Goal: Task Accomplishment & Management: Complete application form

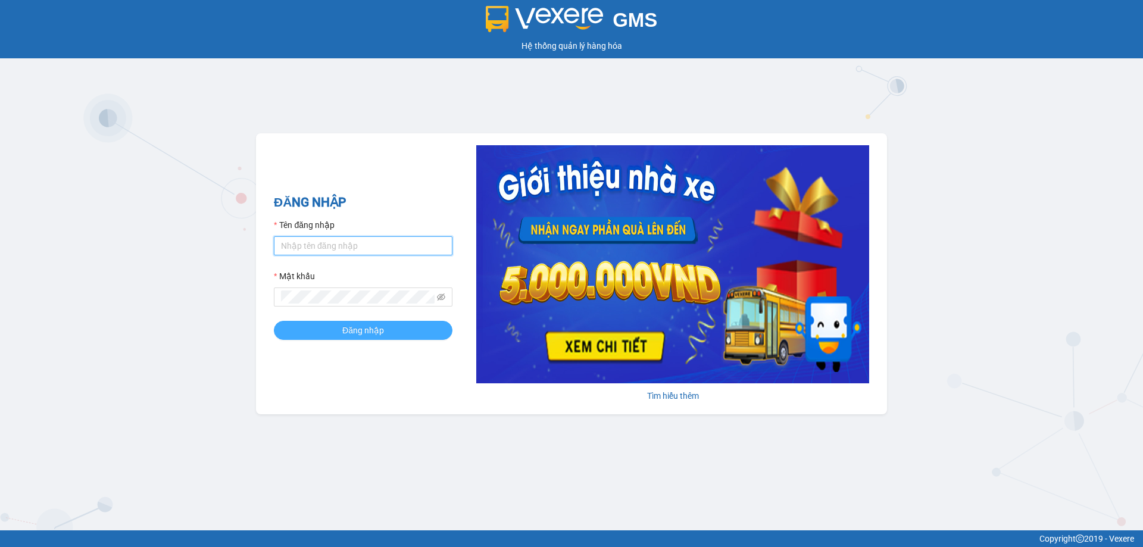
type input "vtychi.hhg"
click at [364, 331] on span "Đăng nhập" at bounding box center [363, 330] width 42 height 13
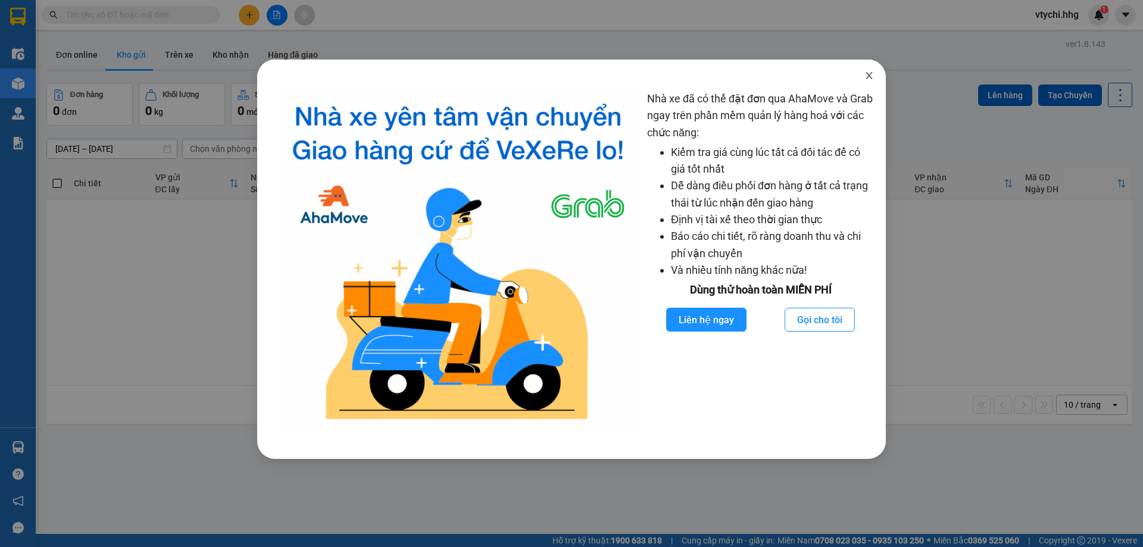
click at [872, 79] on icon "close" at bounding box center [869, 76] width 10 height 10
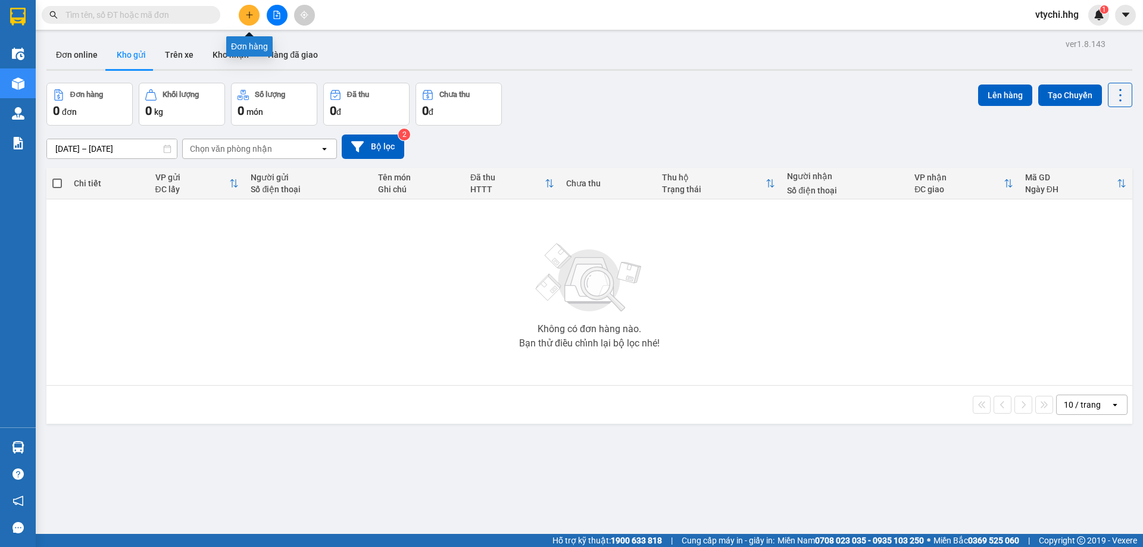
click at [256, 17] on button at bounding box center [249, 15] width 21 height 21
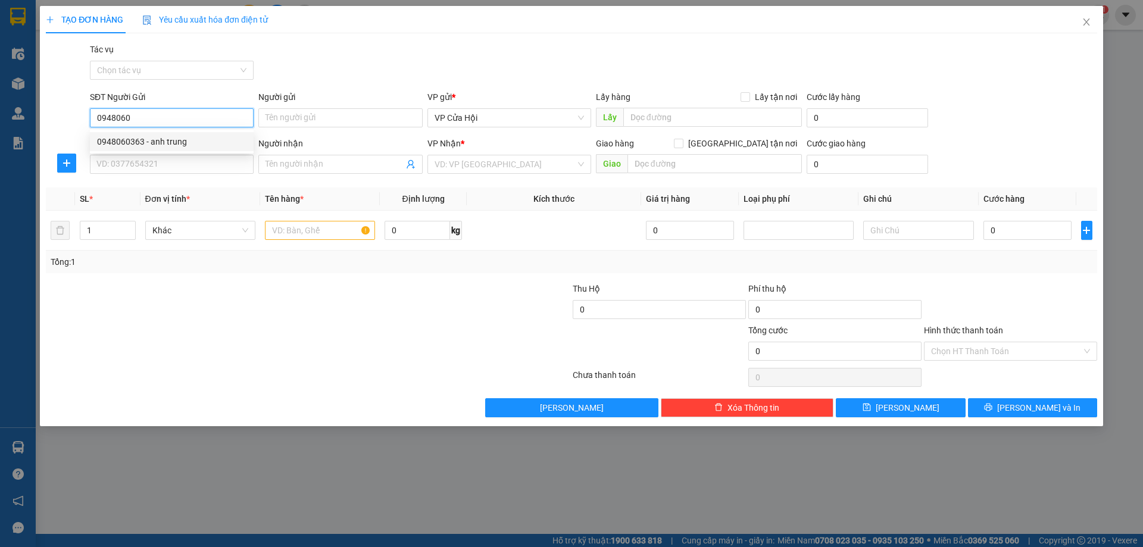
click at [233, 145] on div "0948060363 - anh trung" at bounding box center [171, 141] width 149 height 13
type input "0948060363"
type input "anh trung"
type input "0948060363"
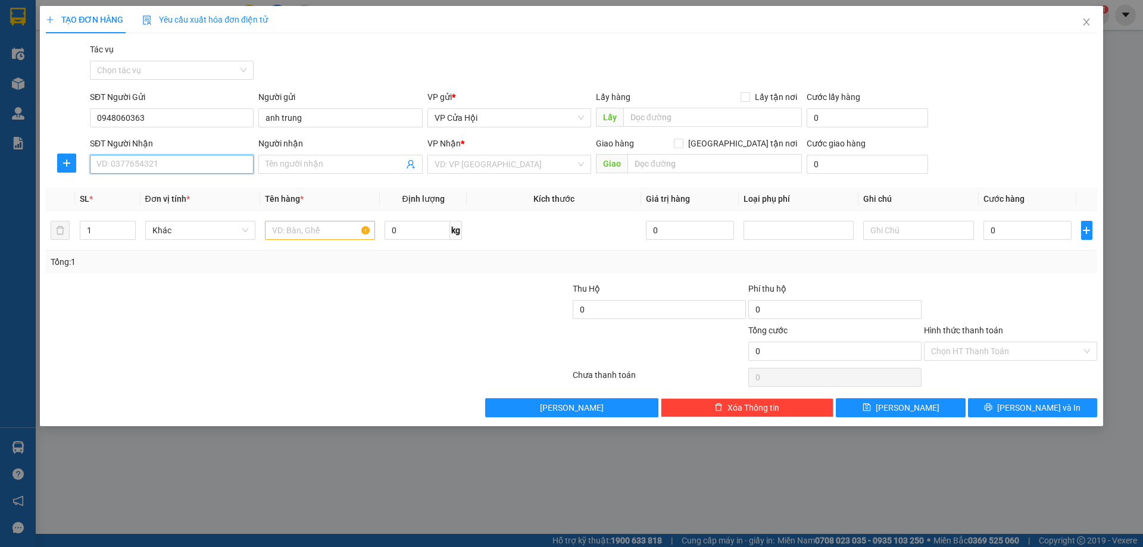
click at [171, 158] on input "SĐT Người Nhận" at bounding box center [172, 164] width 164 height 19
type input "0366085160"
click at [460, 163] on input "search" at bounding box center [504, 164] width 141 height 18
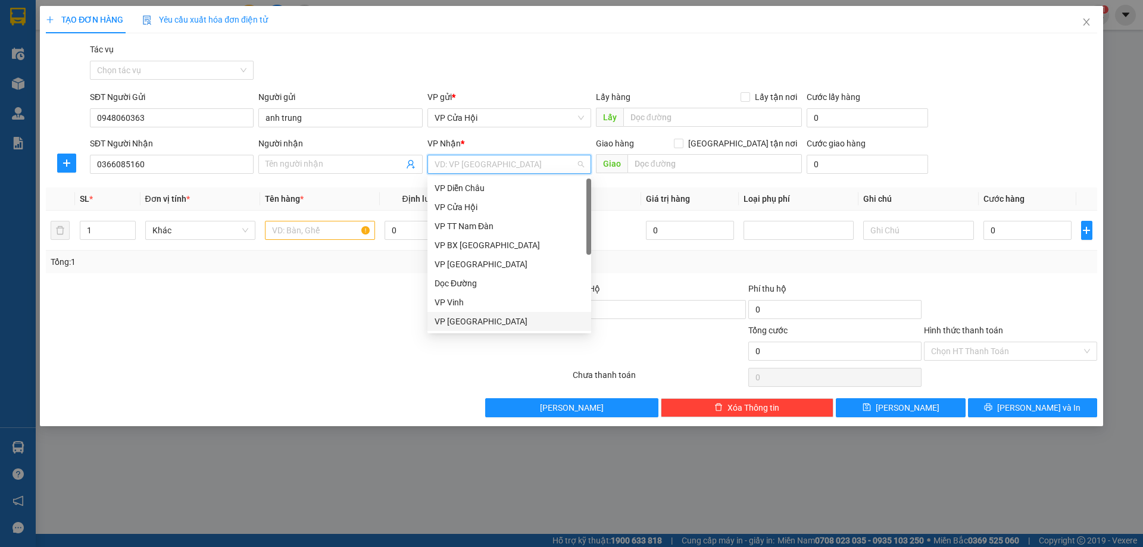
click at [462, 322] on div "VP [GEOGRAPHIC_DATA]" at bounding box center [508, 321] width 149 height 13
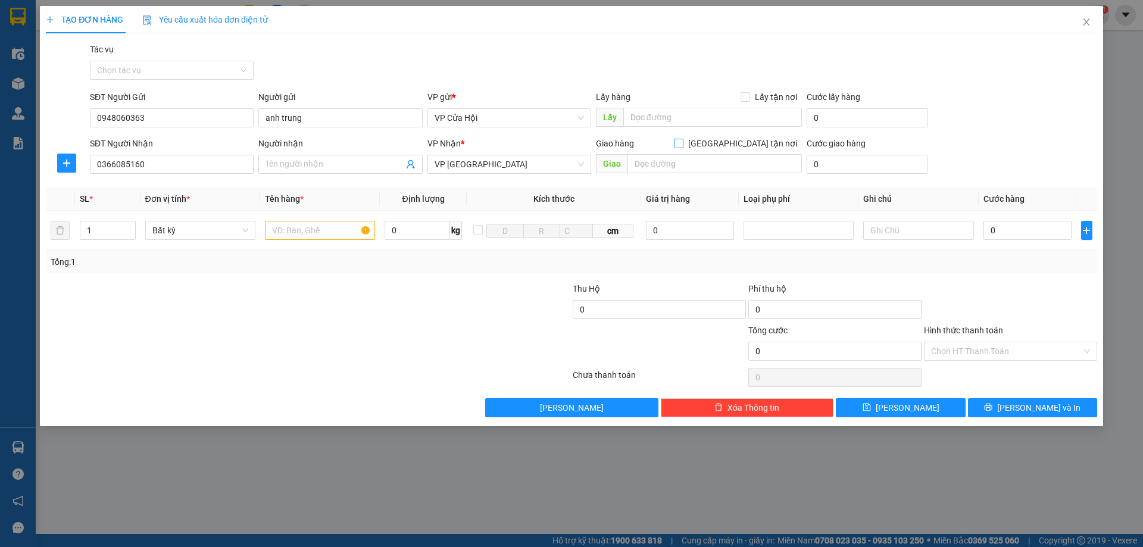
click at [682, 140] on input "[GEOGRAPHIC_DATA] tận nơi" at bounding box center [678, 143] width 8 height 8
checkbox input "true"
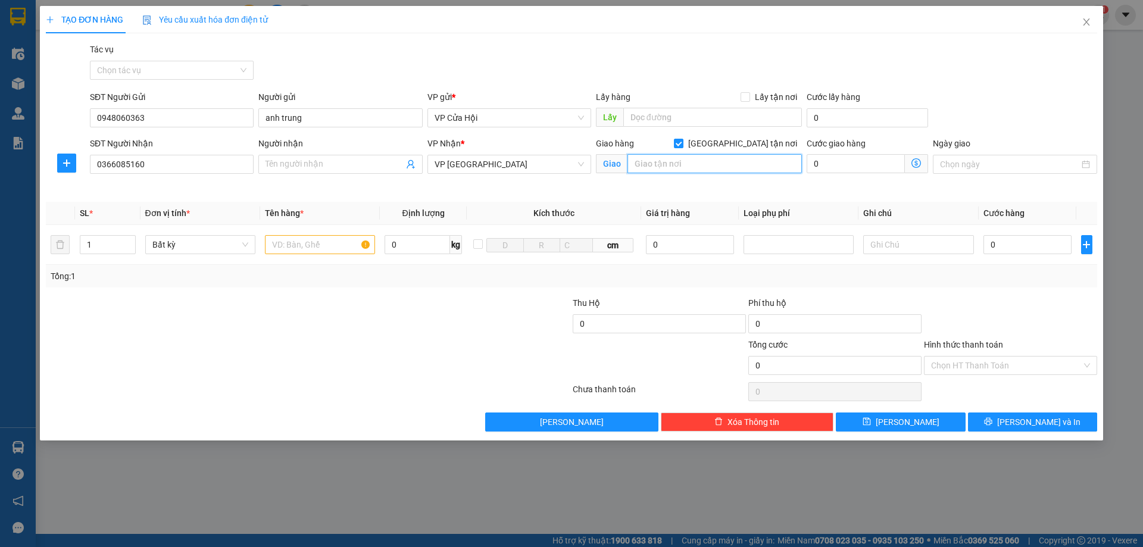
click at [739, 159] on input "text" at bounding box center [714, 163] width 174 height 19
type input "67 [PERSON_NAME] [GEOGRAPHIC_DATA]"
click at [870, 164] on input "0" at bounding box center [855, 163] width 98 height 19
type input "5"
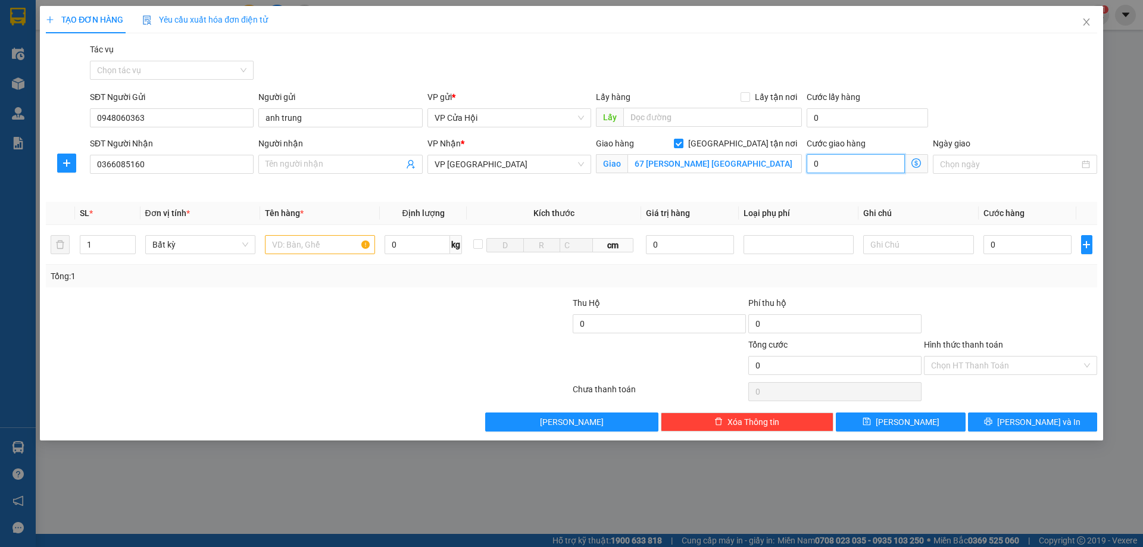
type input "5"
type input "50"
type input "500"
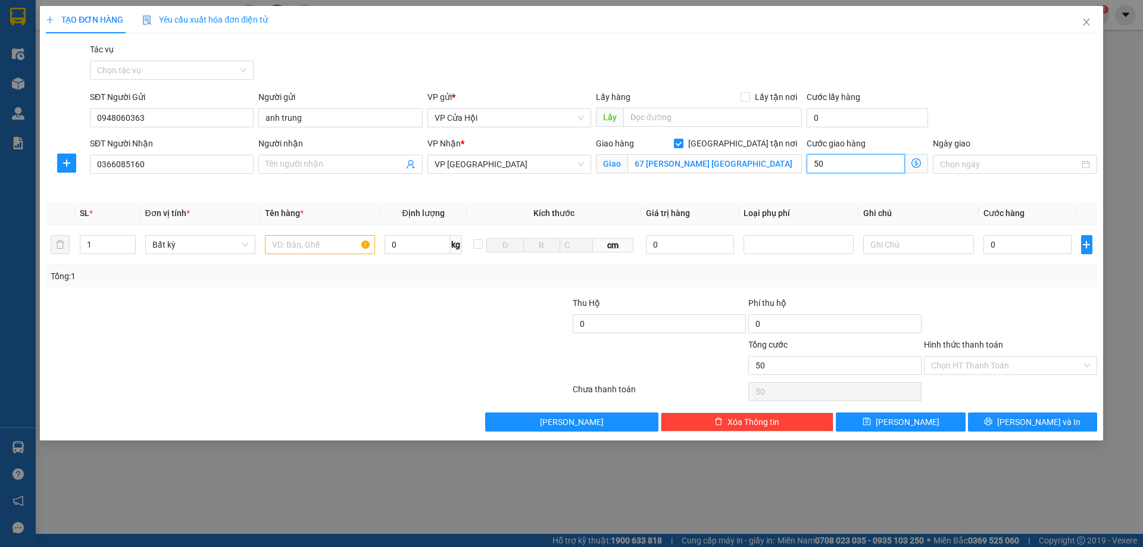
type input "500"
type input "5.000"
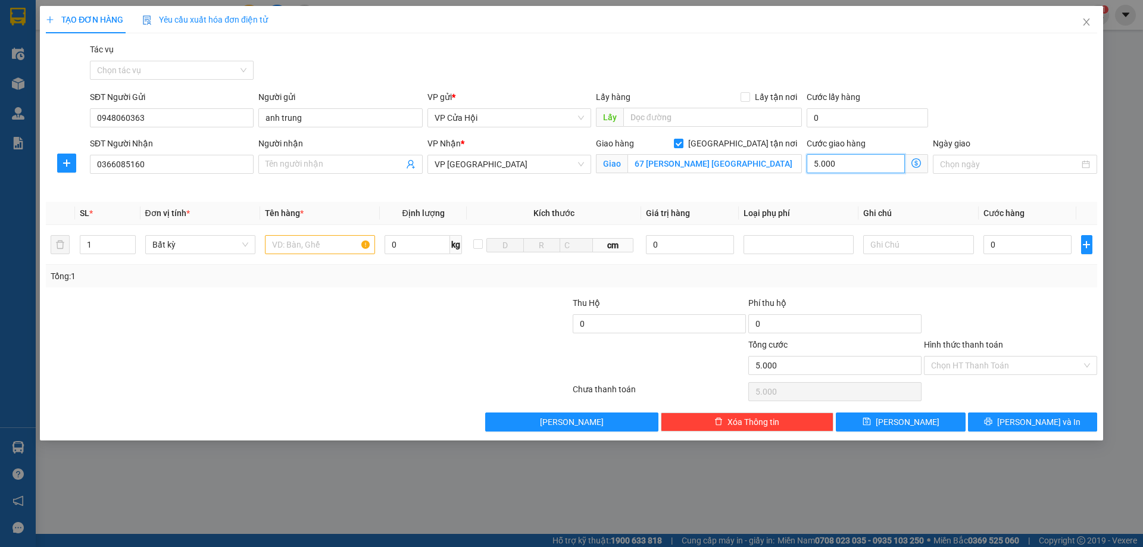
type input "50.000"
click at [296, 245] on input "text" at bounding box center [320, 244] width 110 height 19
type input "xốp"
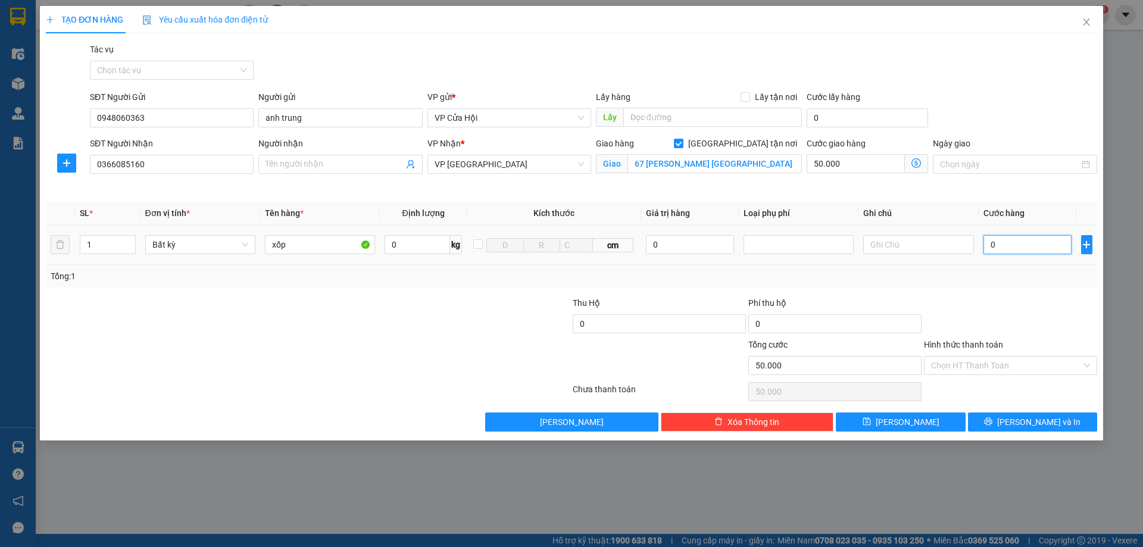
click at [1046, 249] on input "0" at bounding box center [1027, 244] width 89 height 19
type input "5"
type input "50.005"
type input "50"
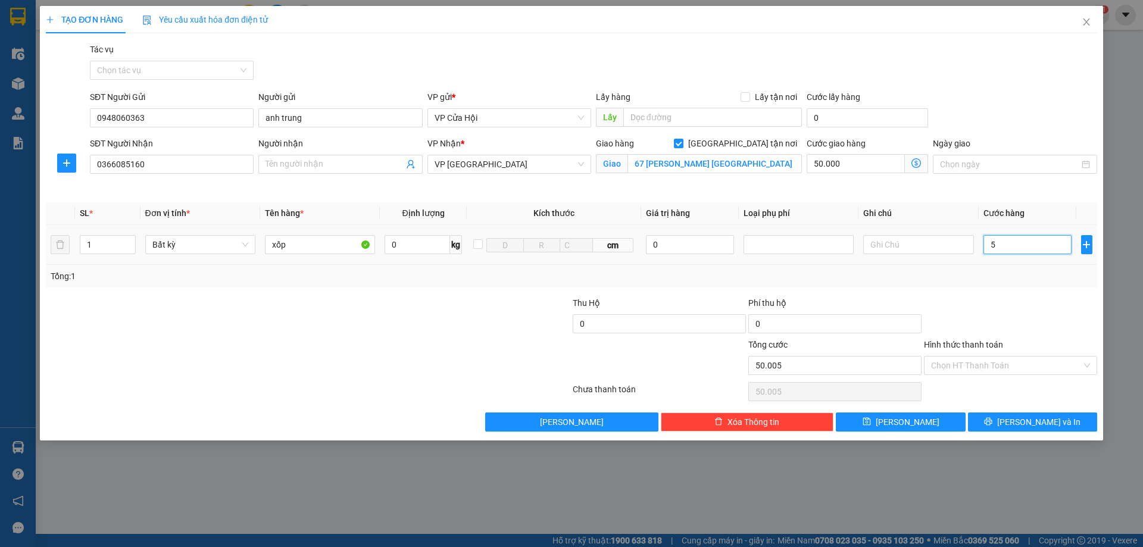
type input "50.050"
type input "500"
type input "50.500"
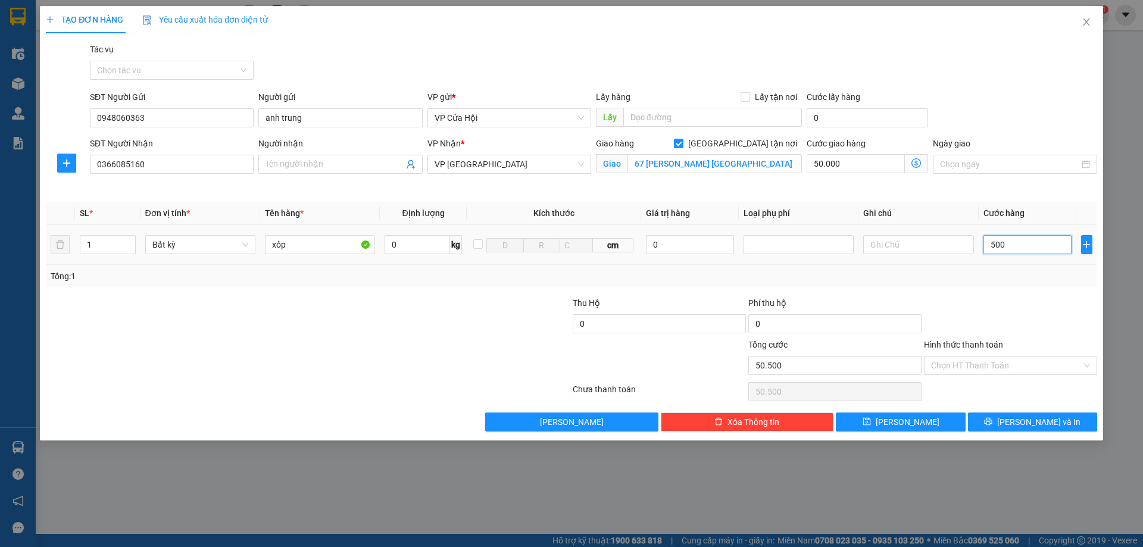
type input "5.000"
type input "55.000"
type input "50.000"
type input "100.000"
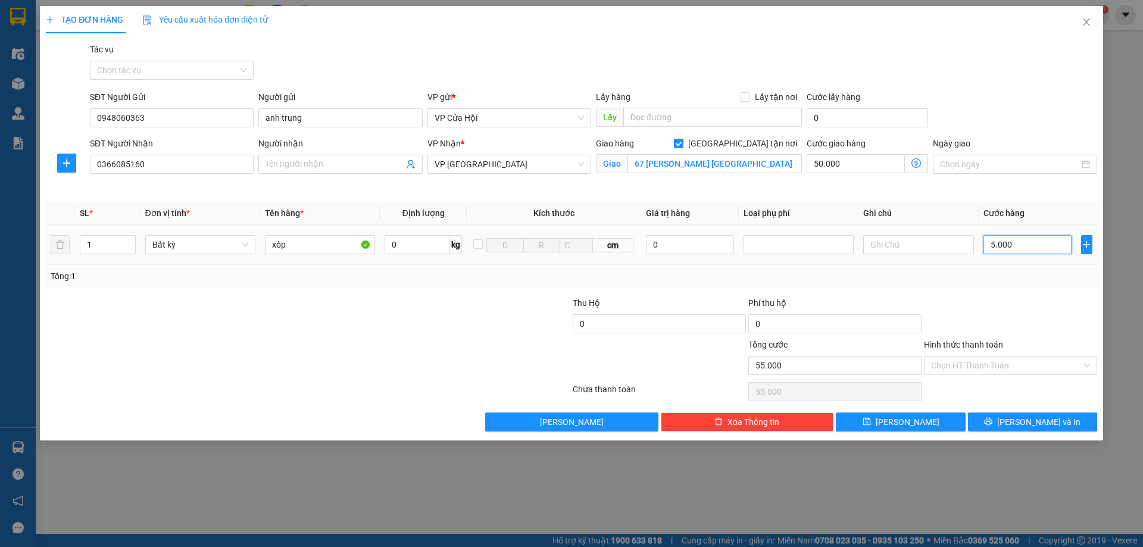
type input "100.000"
type input "50.000"
click at [1028, 364] on input "Hình thức thanh toán" at bounding box center [1006, 365] width 151 height 18
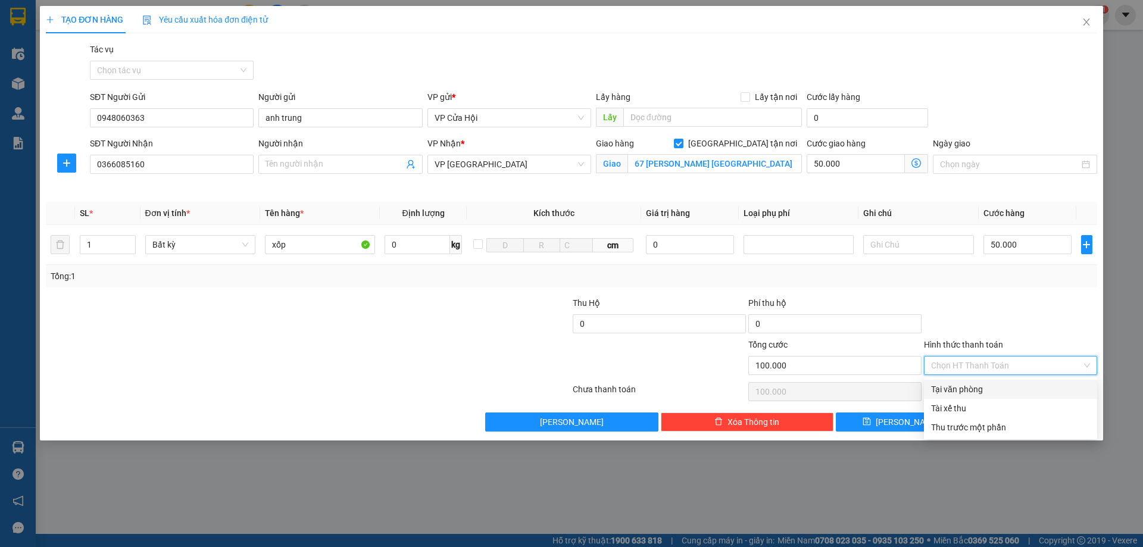
click at [997, 392] on div "Tại văn phòng" at bounding box center [1010, 389] width 159 height 13
type input "0"
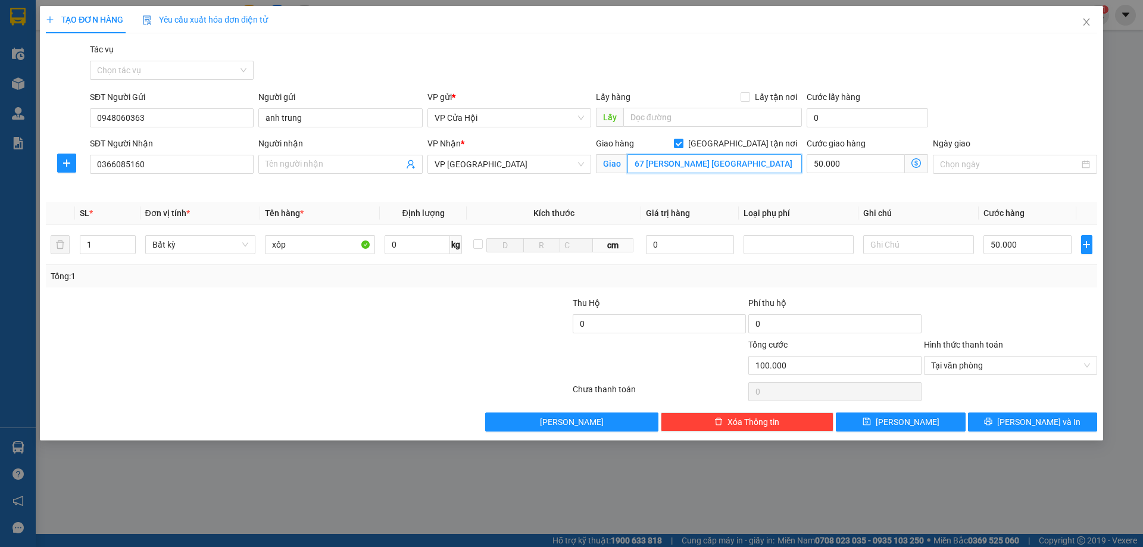
click at [773, 163] on input "67 [PERSON_NAME] [GEOGRAPHIC_DATA]" at bounding box center [714, 163] width 174 height 19
click at [790, 167] on input "67 [PERSON_NAME] [GEOGRAPHIC_DATA]" at bounding box center [714, 163] width 174 height 19
type input "67 [PERSON_NAME] [GEOGRAPHIC_DATA]"
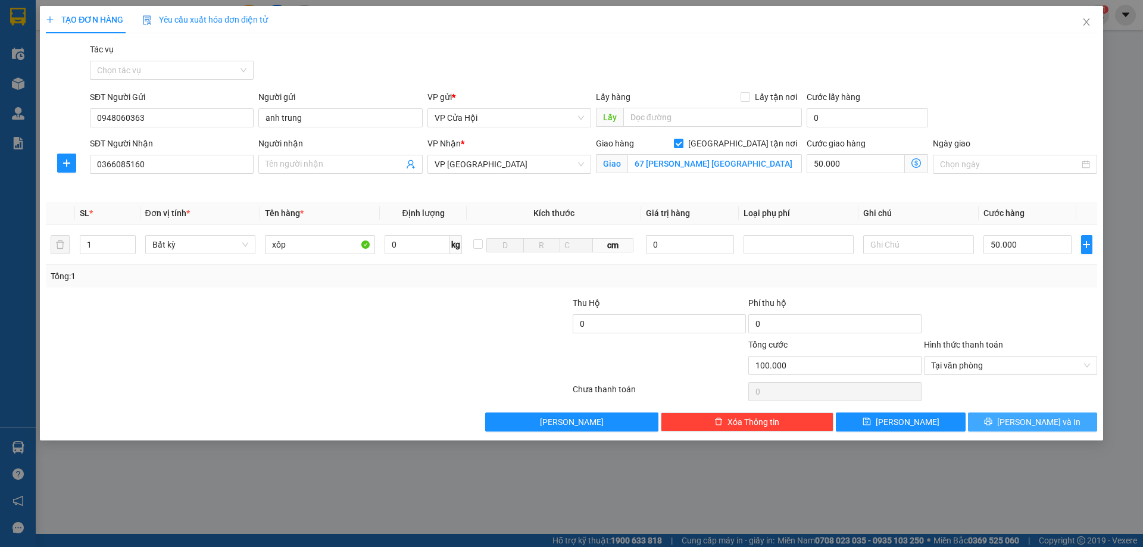
drag, startPoint x: 1028, startPoint y: 423, endPoint x: 1061, endPoint y: 499, distance: 82.9
click at [1061, 499] on div "TẠO ĐƠN HÀNG Yêu cầu xuất hóa đơn điện tử Transit Pickup Surcharge Ids Transit …" at bounding box center [571, 273] width 1143 height 547
click at [131, 240] on icon "up" at bounding box center [129, 242] width 4 height 4
type input "3"
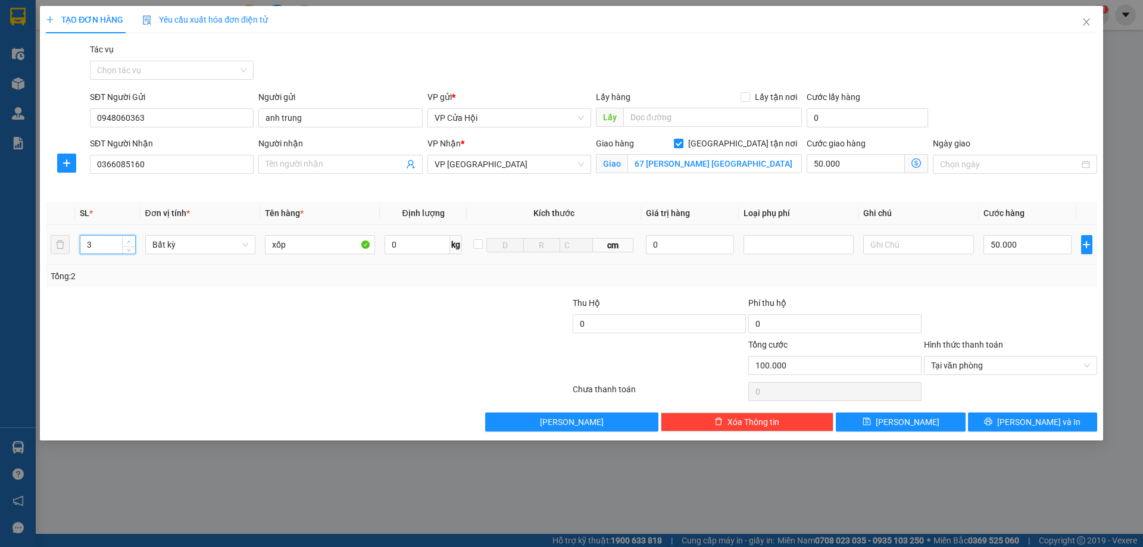
click at [132, 240] on span "up" at bounding box center [129, 241] width 7 height 7
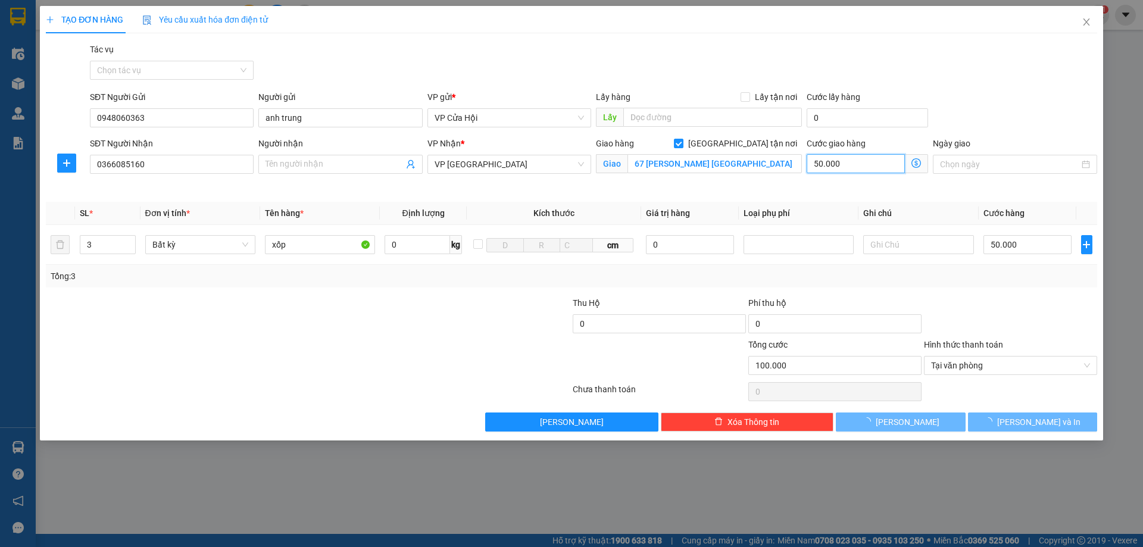
click at [867, 161] on input "50.000" at bounding box center [855, 163] width 98 height 19
type input "0"
type input "50.000"
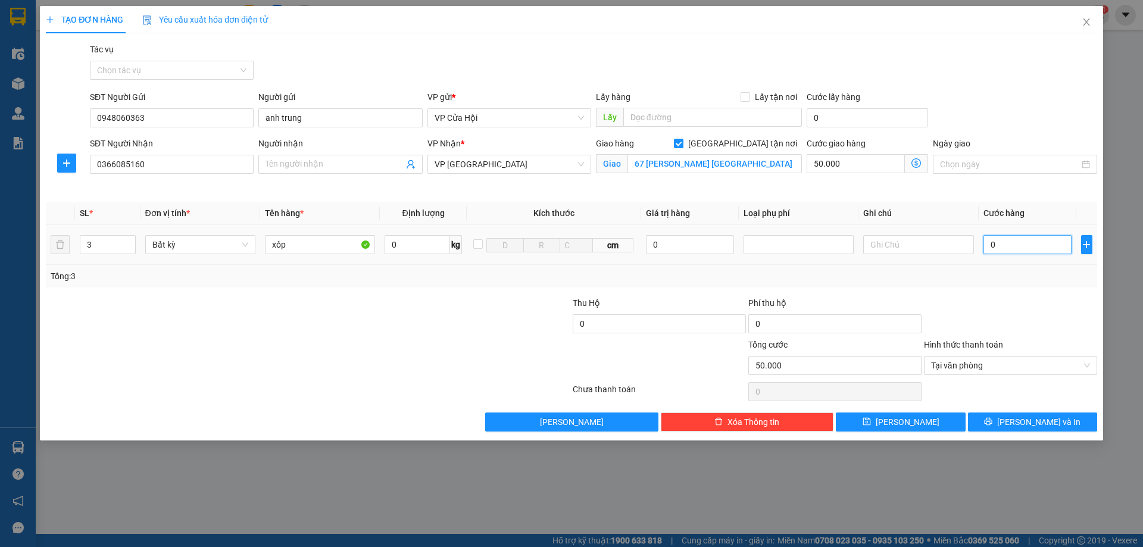
click at [1020, 251] on input "0" at bounding box center [1027, 244] width 89 height 19
type input "1"
type input "50.001"
type input "15"
type input "50.015"
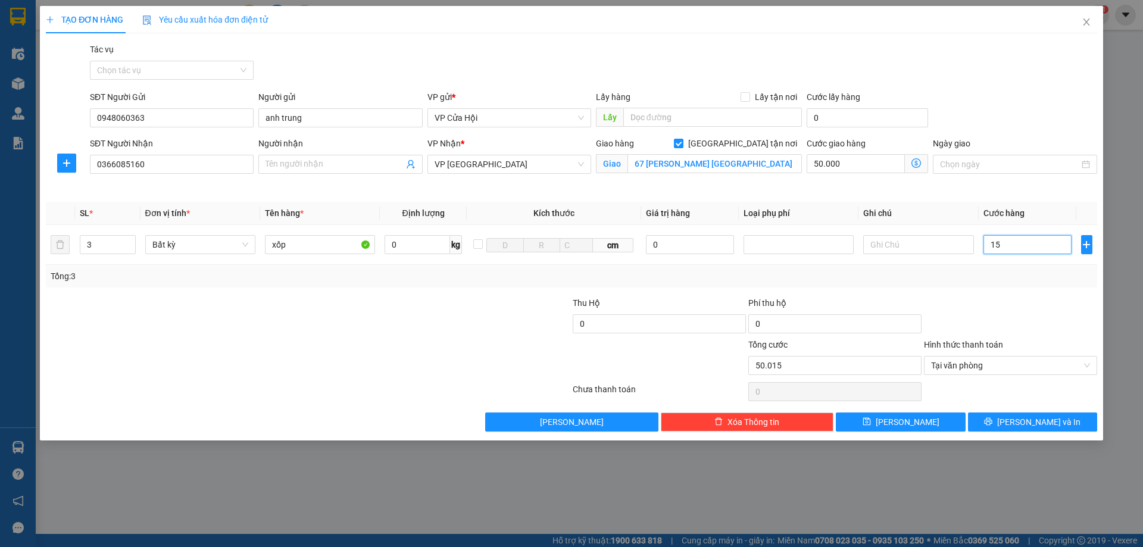
type input "150"
type input "50.150"
type input "1.500"
type input "51.500"
type input "15.000"
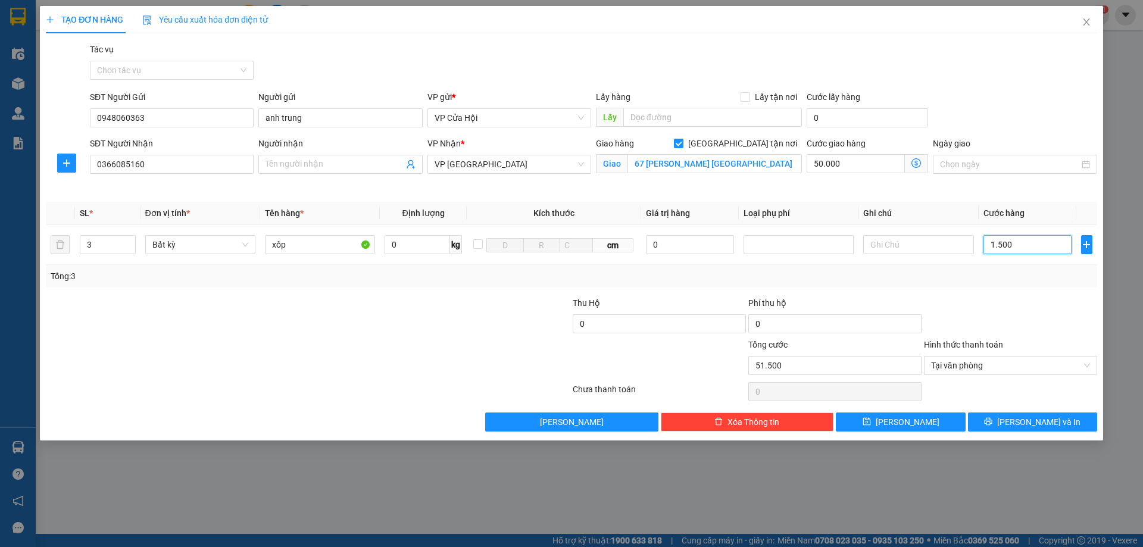
type input "65.000"
type input "150.000"
type input "200.000"
type input "150.000"
click at [869, 159] on input "50.000" at bounding box center [855, 163] width 98 height 19
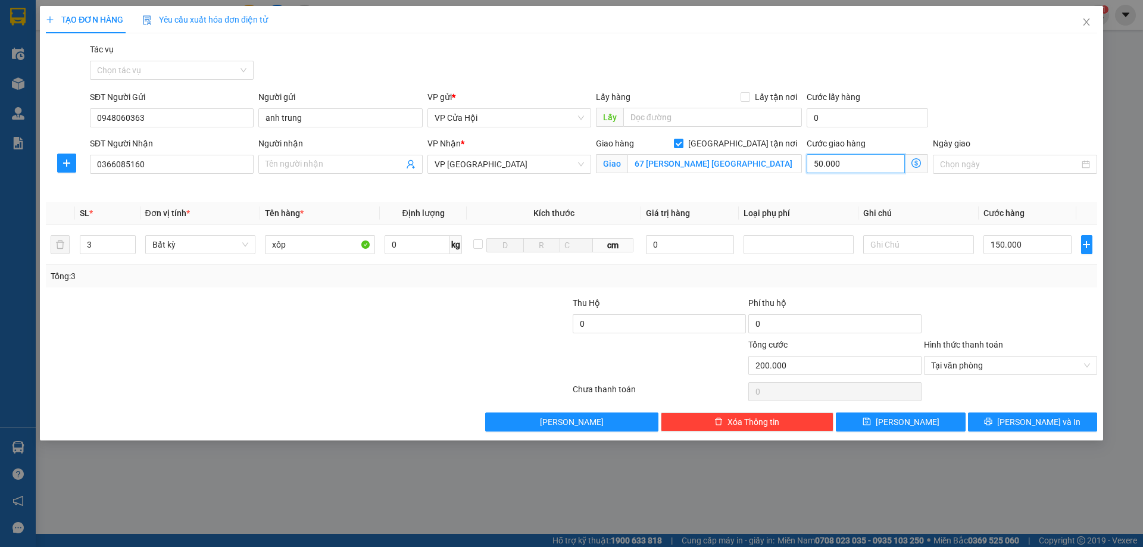
type input "150.000"
type input "0"
click at [880, 167] on input "0" at bounding box center [855, 163] width 98 height 19
type input "150.001"
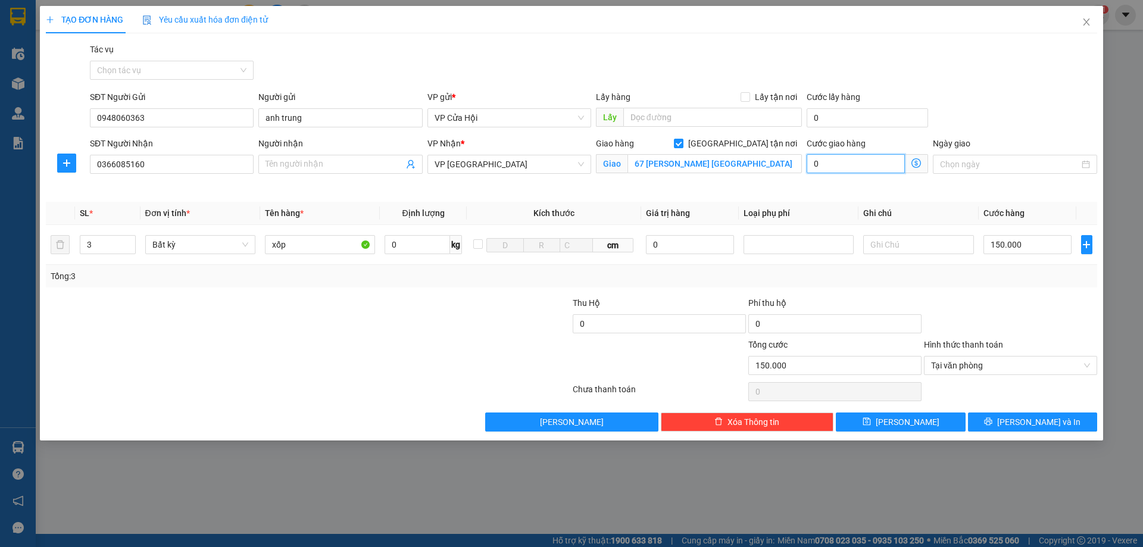
type input "1"
type input "150.010"
type input "10"
type input "150.100"
type input "100"
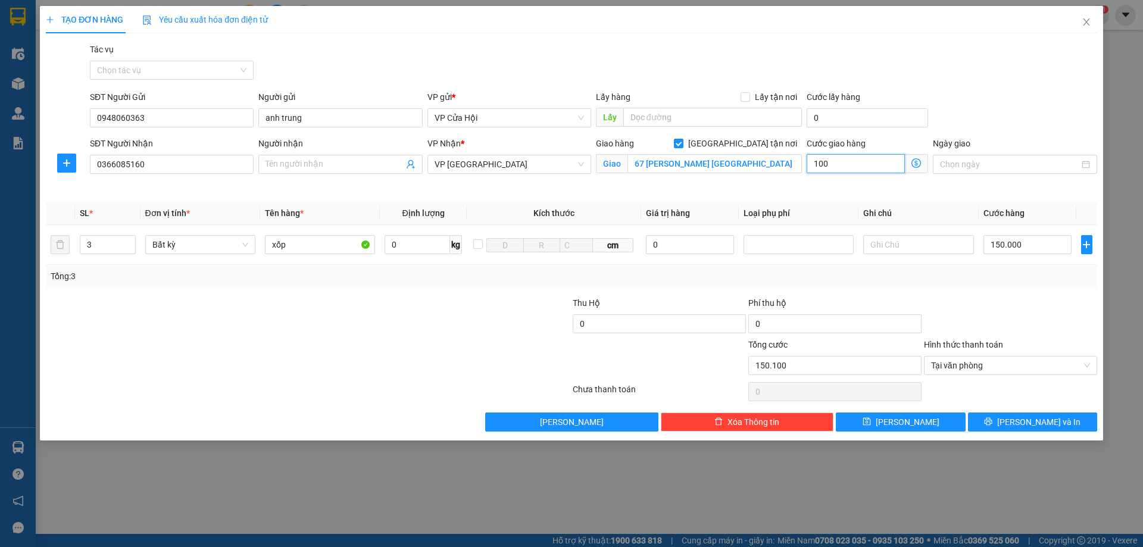
type input "151.000"
type input "1.000"
type input "160.000"
type input "10.000"
type input "250.000"
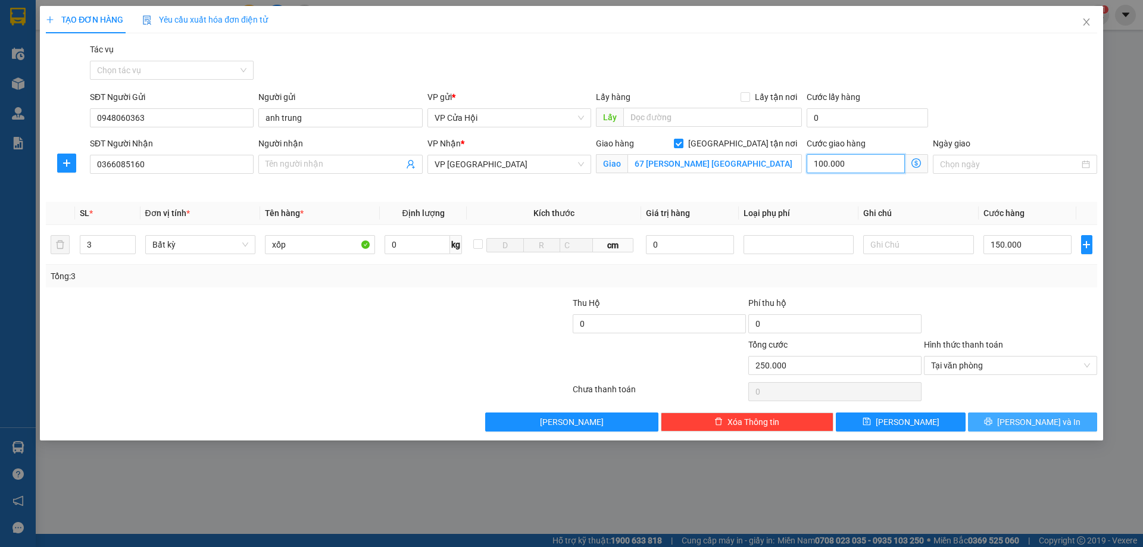
type input "100.000"
click at [1034, 417] on span "[PERSON_NAME] và In" at bounding box center [1038, 421] width 83 height 13
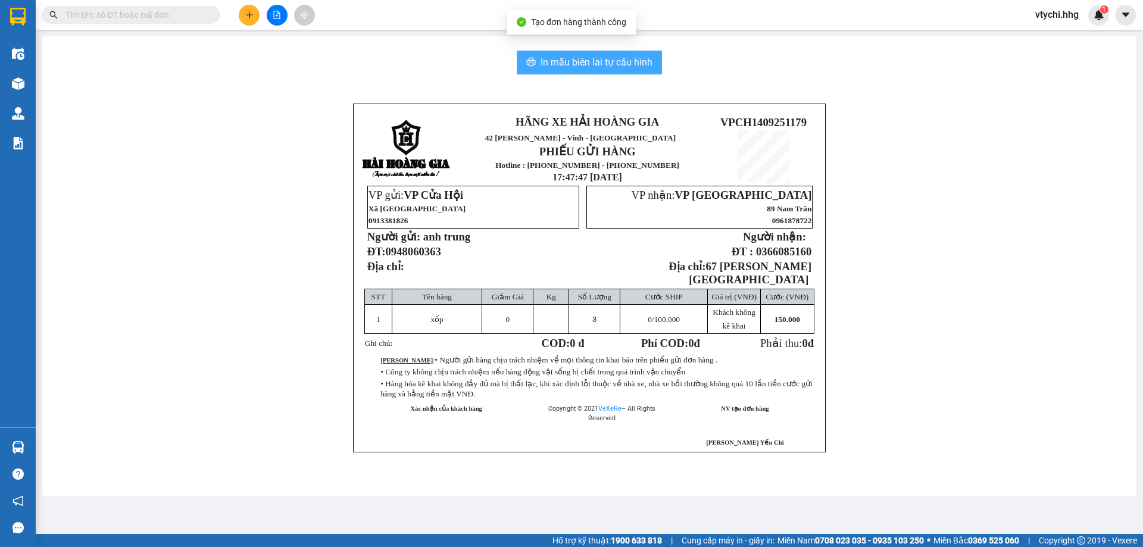
click at [612, 67] on span "In mẫu biên lai tự cấu hình" at bounding box center [596, 62] width 112 height 15
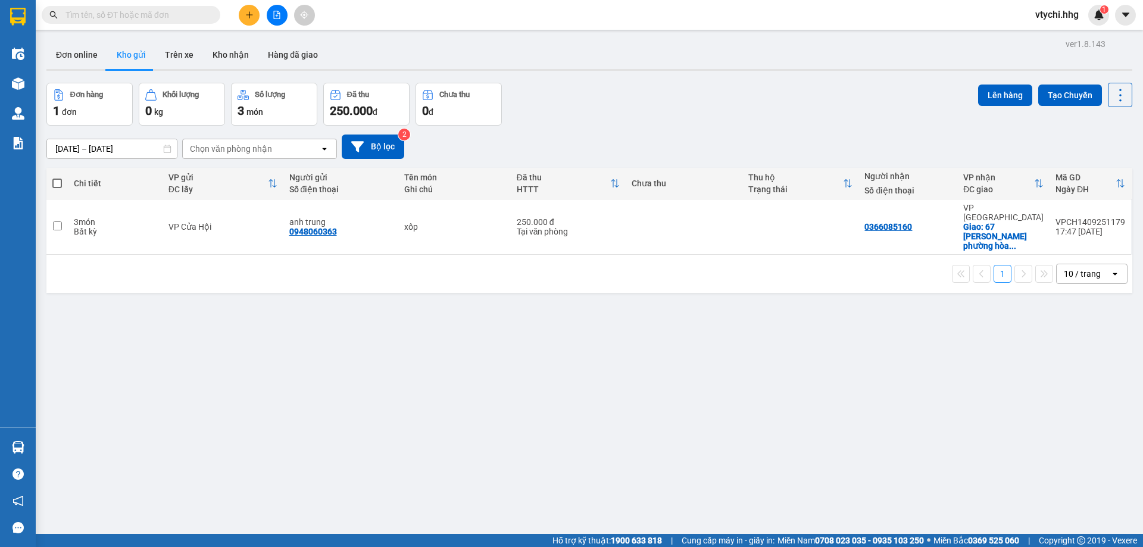
click at [668, 118] on div "Đơn hàng 1 đơn Khối lượng 0 kg Số lượng 3 món Đã thu 250.000 đ Chưa thu 0 đ Lên…" at bounding box center [588, 104] width 1085 height 43
click at [246, 17] on icon "plus" at bounding box center [249, 15] width 8 height 8
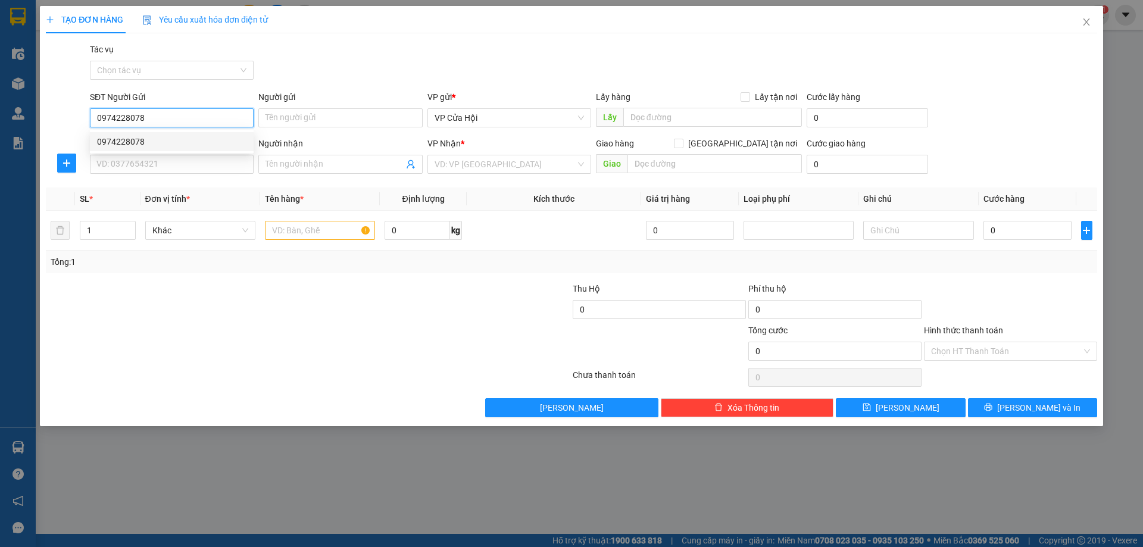
click at [151, 142] on div "0974228078" at bounding box center [171, 141] width 149 height 13
type input "0974228078"
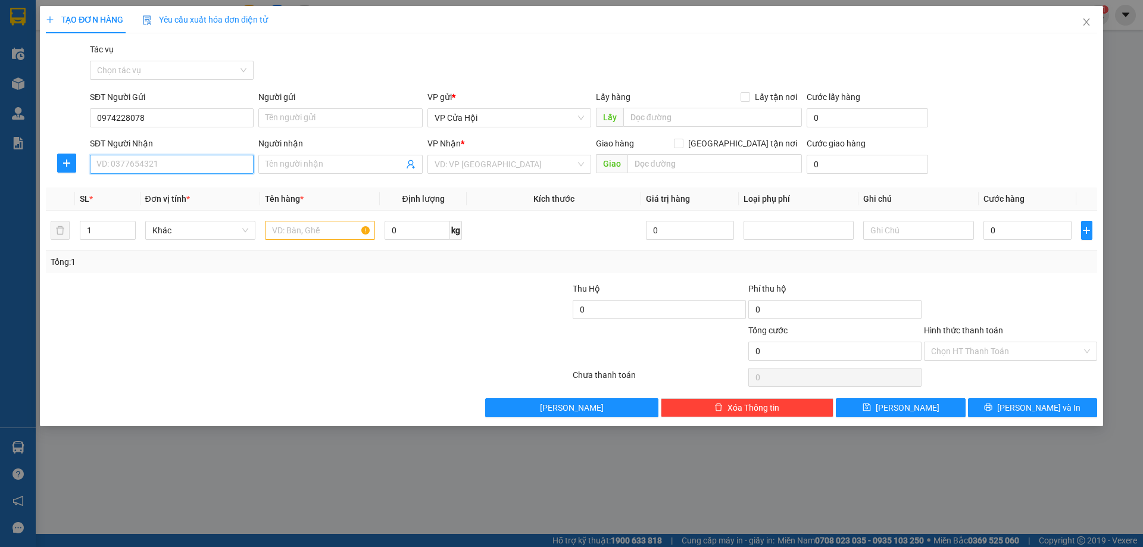
click at [155, 162] on input "SĐT Người Nhận" at bounding box center [172, 164] width 164 height 19
click at [160, 187] on div "0383439569 - a chinh" at bounding box center [171, 188] width 149 height 13
type input "0383439569"
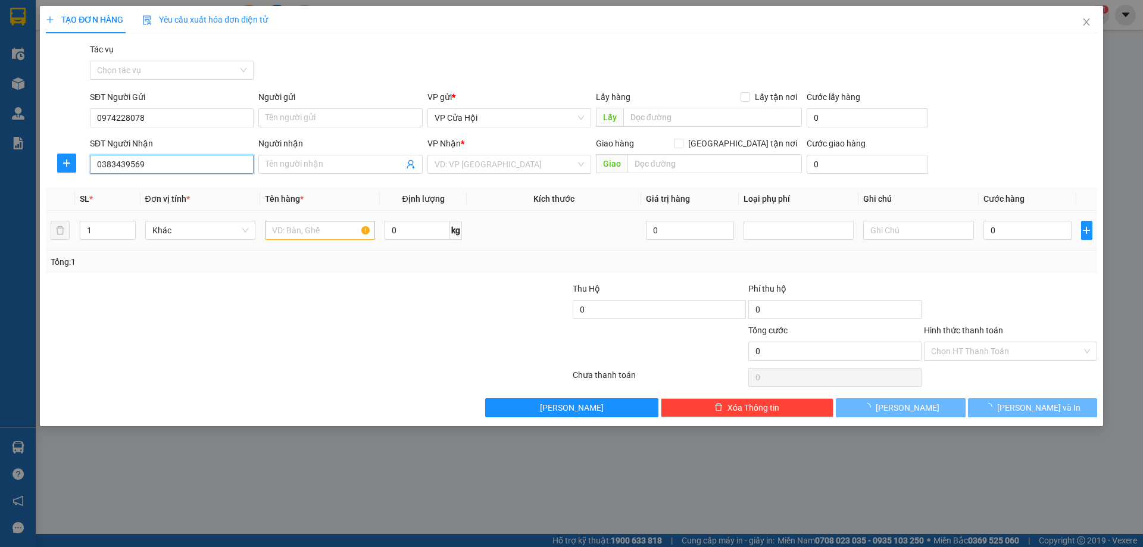
type input "a chinh"
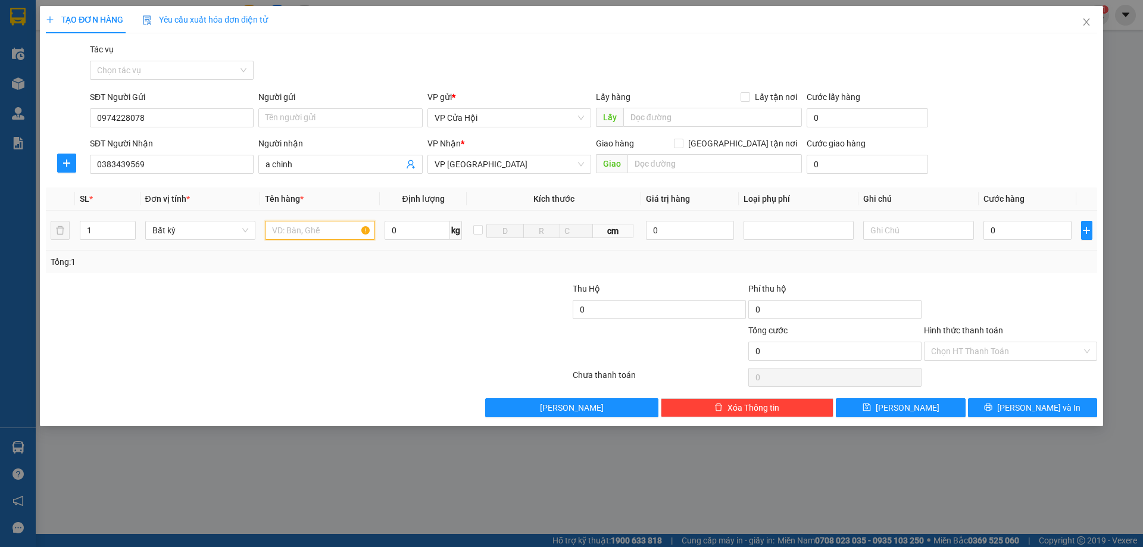
click at [313, 228] on input "text" at bounding box center [320, 230] width 110 height 19
type input "bì đen"
click at [1023, 225] on input "0" at bounding box center [1027, 230] width 89 height 19
type input "1"
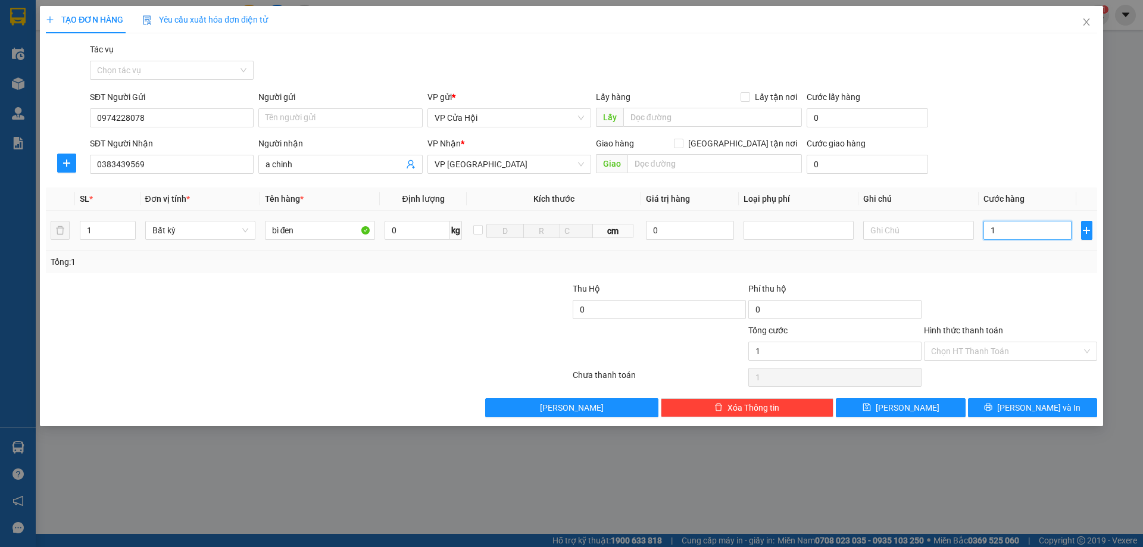
type input "1"
type input "18"
type input "180"
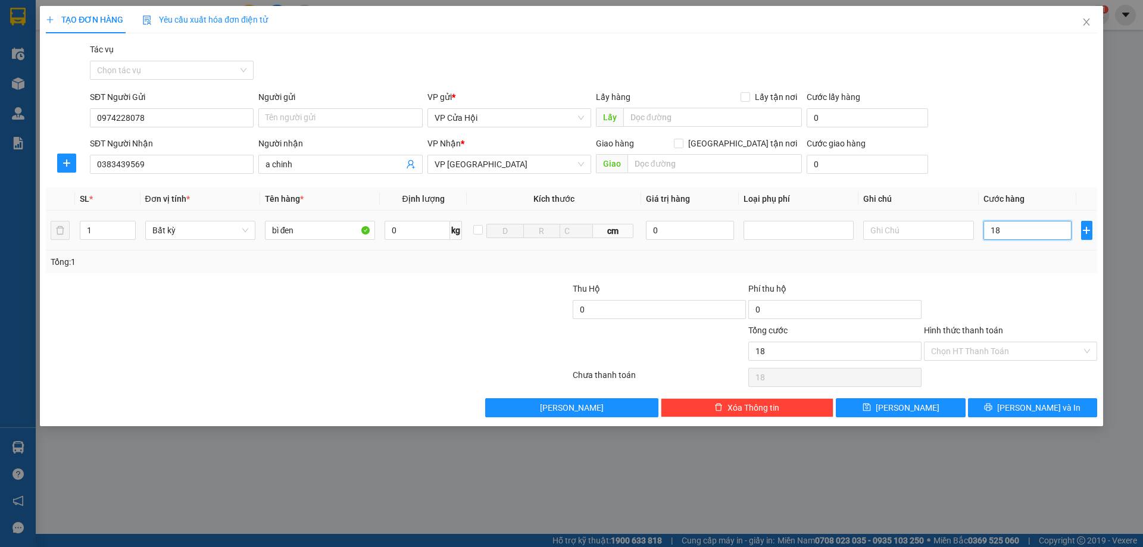
type input "180"
type input "1.800"
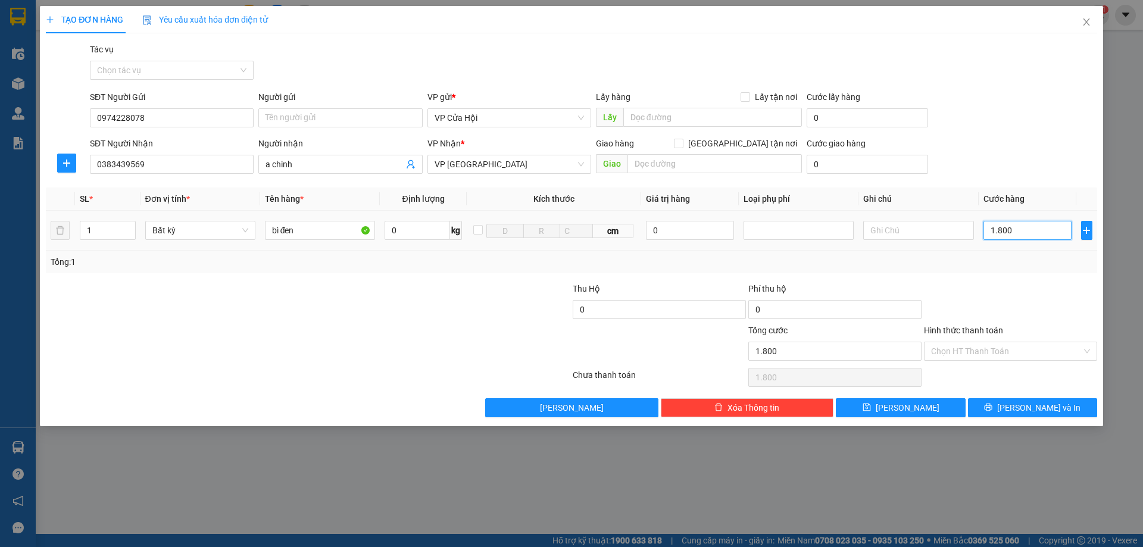
type input "18.000"
type input "180.000"
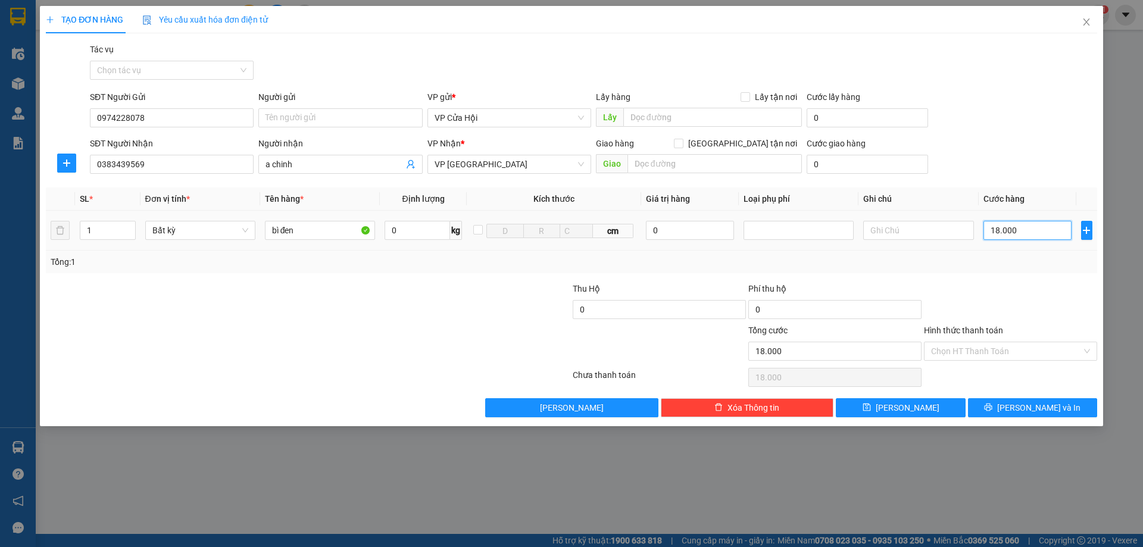
type input "180.000"
click at [1046, 347] on input "Hình thức thanh toán" at bounding box center [1006, 351] width 151 height 18
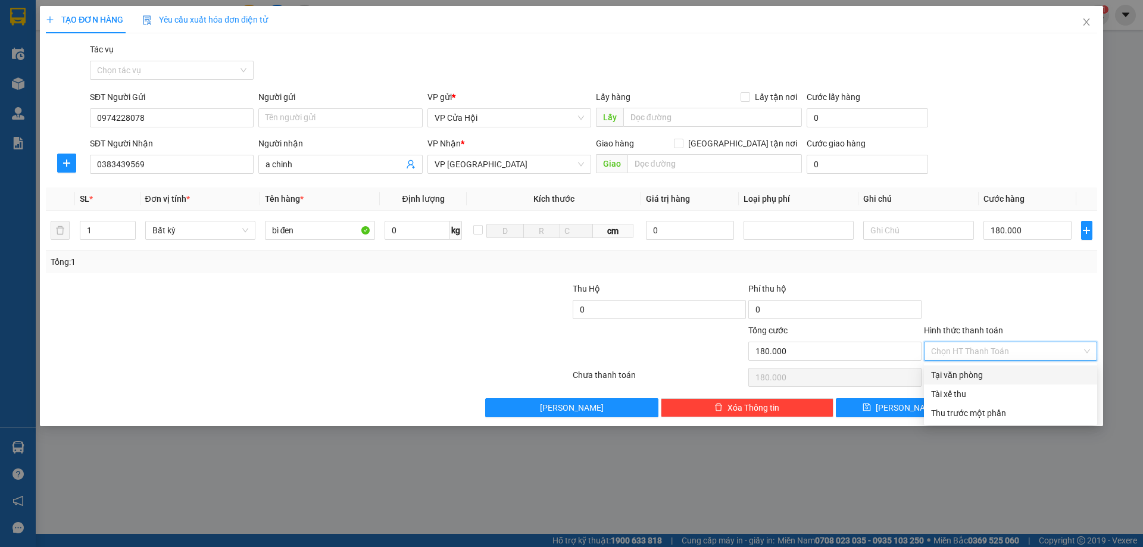
click at [1027, 379] on div "Tại văn phòng" at bounding box center [1010, 374] width 159 height 13
type input "0"
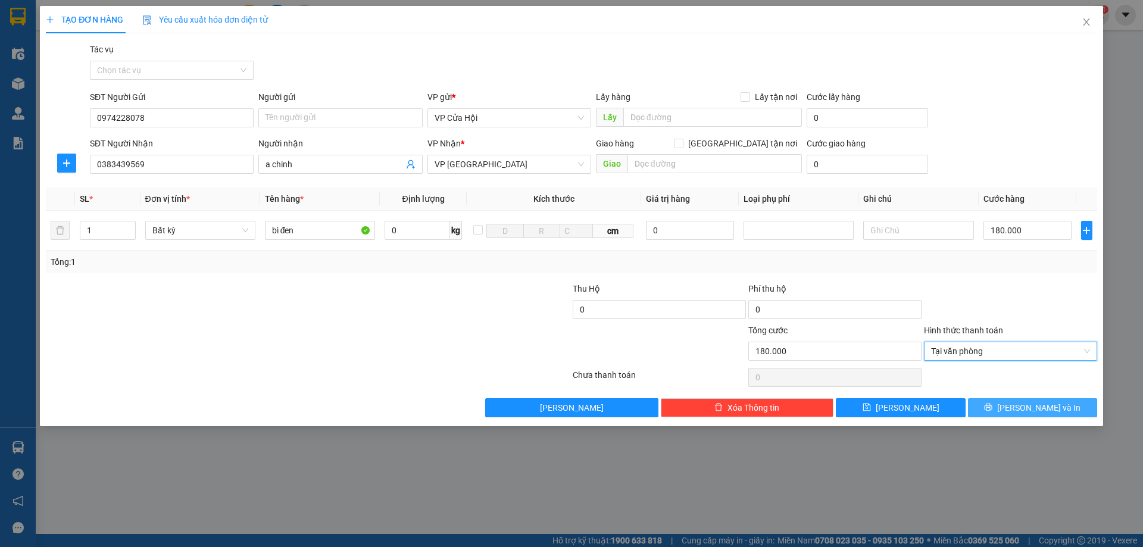
click at [1019, 411] on button "[PERSON_NAME] và In" at bounding box center [1032, 407] width 129 height 19
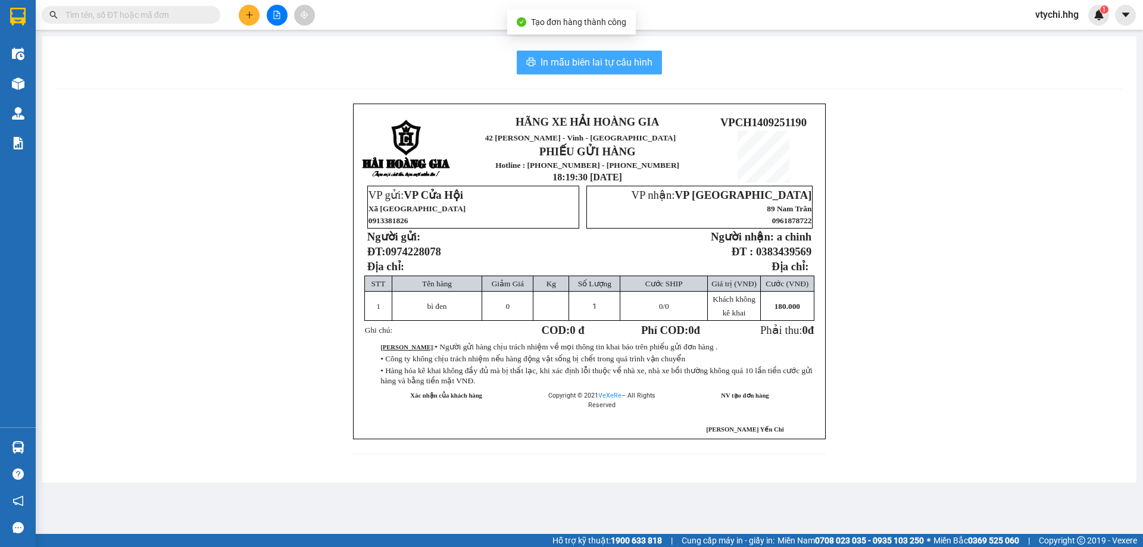
click at [595, 55] on span "In mẫu biên lai tự cấu hình" at bounding box center [596, 62] width 112 height 15
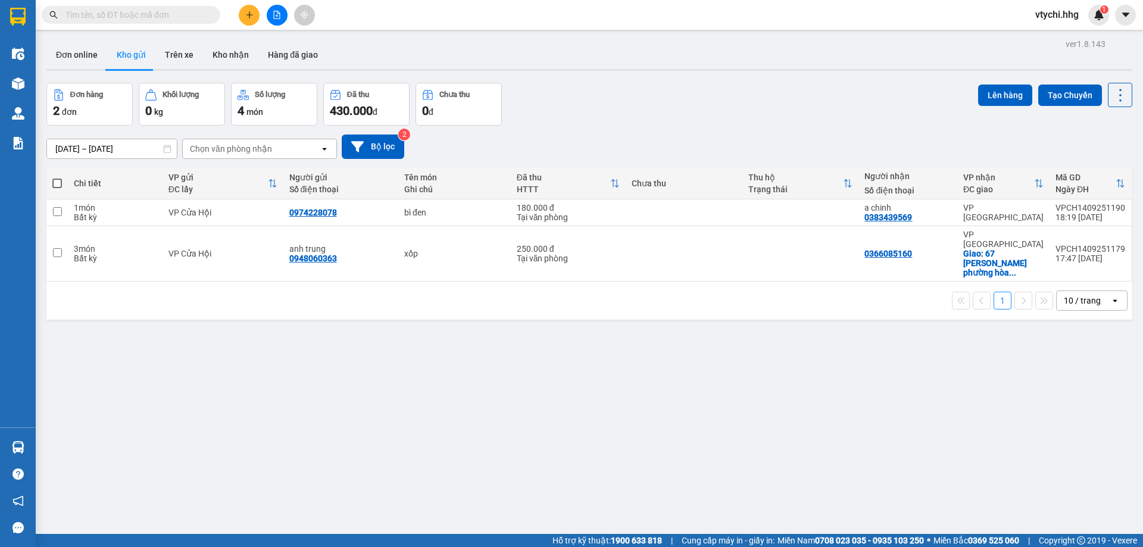
click at [604, 89] on div "Đơn hàng 2 đơn Khối lượng 0 kg Số lượng 4 món Đã thu 430.000 đ Chưa thu 0 đ Lên…" at bounding box center [588, 104] width 1085 height 43
click at [245, 20] on button at bounding box center [249, 15] width 21 height 21
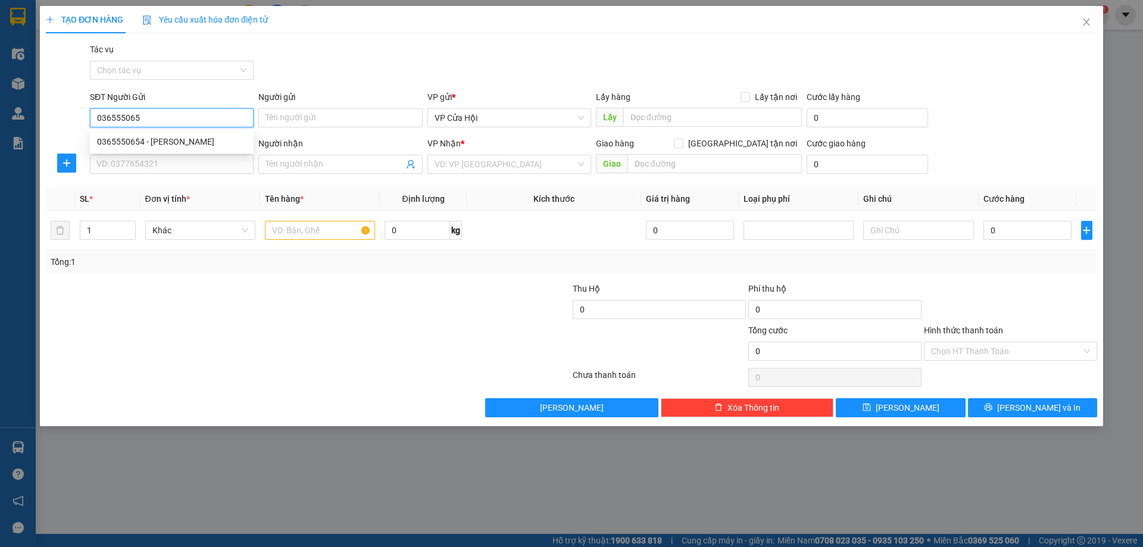
type input "0365550654"
click at [141, 143] on div "0365550654 - [PERSON_NAME]" at bounding box center [171, 141] width 149 height 13
type input "[PERSON_NAME]"
type input "0365550654"
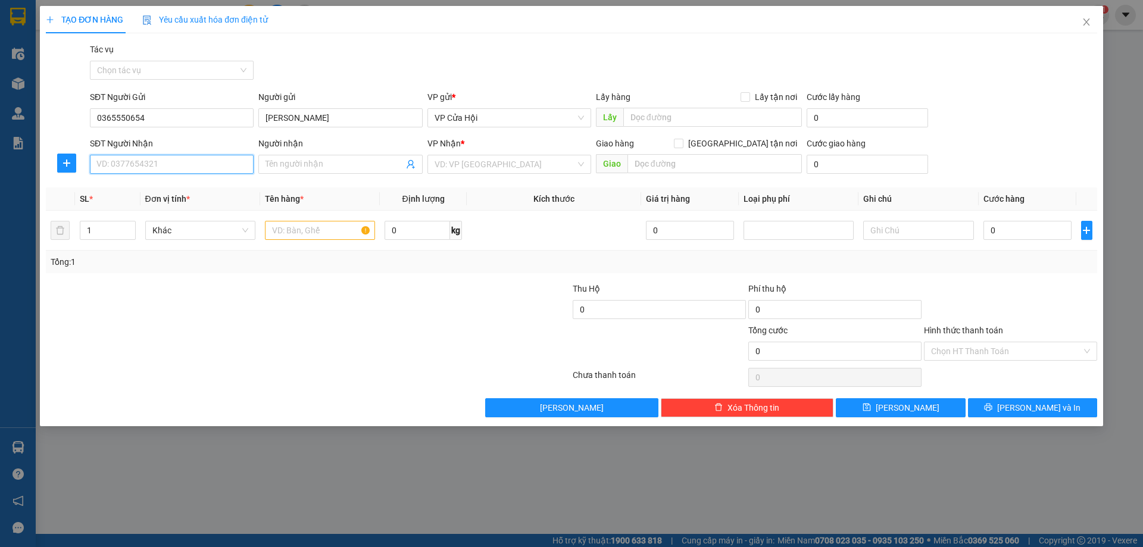
click at [156, 162] on input "SĐT Người Nhận" at bounding box center [172, 164] width 164 height 19
click at [183, 189] on div "0335898338 - khéo" at bounding box center [171, 188] width 149 height 13
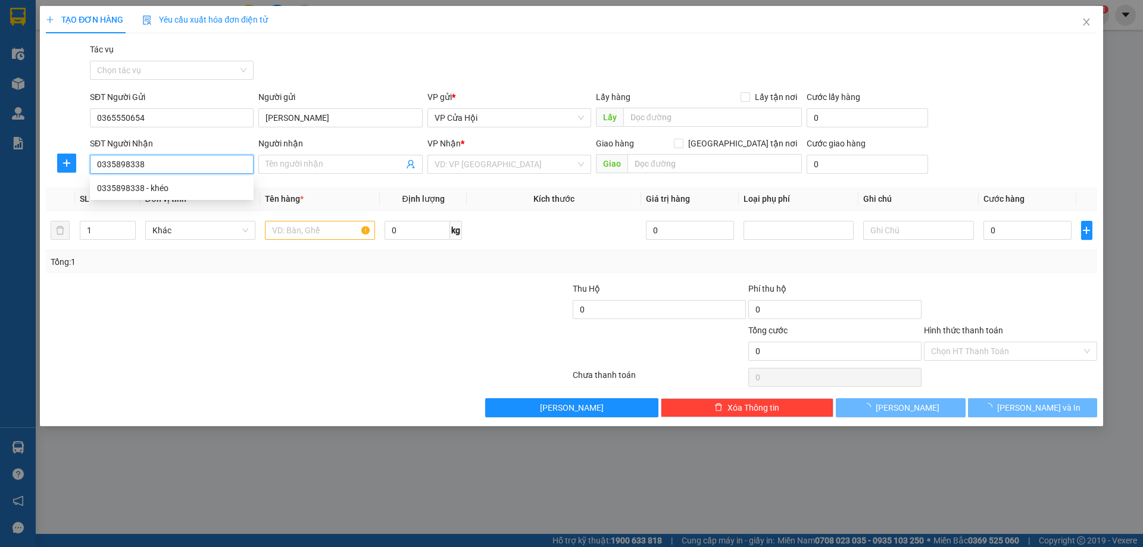
type input "0335898338"
type input "khéo"
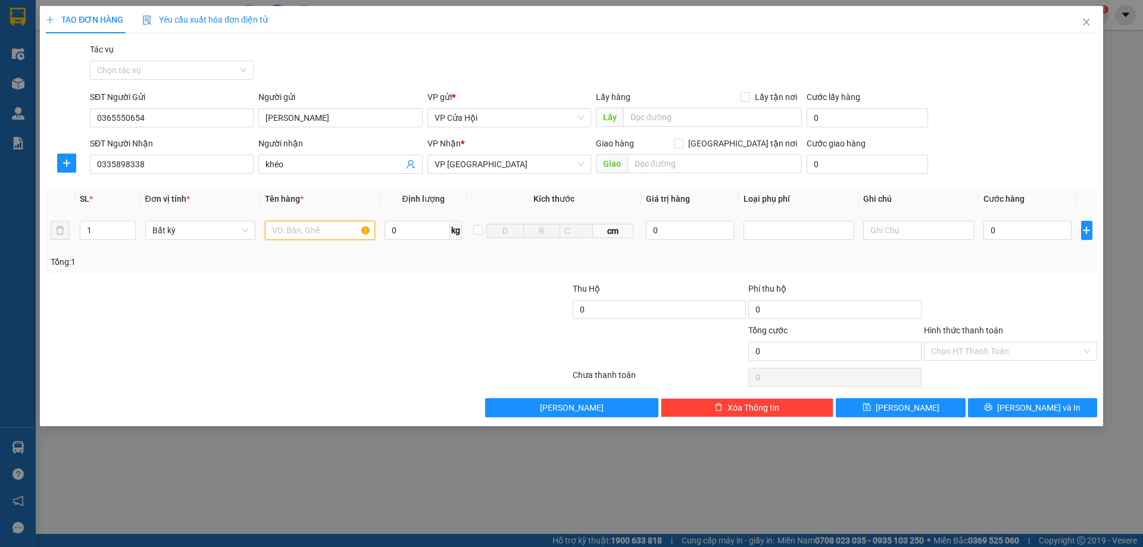
click at [317, 230] on input "text" at bounding box center [320, 230] width 110 height 19
type input "bì đen"
click at [1009, 230] on input "0" at bounding box center [1027, 230] width 89 height 19
type input "1"
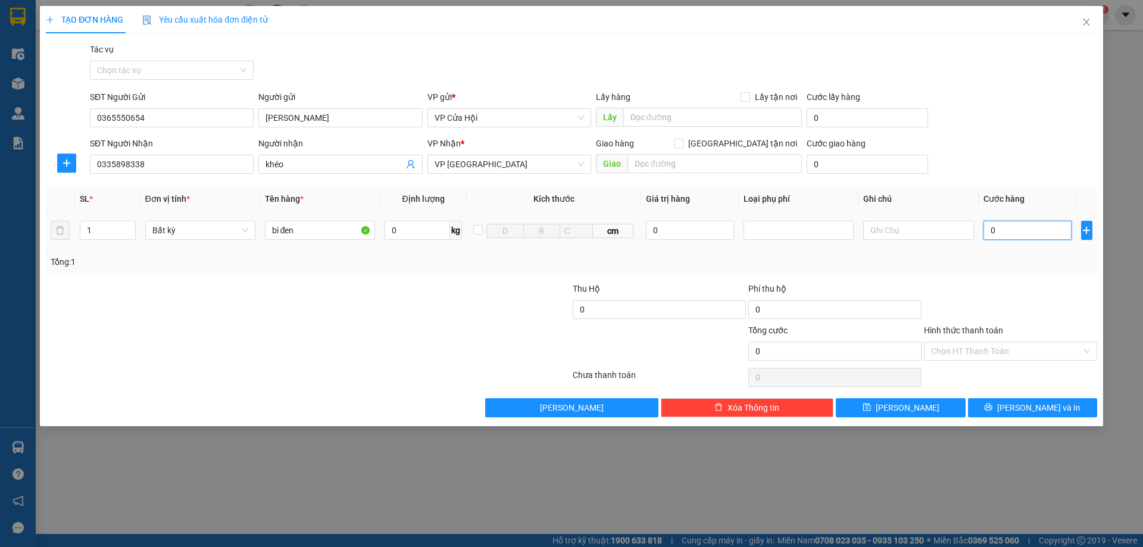
type input "1"
type input "0"
click at [1009, 230] on input "0" at bounding box center [1027, 230] width 89 height 19
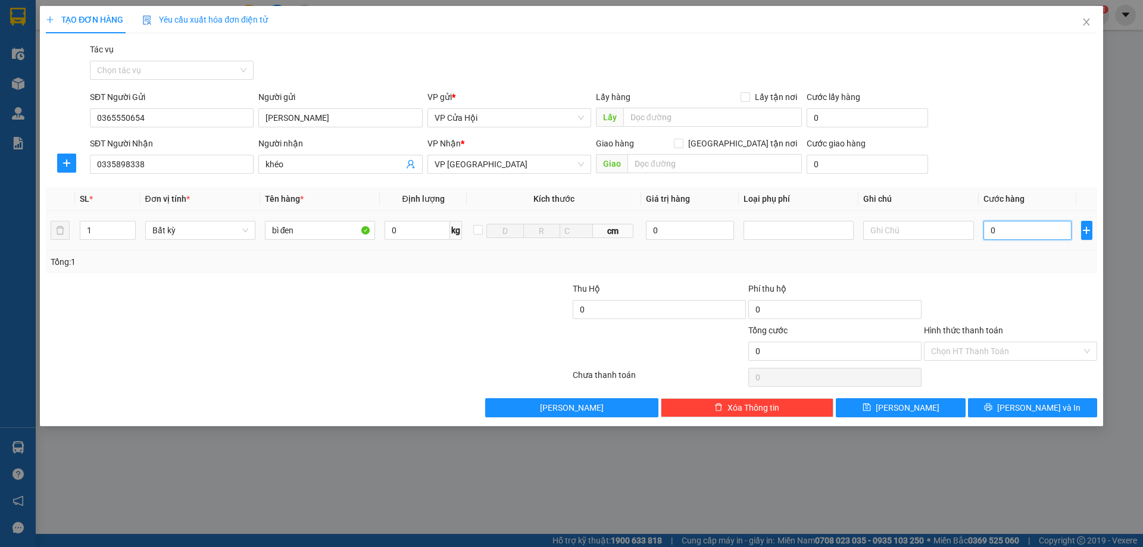
click at [1009, 230] on input "0" at bounding box center [1027, 230] width 89 height 19
type input "2"
type input "20"
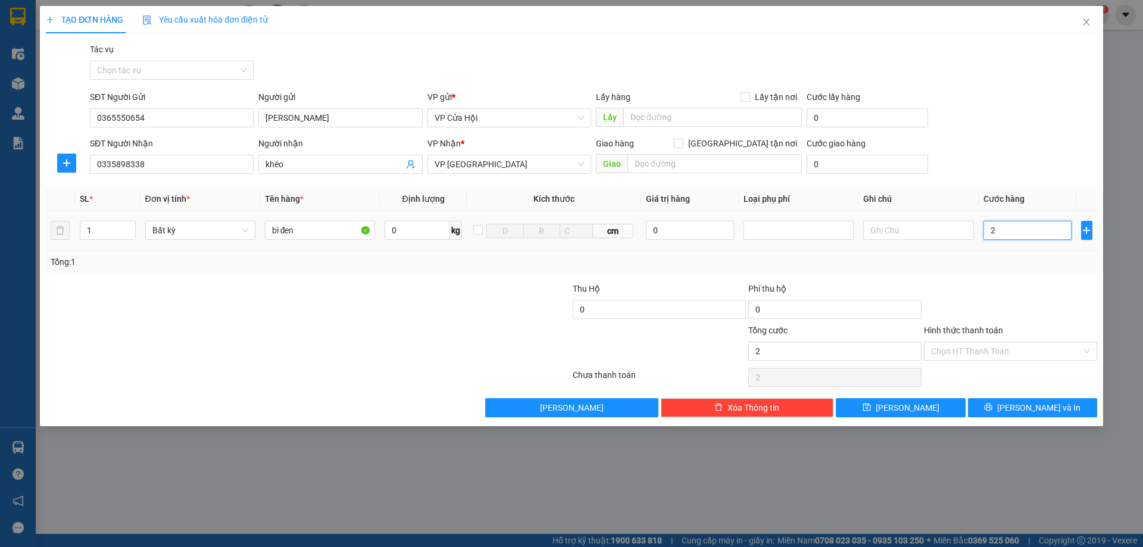
type input "20"
type input "200"
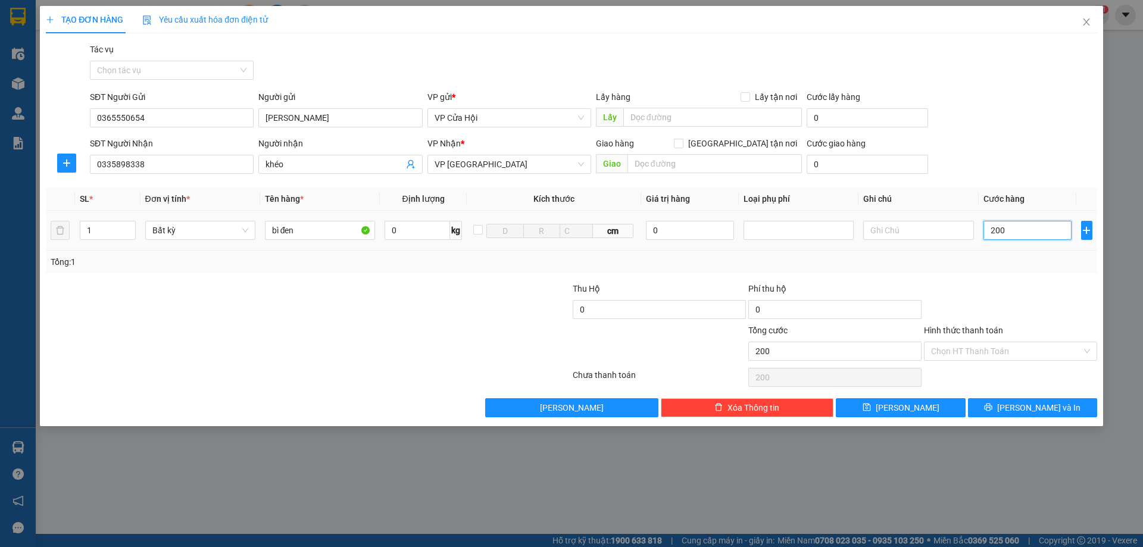
type input "2.000"
type input "20.000"
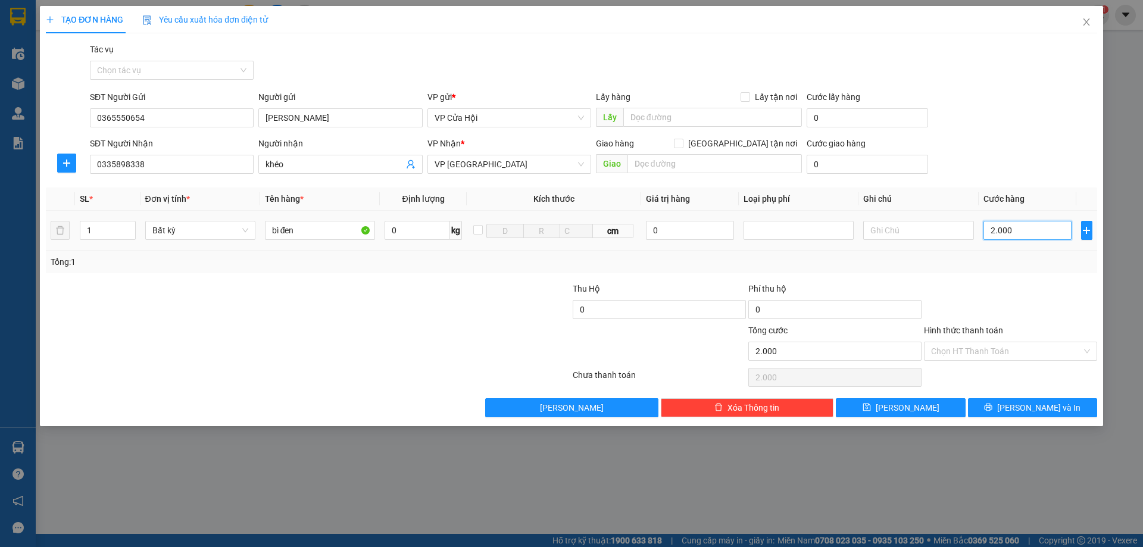
type input "20.000"
type input "200.000"
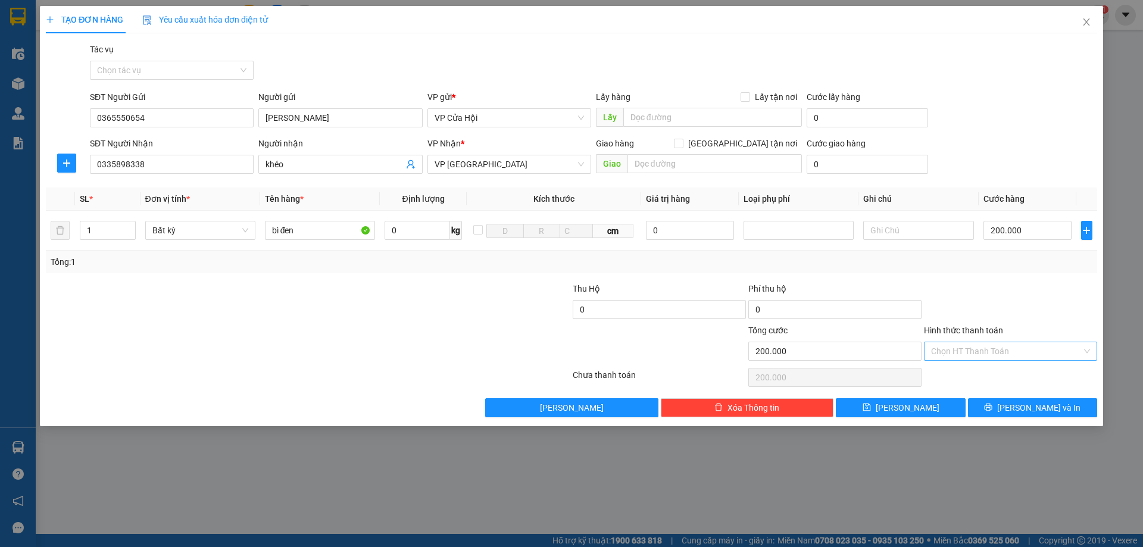
click at [1047, 350] on input "Hình thức thanh toán" at bounding box center [1006, 351] width 151 height 18
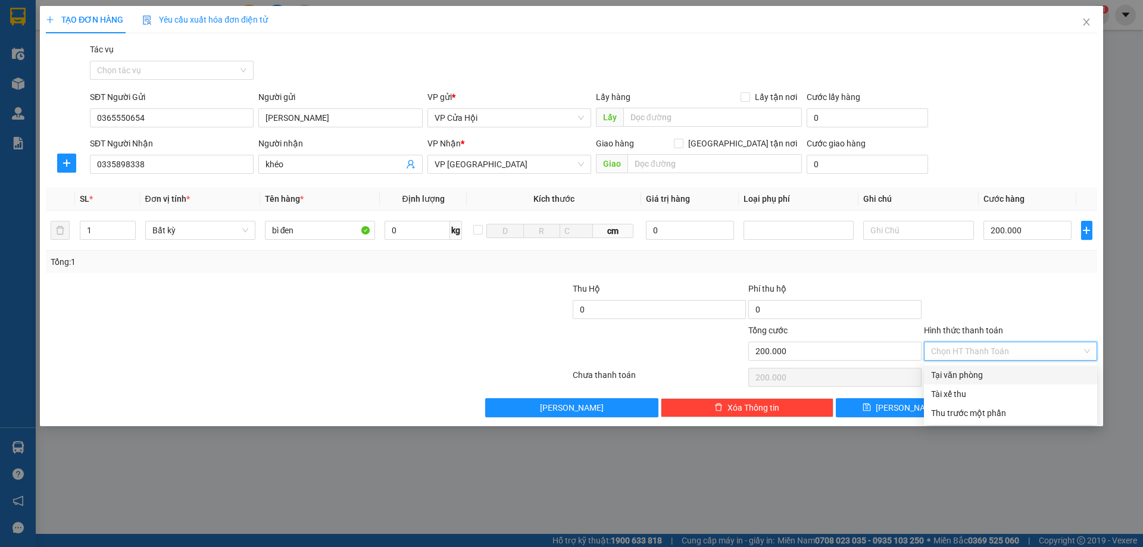
click at [1014, 375] on div "Tại văn phòng" at bounding box center [1010, 374] width 159 height 13
type input "0"
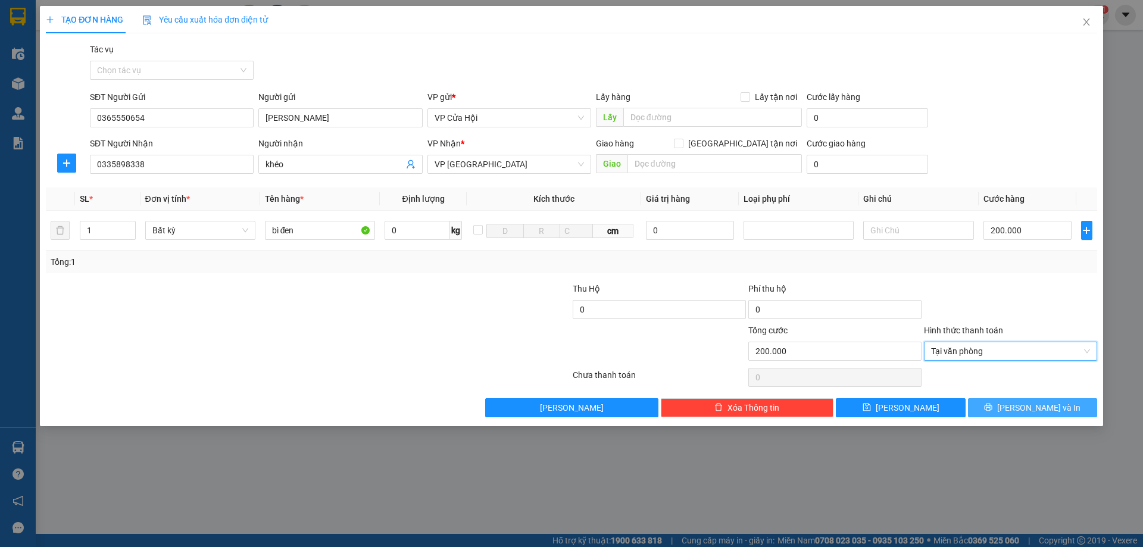
click at [1029, 411] on span "[PERSON_NAME] và In" at bounding box center [1038, 407] width 83 height 13
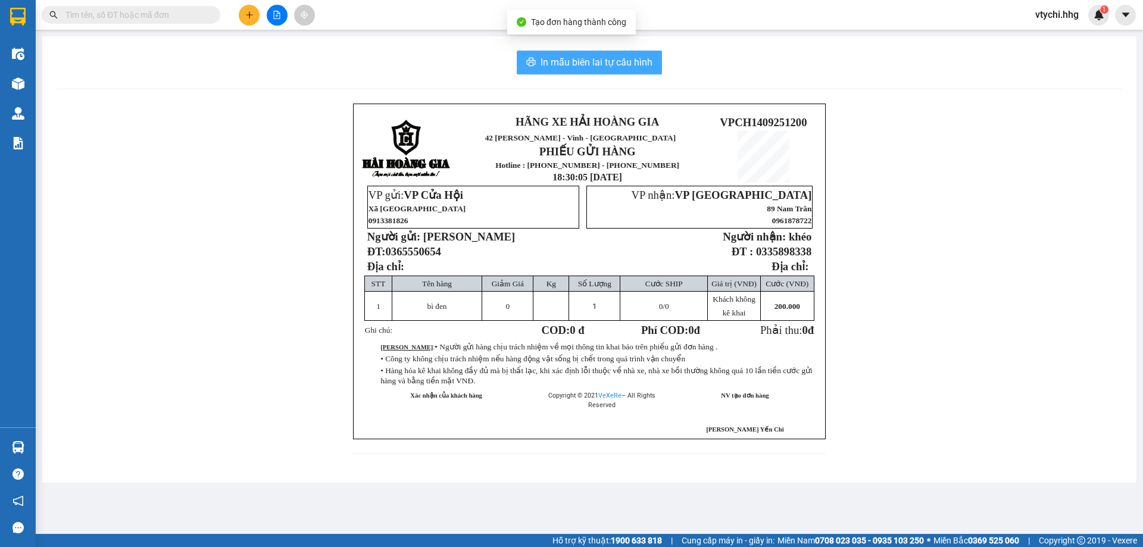
click at [589, 65] on span "In mẫu biên lai tự cấu hình" at bounding box center [596, 62] width 112 height 15
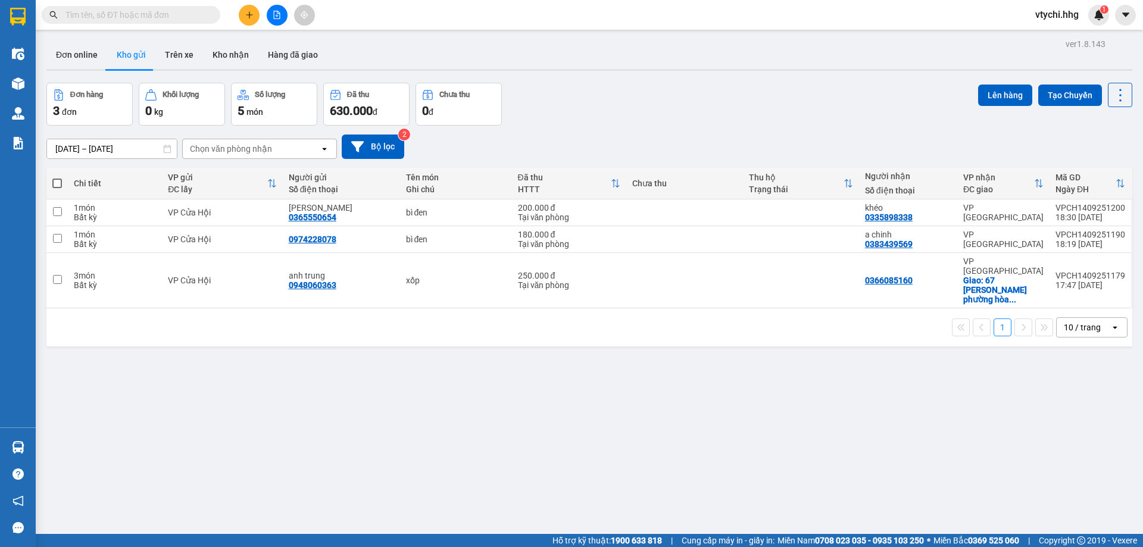
click at [715, 126] on div "[DATE] – [DATE] Press the down arrow key to interact with the calendar and sele…" at bounding box center [588, 147] width 1085 height 42
click at [245, 19] on button at bounding box center [249, 15] width 21 height 21
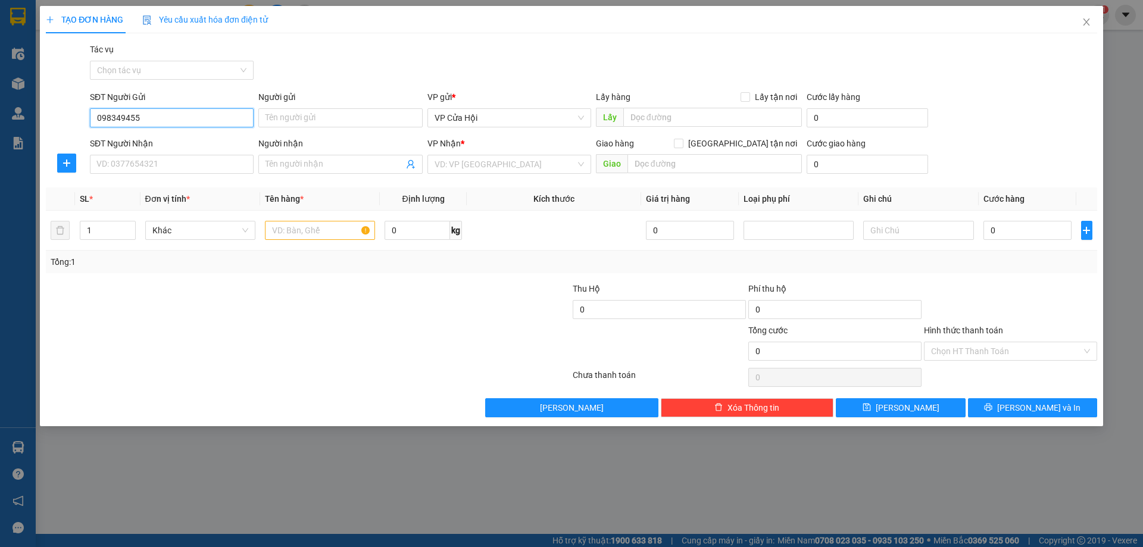
type input "0983494552"
click at [189, 143] on div "0983494552 - c thắm" at bounding box center [171, 141] width 149 height 13
type input "c thắm"
type input "0983494552"
click at [186, 159] on input "SĐT Người Nhận" at bounding box center [172, 164] width 164 height 19
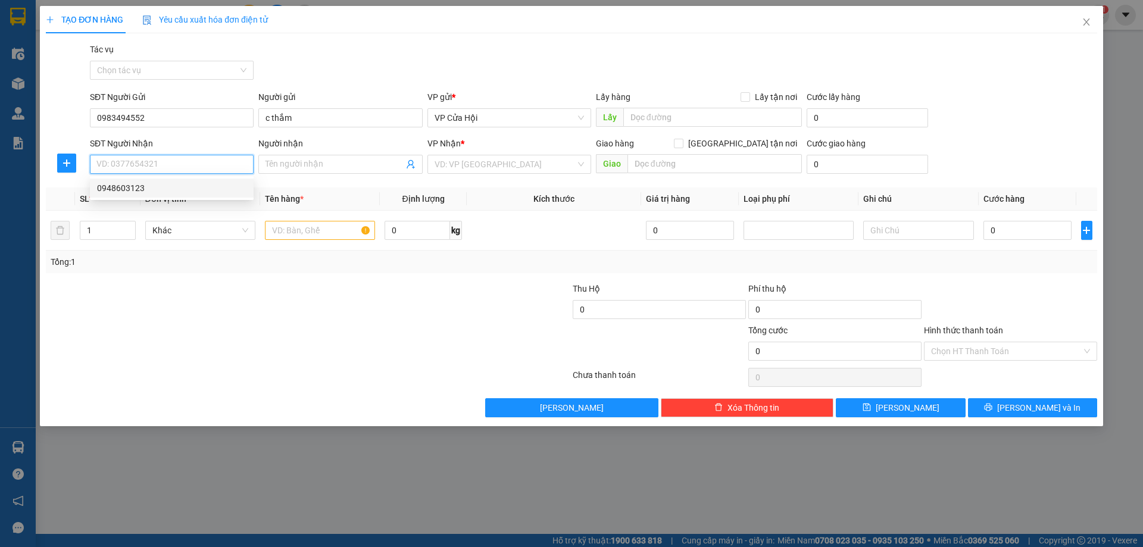
click at [164, 186] on div "0948603123" at bounding box center [171, 188] width 149 height 13
type input "0948603123"
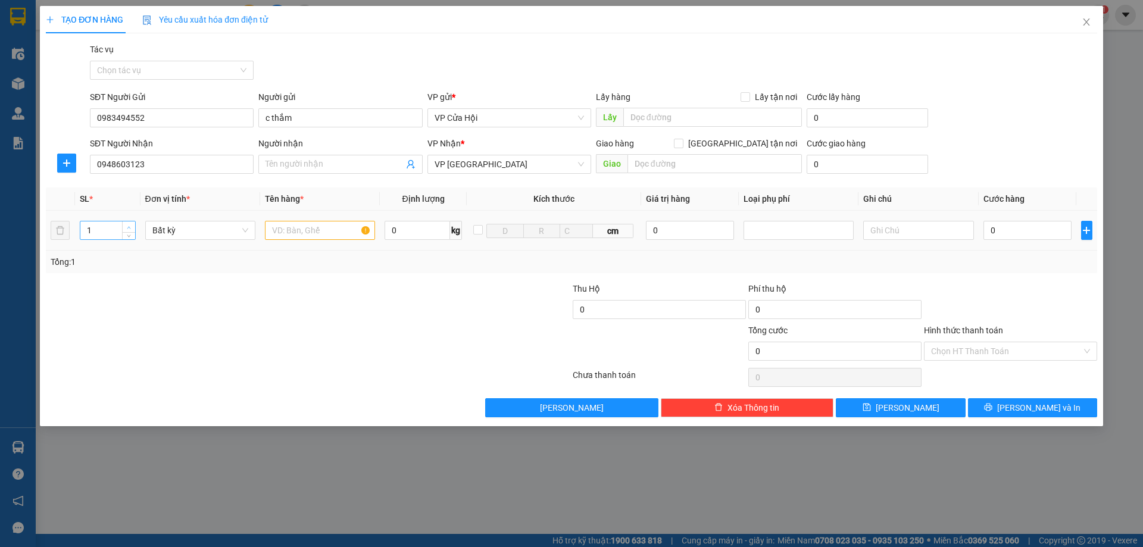
type input "2"
click at [129, 226] on icon "up" at bounding box center [129, 228] width 4 height 4
click at [297, 230] on input "text" at bounding box center [320, 230] width 110 height 19
type input "bì đen"
click at [1046, 226] on input "0" at bounding box center [1027, 230] width 89 height 19
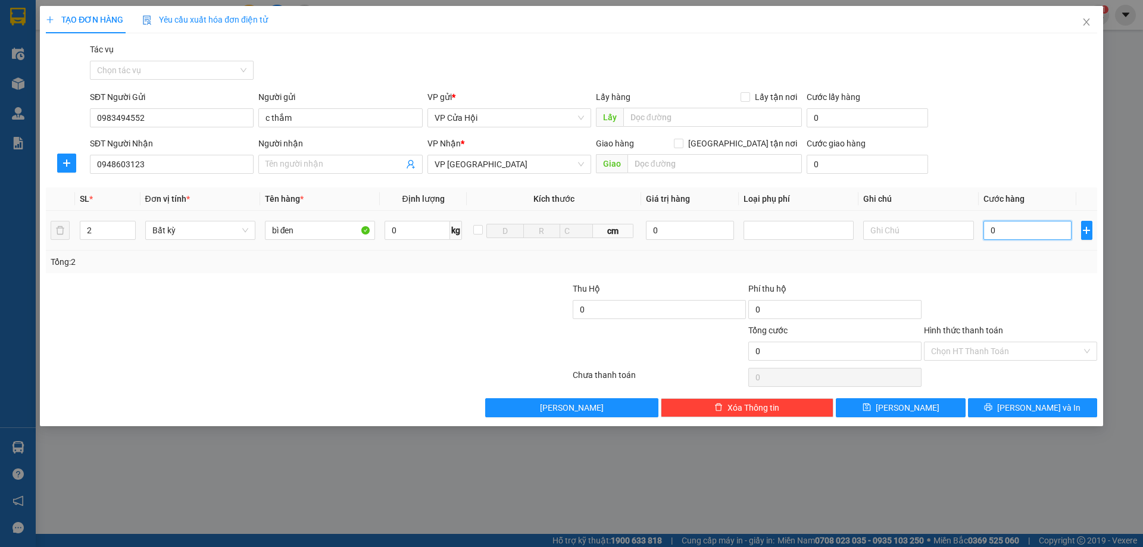
type input "3"
type input "33"
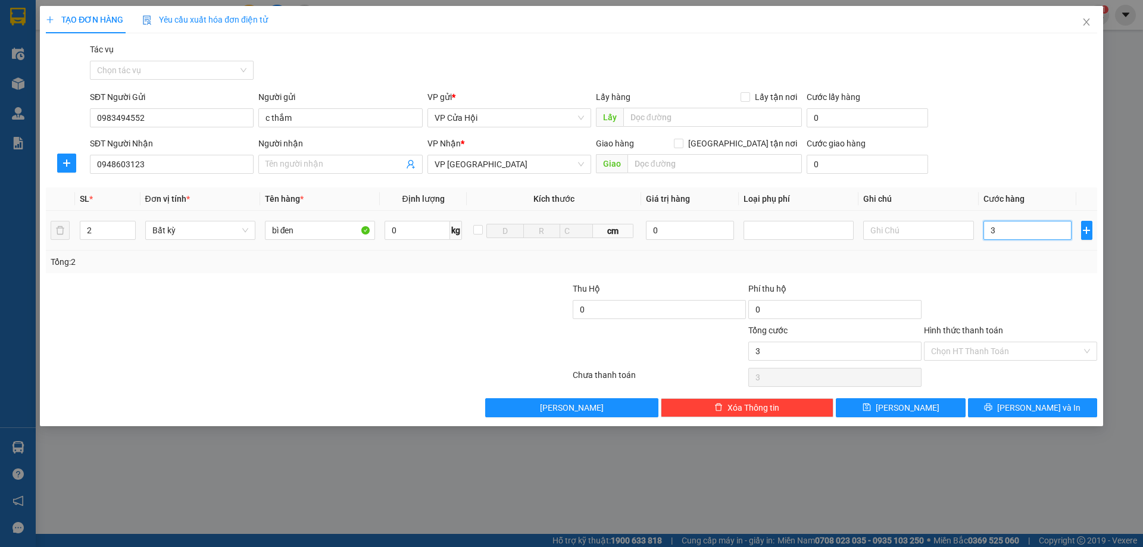
type input "33"
type input "330"
type input "3.300"
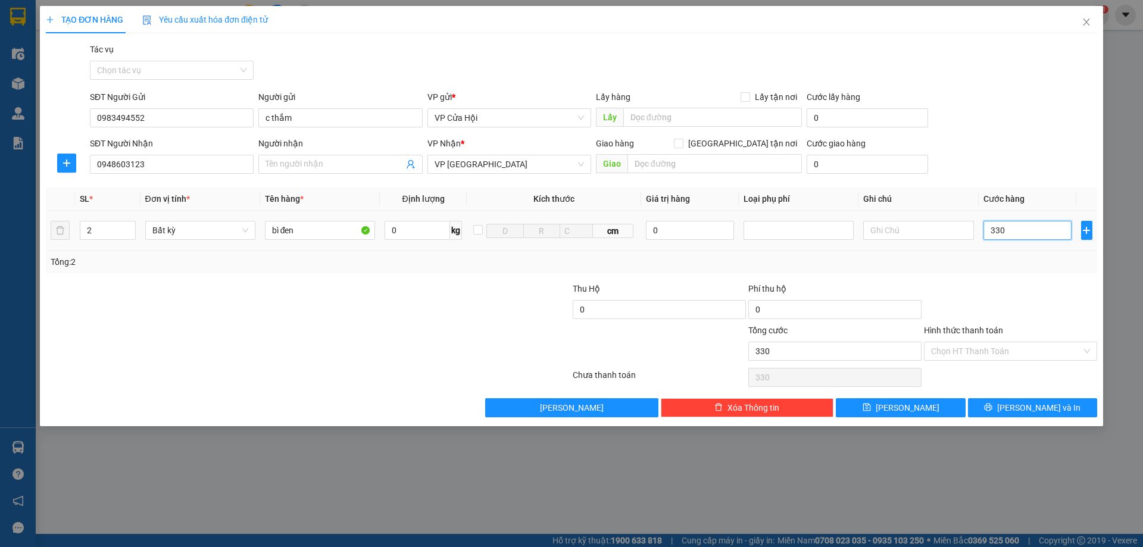
type input "3.300"
type input "33.000"
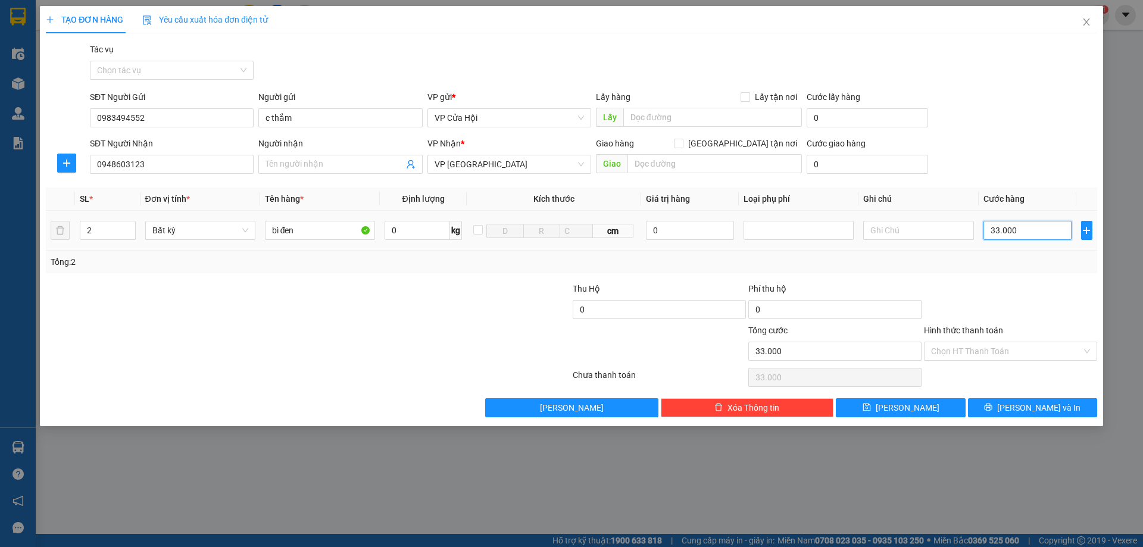
type input "330.000"
click at [1049, 234] on input "330.000" at bounding box center [1027, 230] width 89 height 19
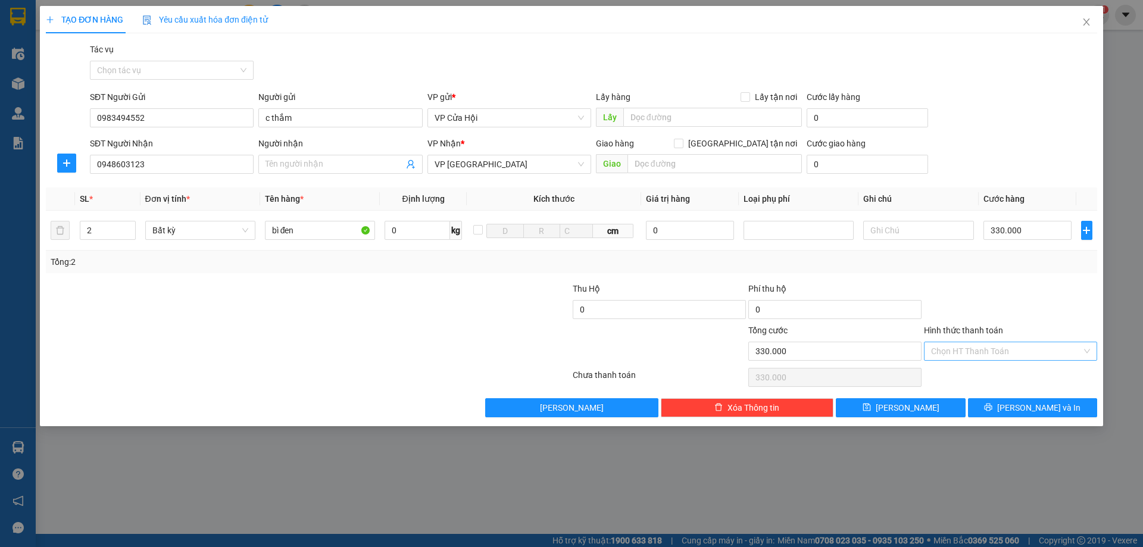
click at [990, 356] on input "Hình thức thanh toán" at bounding box center [1006, 351] width 151 height 18
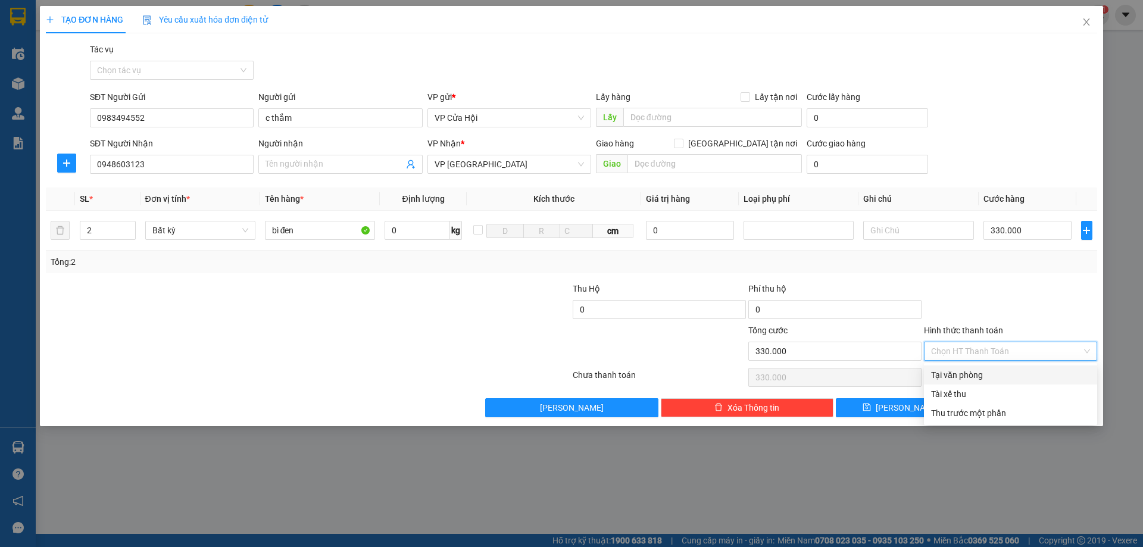
click at [991, 371] on div "Tại văn phòng" at bounding box center [1010, 374] width 159 height 13
type input "0"
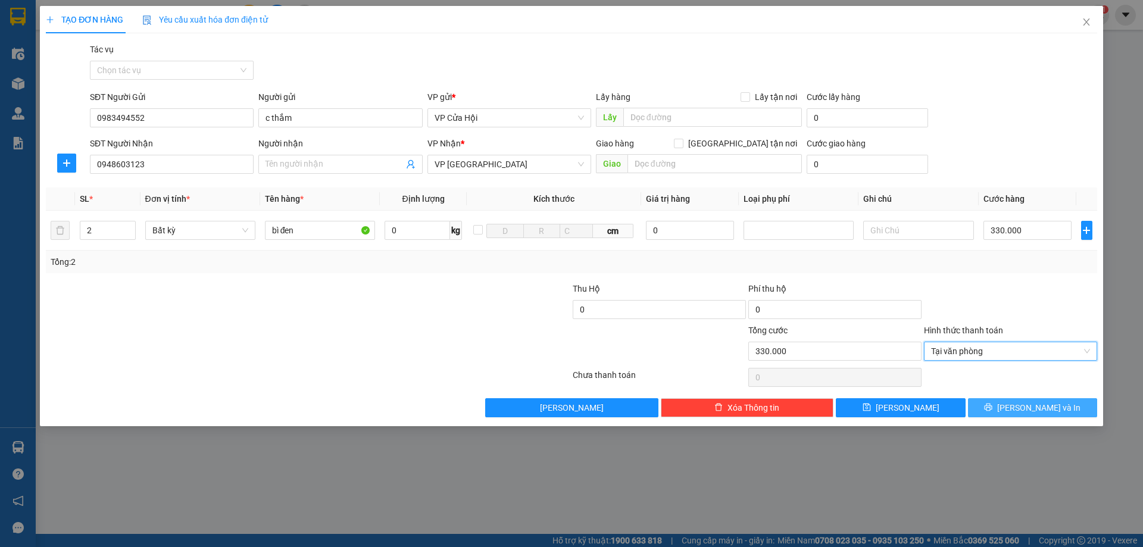
click at [1017, 398] on div "Transit Pickup Surcharge Ids Transit Deliver Surcharge Ids Transit Deliver Surc…" at bounding box center [571, 230] width 1051 height 374
drag, startPoint x: 1018, startPoint y: 402, endPoint x: 1030, endPoint y: 398, distance: 13.4
click at [1019, 403] on button "[PERSON_NAME] và In" at bounding box center [1032, 407] width 129 height 19
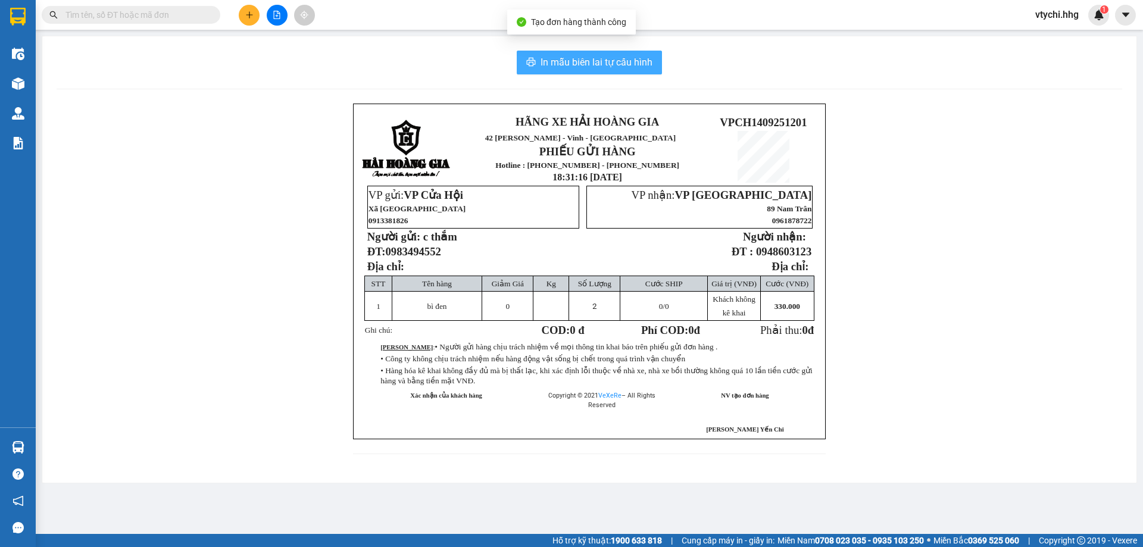
click at [597, 59] on span "In mẫu biên lai tự cấu hình" at bounding box center [596, 62] width 112 height 15
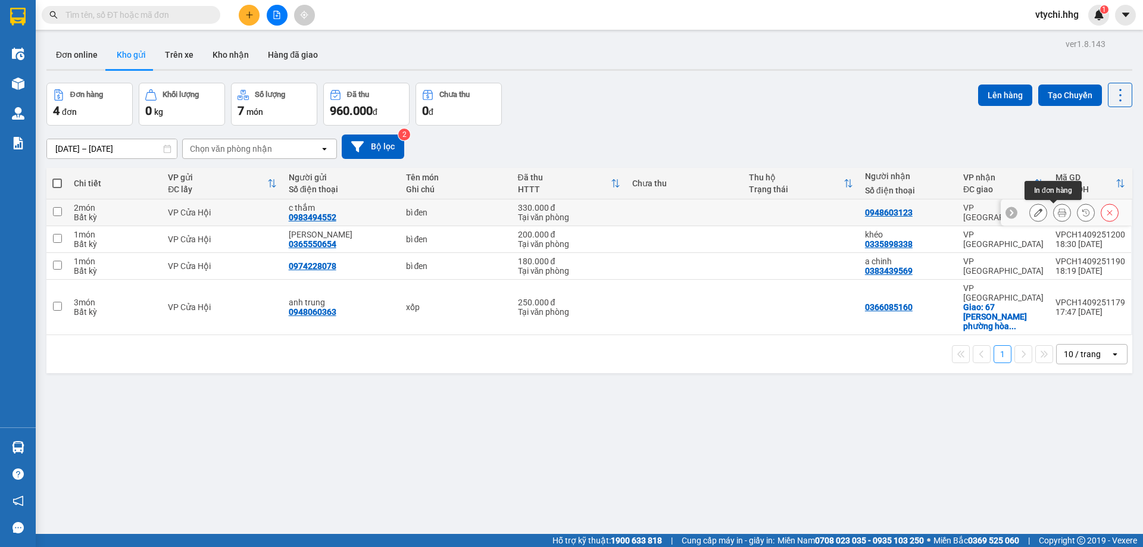
click at [1057, 211] on icon at bounding box center [1061, 212] width 8 height 8
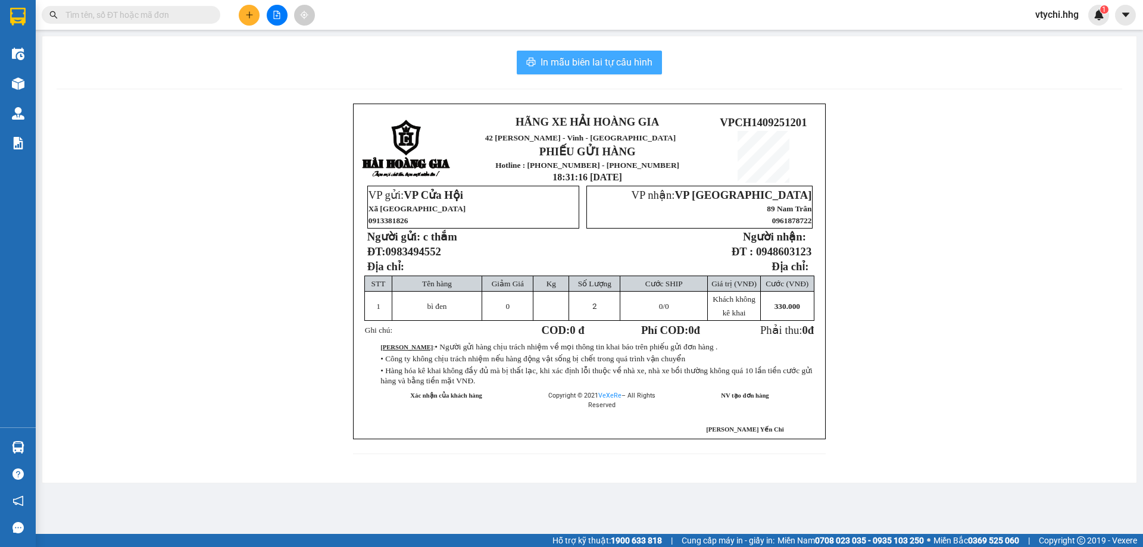
click at [630, 64] on span "In mẫu biên lai tự cấu hình" at bounding box center [596, 62] width 112 height 15
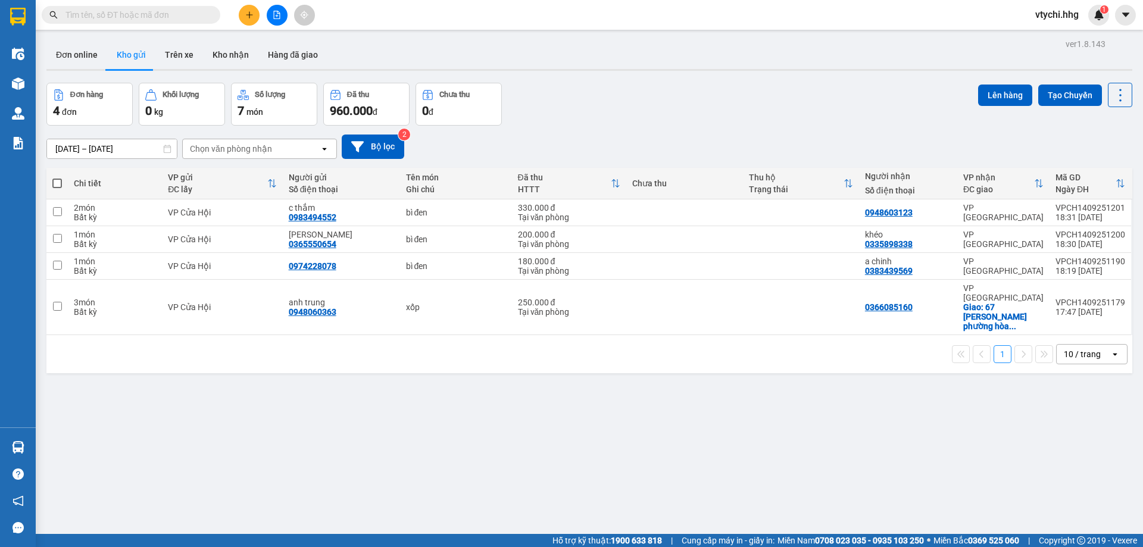
click at [689, 123] on div "Đơn hàng 4 đơn Khối lượng 0 kg Số lượng 7 món Đã thu 960.000 đ Chưa thu 0 đ Lên…" at bounding box center [588, 104] width 1085 height 43
click at [244, 11] on button at bounding box center [249, 15] width 21 height 21
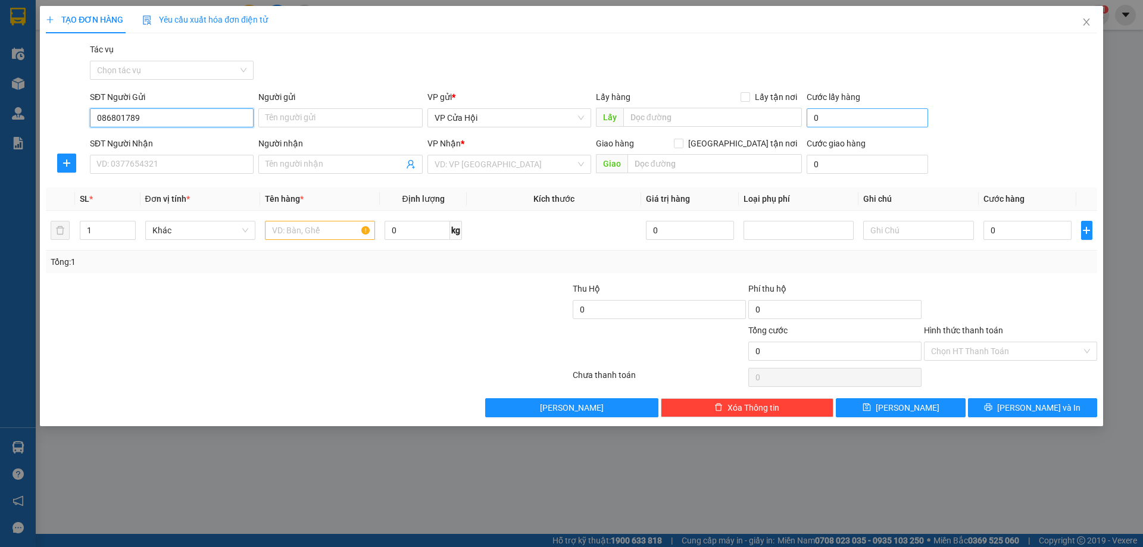
type input "0868017899"
click at [165, 137] on div "0868017899 - Tuyết" at bounding box center [171, 141] width 149 height 13
type input "Tuyết"
type input "0868017899"
click at [213, 166] on input "SĐT Người Nhận" at bounding box center [172, 164] width 164 height 19
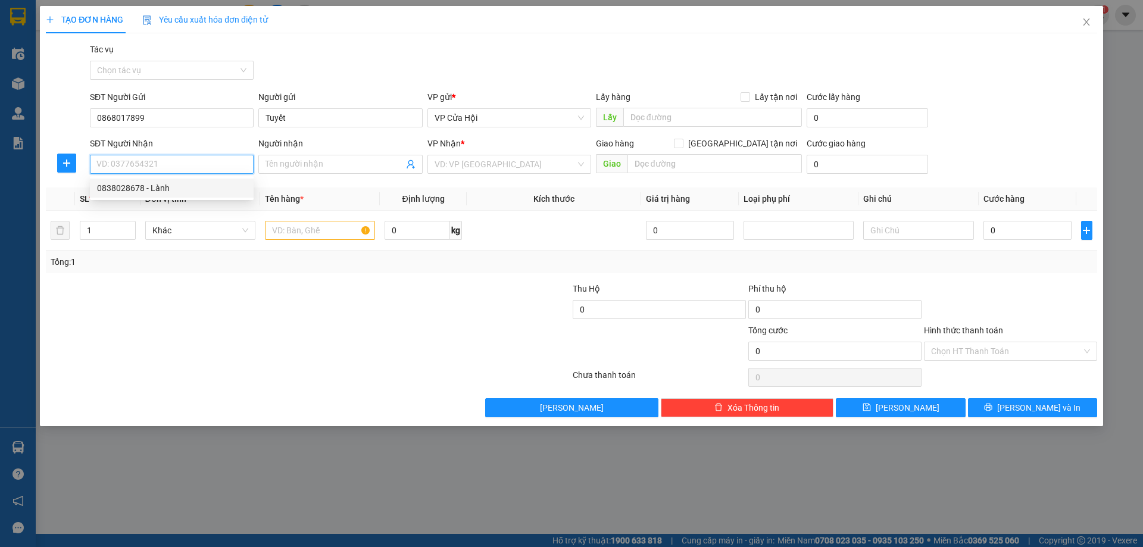
click at [199, 188] on div "0838028678 - Lành" at bounding box center [171, 188] width 149 height 13
type input "0838028678"
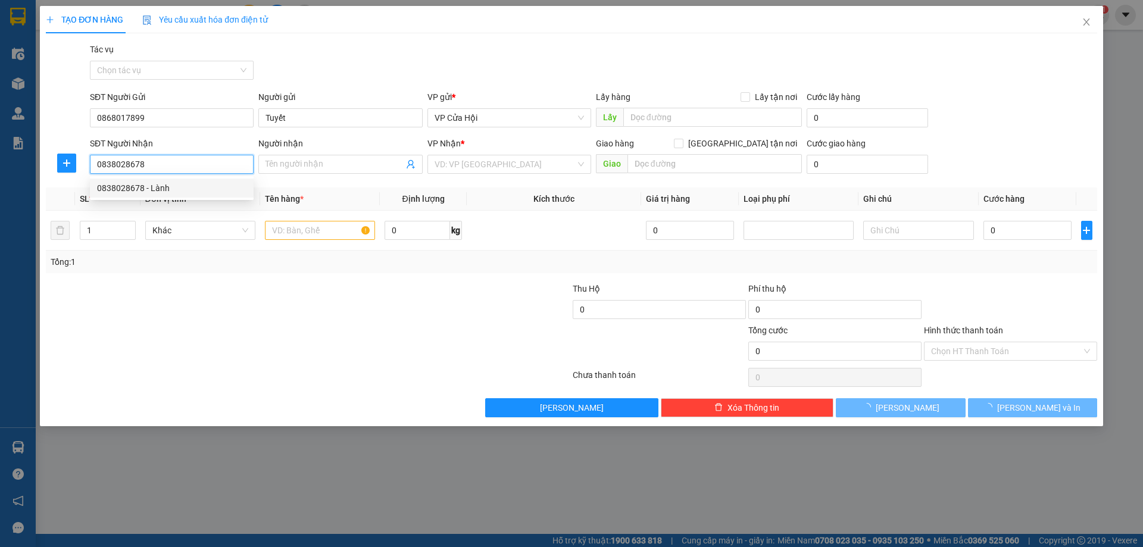
type input "Lành"
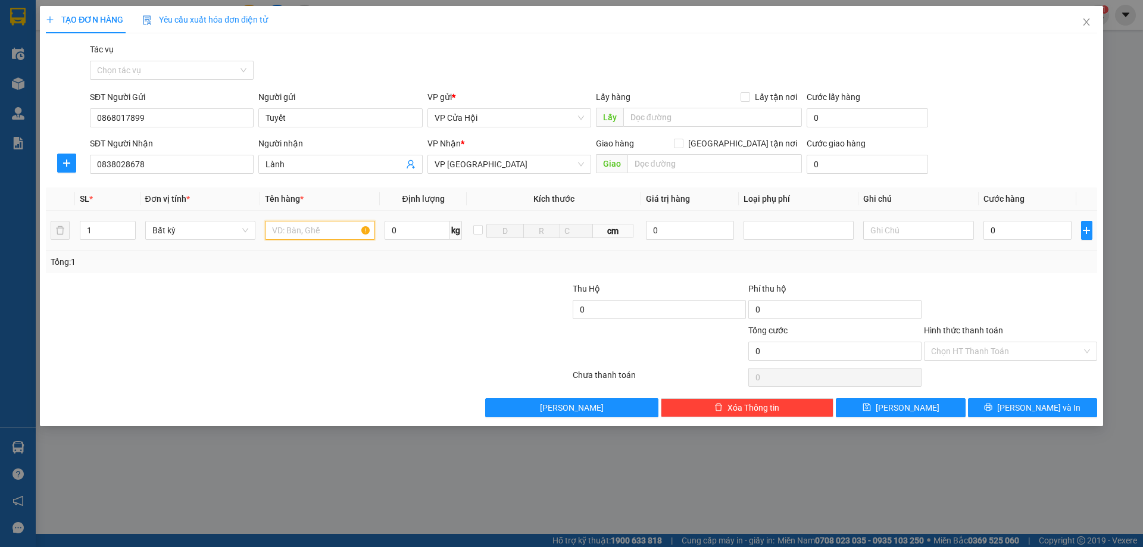
drag, startPoint x: 301, startPoint y: 233, endPoint x: 308, endPoint y: 227, distance: 8.9
click at [301, 231] on input "text" at bounding box center [320, 230] width 110 height 19
type input "bì xanh"
click at [1002, 230] on input "0" at bounding box center [1027, 230] width 89 height 19
type input "5"
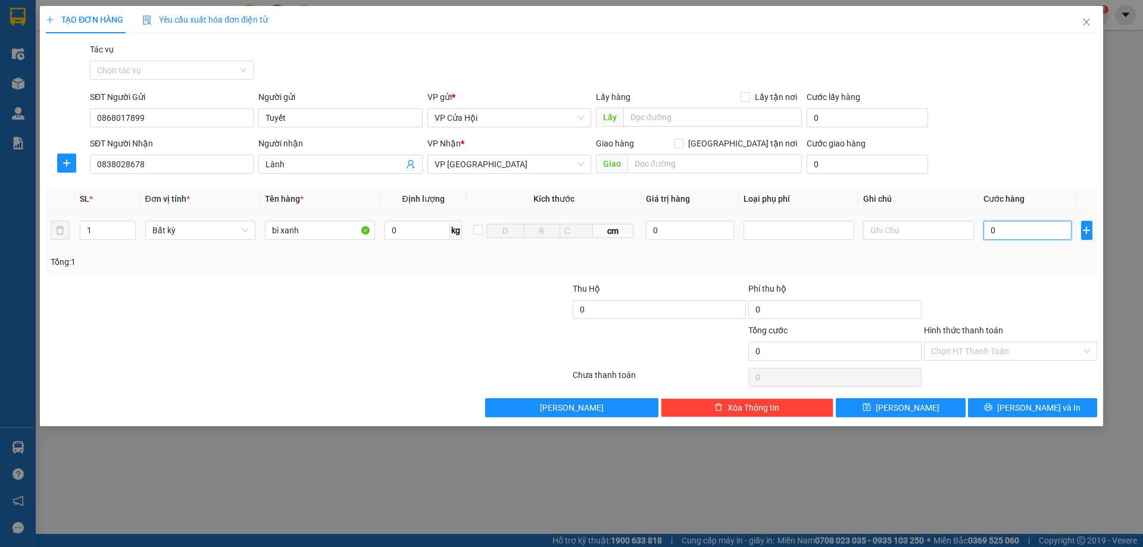
type input "5"
type input "50"
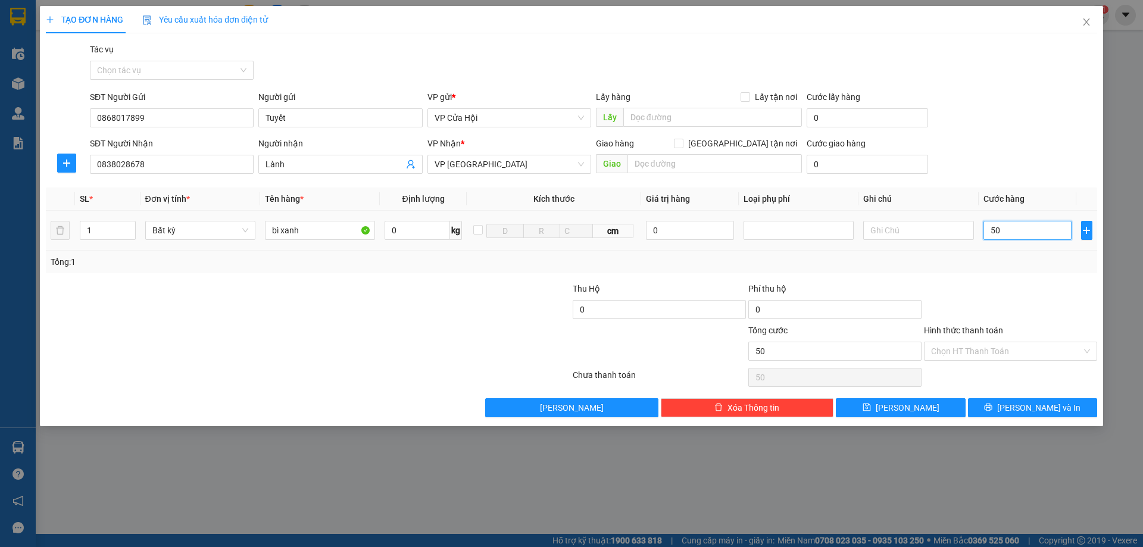
type input "500"
type input "5.000"
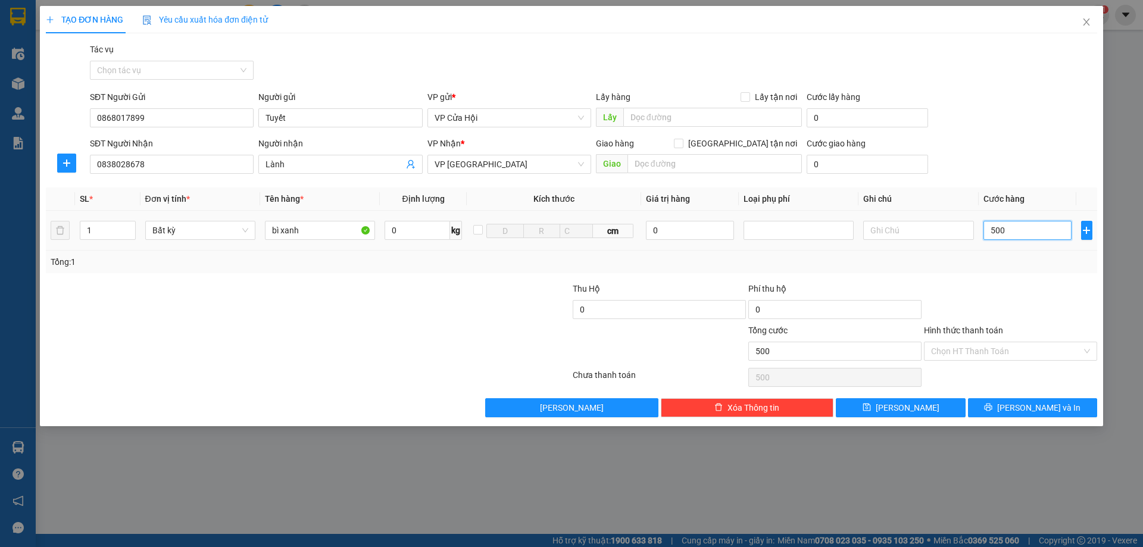
type input "5.000"
type input "50.000"
type input "500.000"
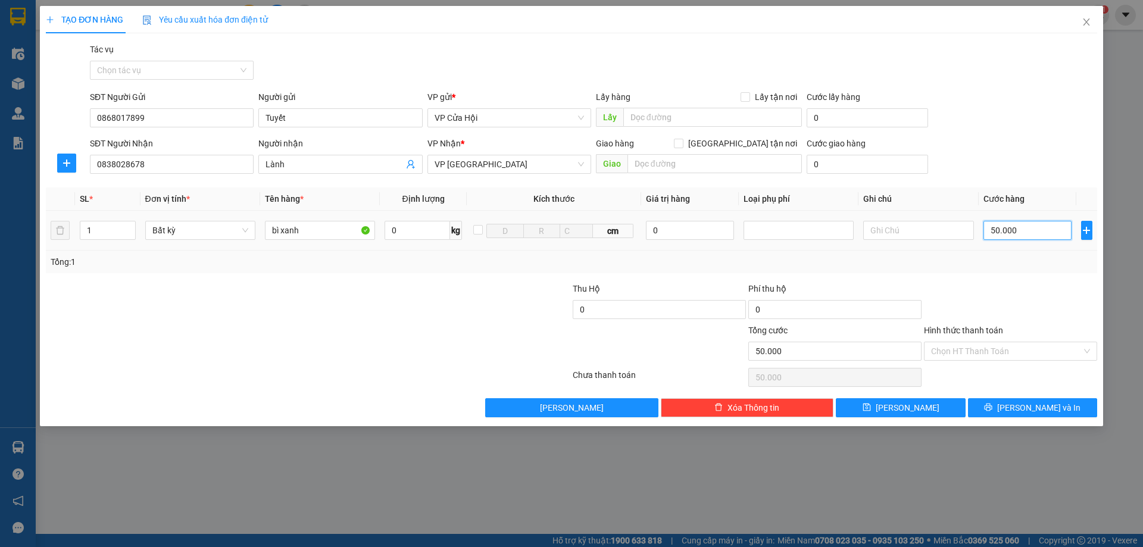
type input "500.000"
type input "50.000"
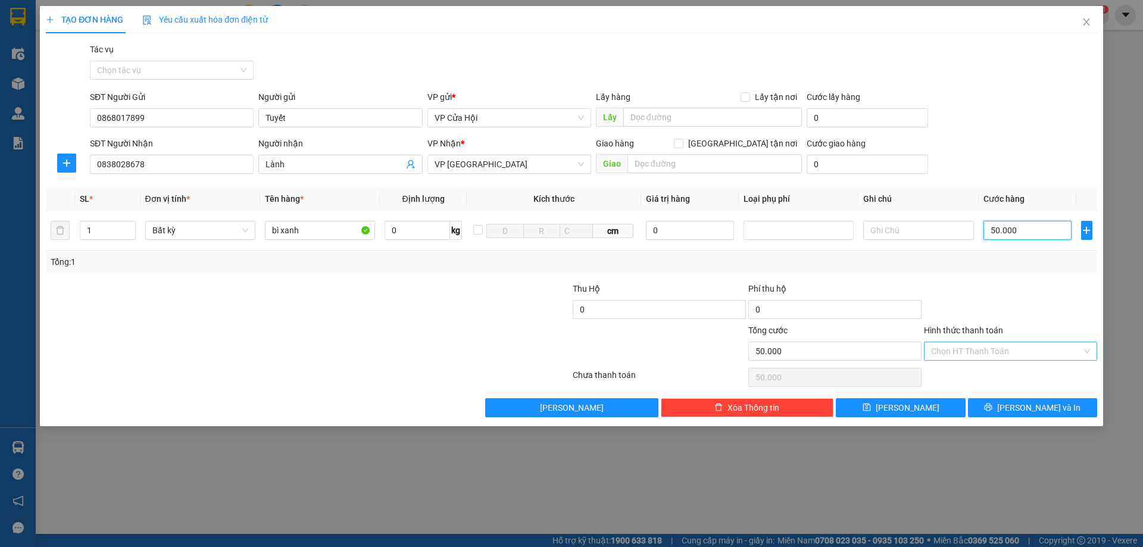
type input "50.000"
click at [1013, 352] on input "Hình thức thanh toán" at bounding box center [1006, 351] width 151 height 18
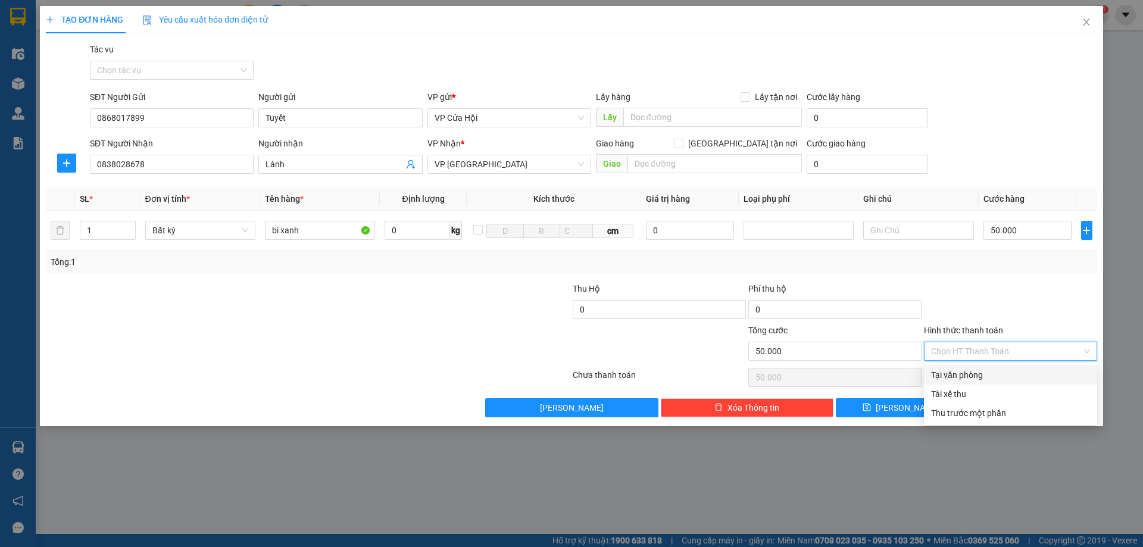
click at [1008, 370] on div "Tại văn phòng" at bounding box center [1010, 374] width 159 height 13
type input "0"
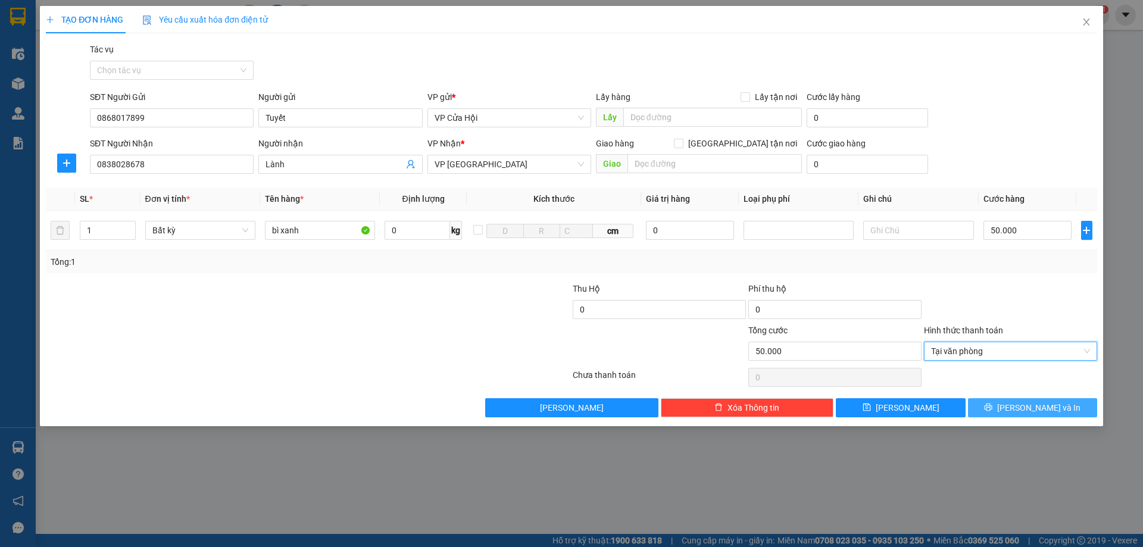
click at [1033, 399] on button "[PERSON_NAME] và In" at bounding box center [1032, 407] width 129 height 19
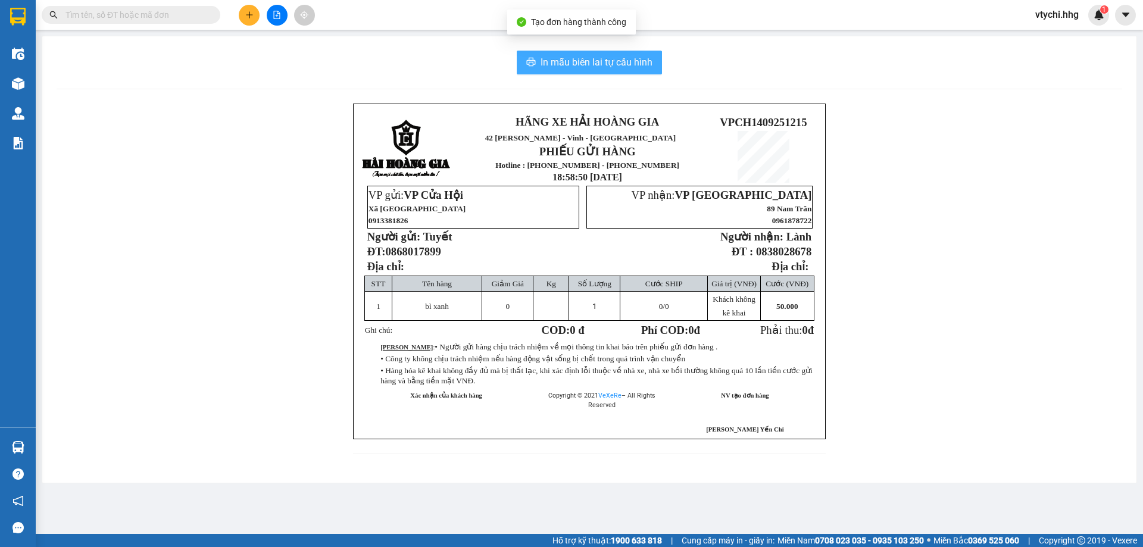
click at [559, 60] on span "In mẫu biên lai tự cấu hình" at bounding box center [596, 62] width 112 height 15
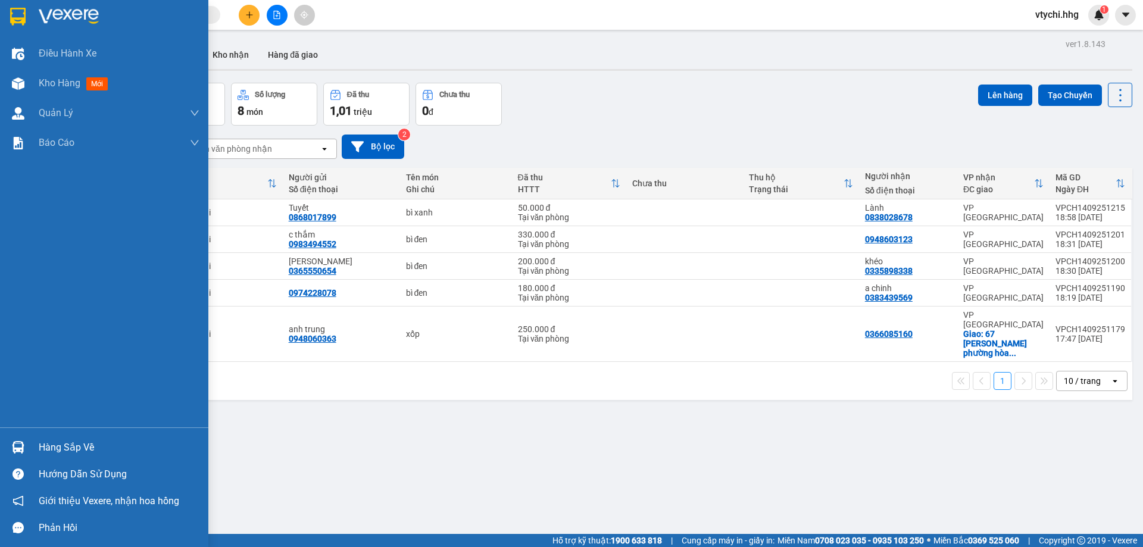
click at [858, 89] on div "Đơn hàng 5 đơn Khối lượng 0 kg Số lượng 8 món Đã thu 1,01 triệu Chưa thu 0 đ Lê…" at bounding box center [588, 104] width 1085 height 43
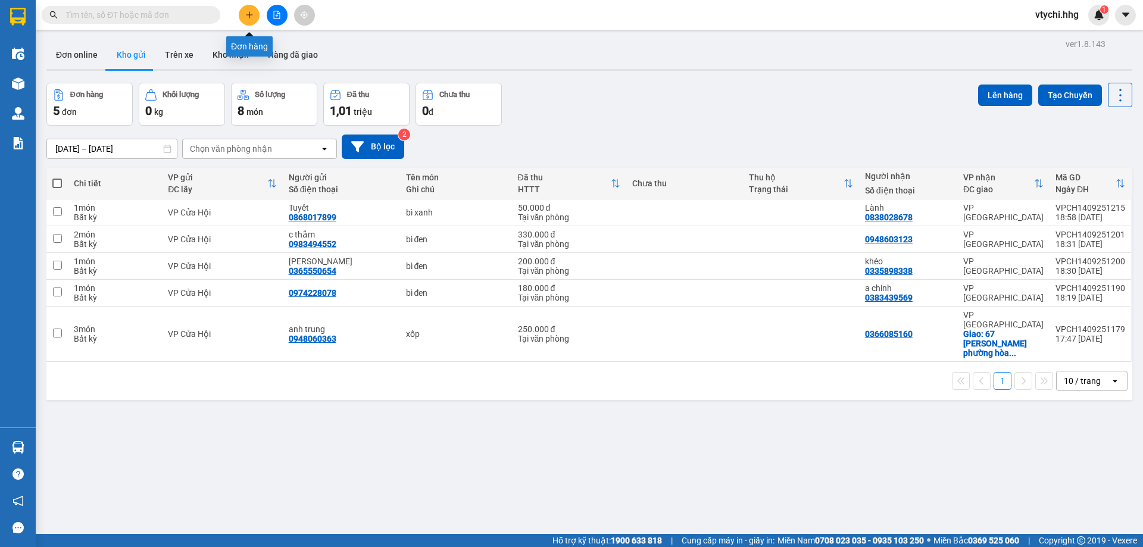
click at [252, 19] on button at bounding box center [249, 15] width 21 height 21
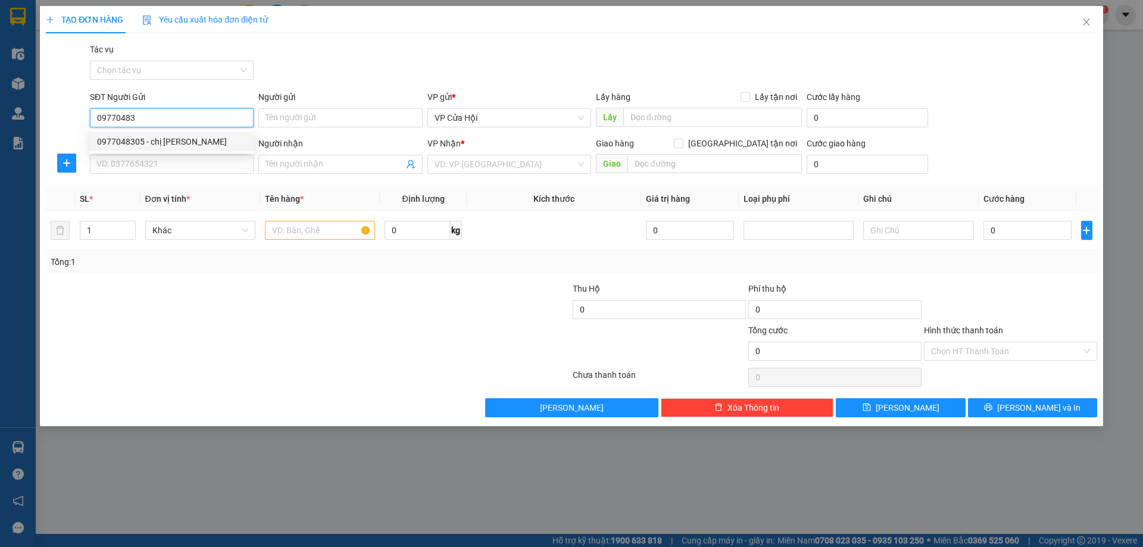
click at [151, 137] on div "0977048305 - chị [PERSON_NAME]" at bounding box center [171, 141] width 149 height 13
type input "0977048305"
type input "chị [PERSON_NAME]"
type input "0977048305"
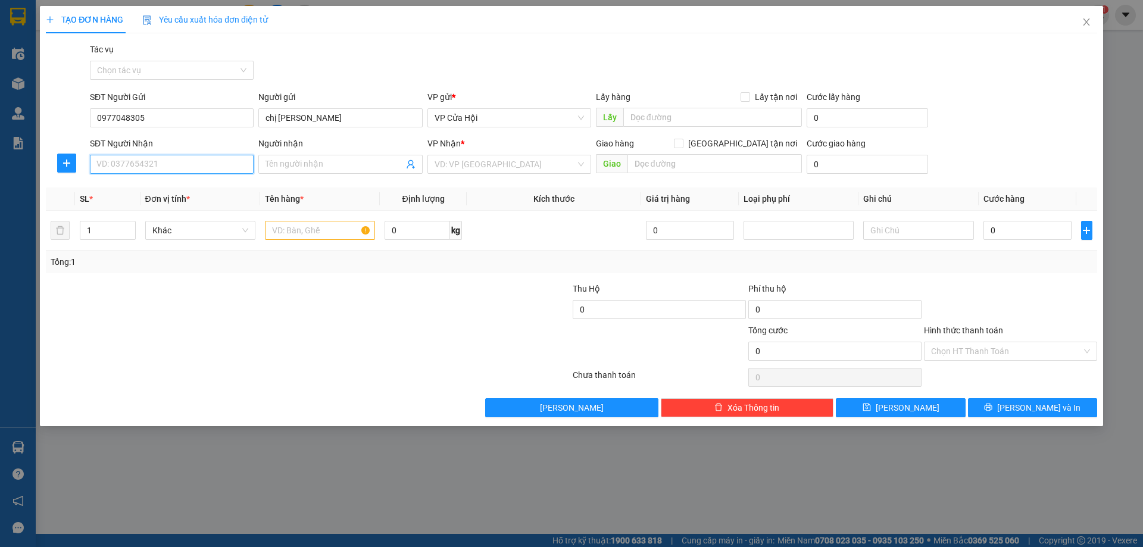
click at [171, 164] on input "SĐT Người Nhận" at bounding box center [172, 164] width 164 height 19
click at [176, 184] on div "0562363838" at bounding box center [171, 188] width 149 height 13
type input "0562363838"
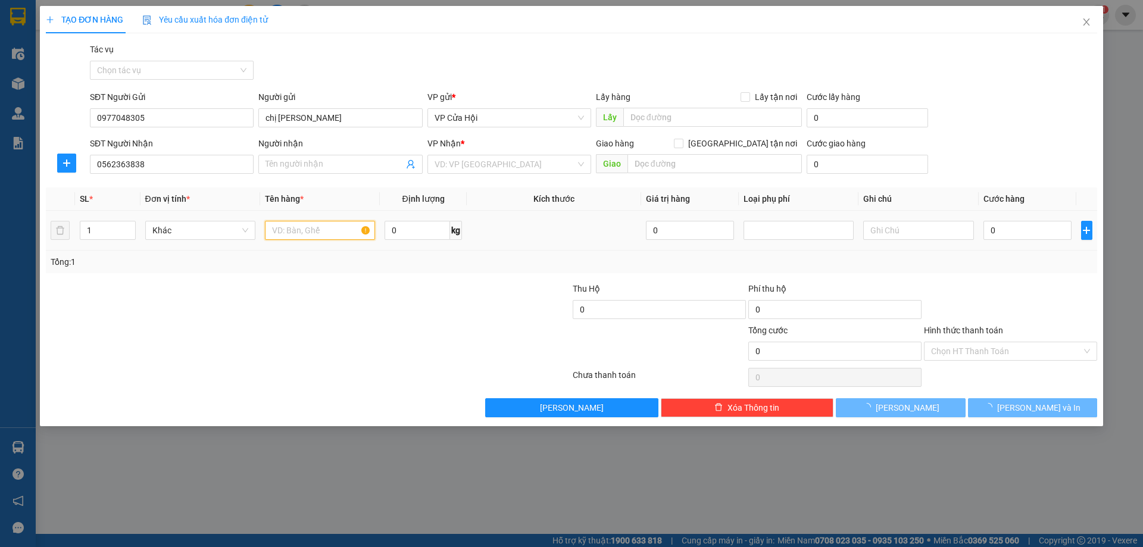
click at [323, 236] on input "text" at bounding box center [320, 230] width 110 height 19
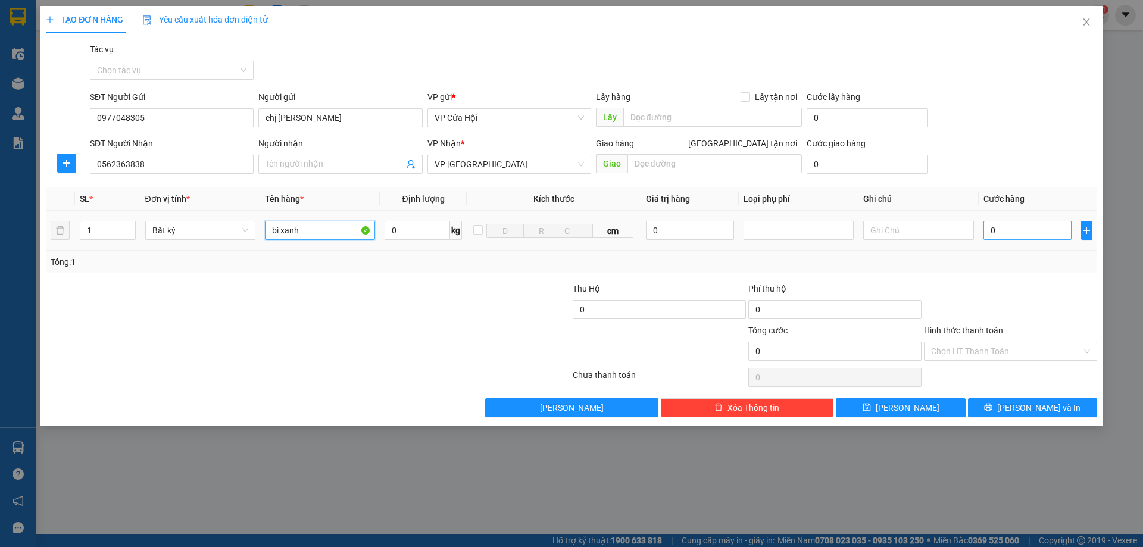
type input "bì xanh"
click at [1023, 229] on input "0" at bounding box center [1027, 230] width 89 height 19
click at [1031, 353] on input "Hình thức thanh toán" at bounding box center [1006, 351] width 151 height 18
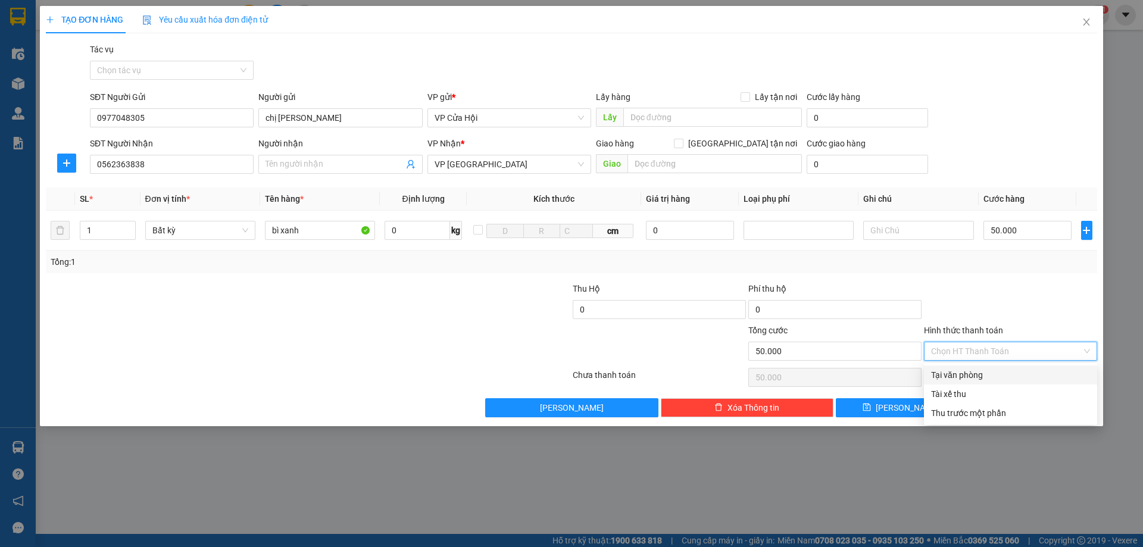
click at [1021, 377] on div "Tại văn phòng" at bounding box center [1010, 374] width 159 height 13
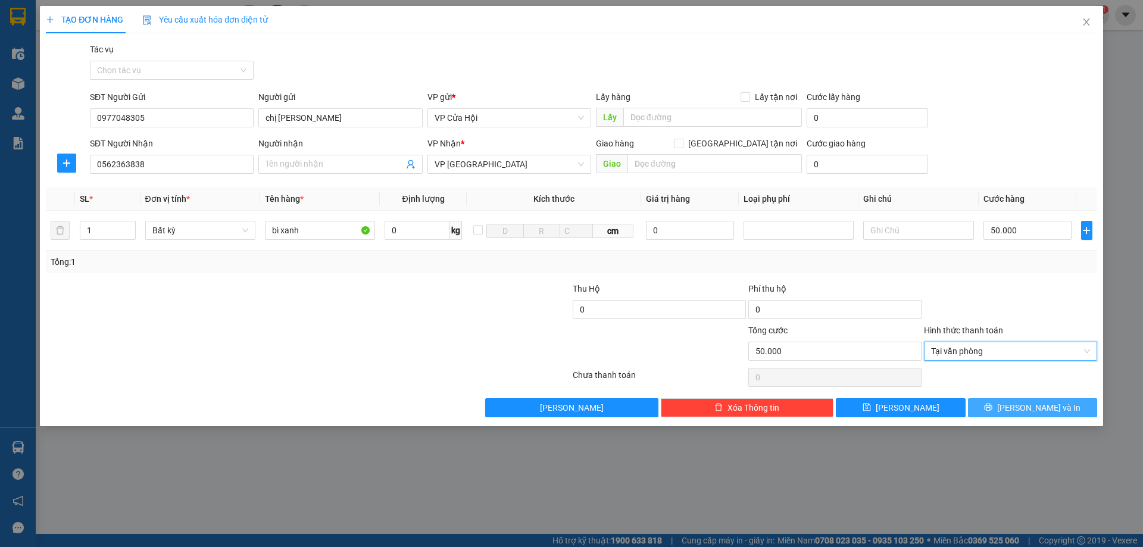
click at [1047, 405] on span "[PERSON_NAME] và In" at bounding box center [1038, 407] width 83 height 13
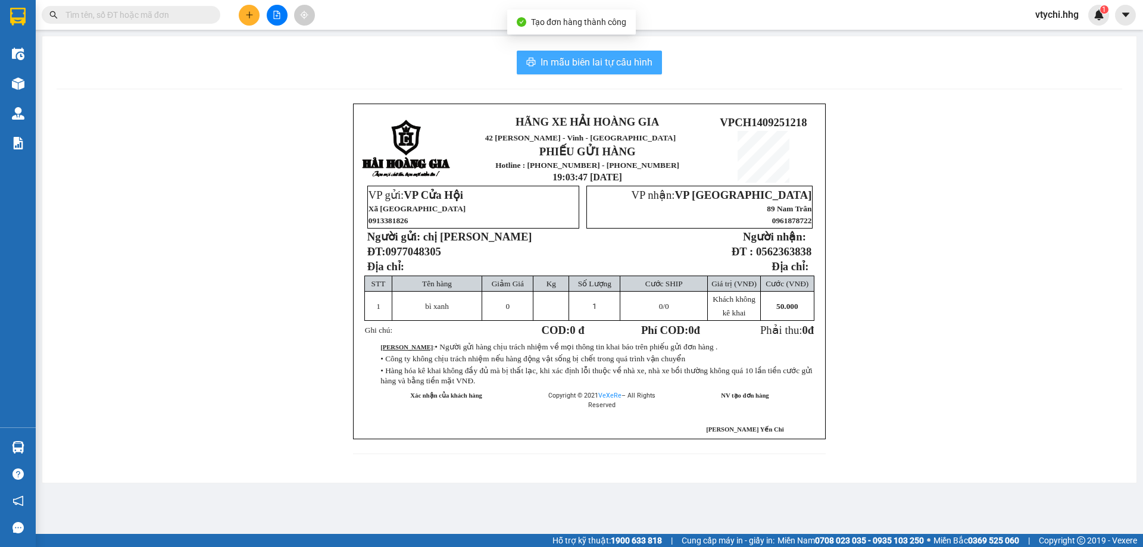
click at [615, 71] on button "In mẫu biên lai tự cấu hình" at bounding box center [589, 63] width 145 height 24
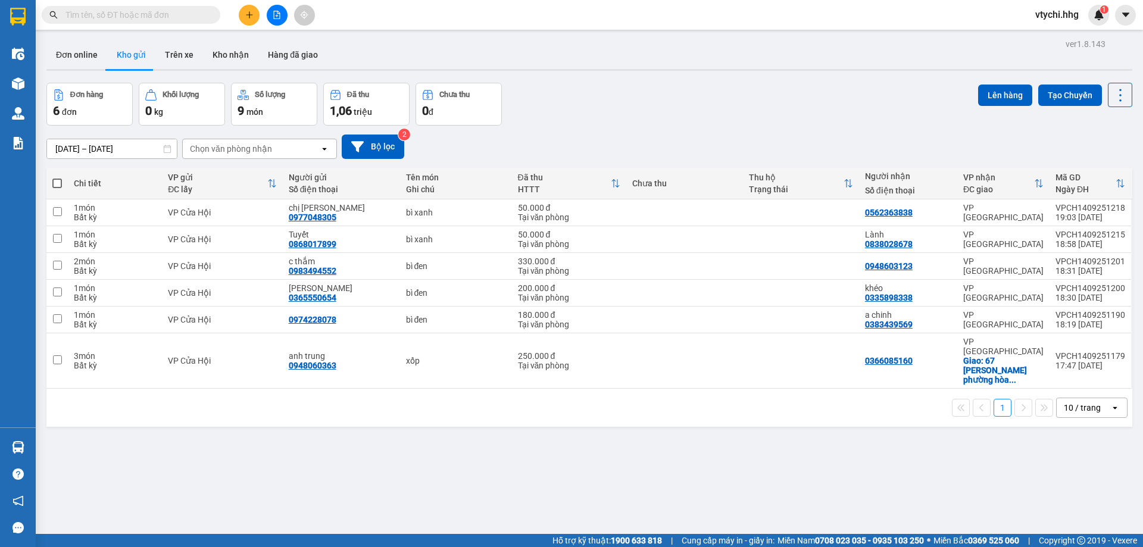
click at [681, 121] on div "Đơn hàng 6 đơn Khối lượng 0 kg Số lượng 9 món Đã thu 1,06 triệu Chưa thu 0 đ Lê…" at bounding box center [588, 104] width 1085 height 43
click at [254, 13] on button at bounding box center [249, 15] width 21 height 21
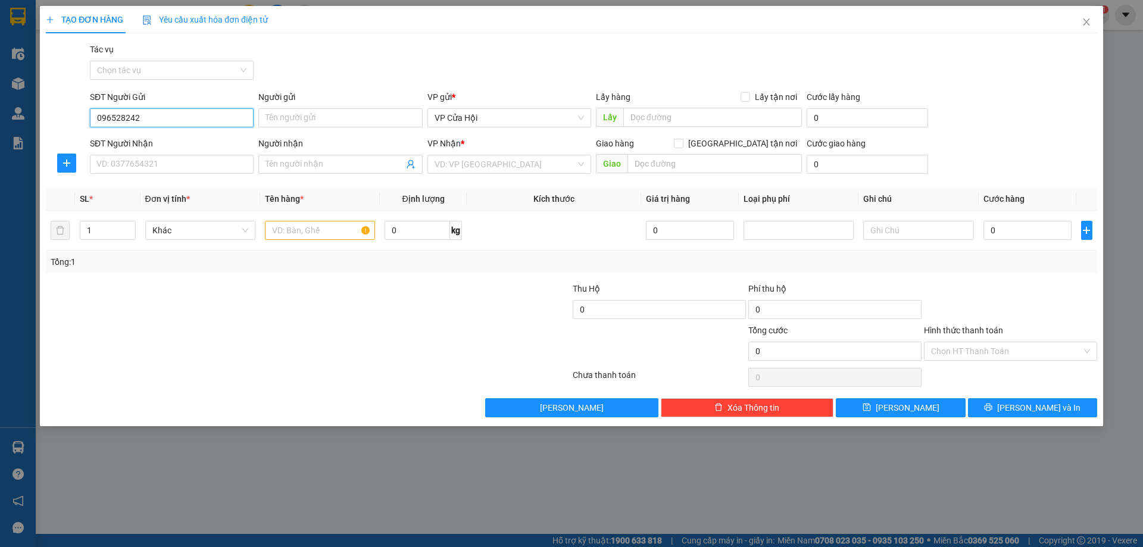
type input "0965282428"
click at [168, 137] on div "0965282428 - [PERSON_NAME]" at bounding box center [171, 141] width 149 height 13
type input "[PERSON_NAME]"
type input "0965282428"
click at [169, 162] on input "SĐT Người Nhận" at bounding box center [172, 164] width 164 height 19
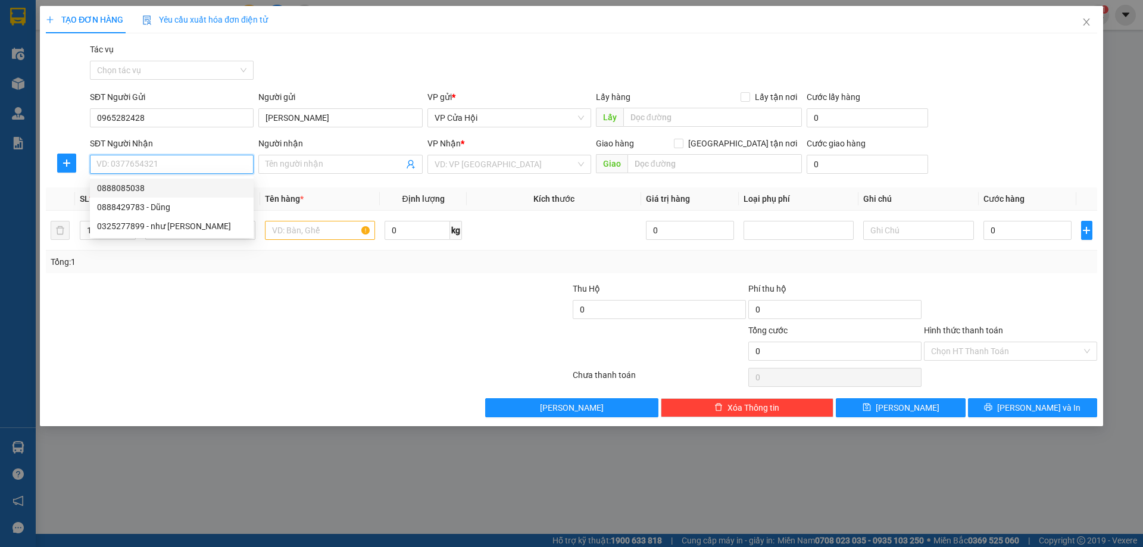
click at [138, 190] on div "0888085038" at bounding box center [171, 188] width 149 height 13
type input "0888085038"
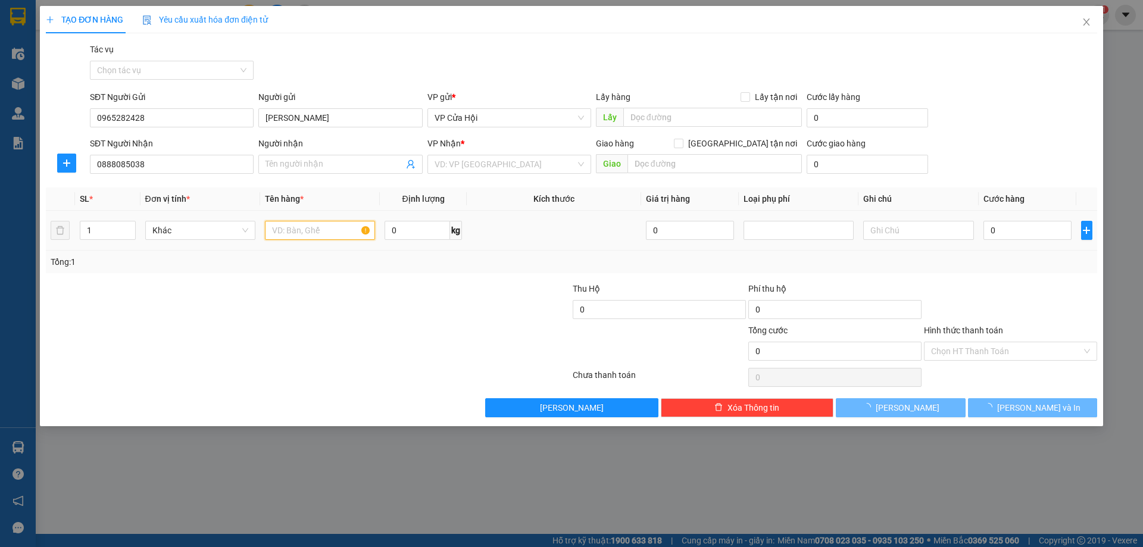
click at [292, 230] on input "text" at bounding box center [320, 230] width 110 height 19
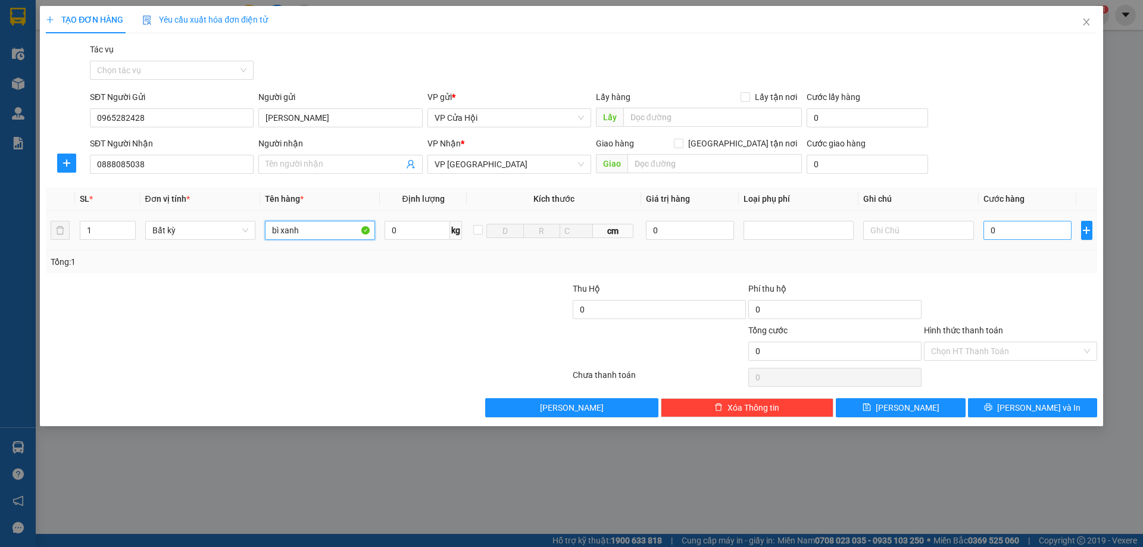
type input "bì xanh"
click at [1037, 236] on input "0" at bounding box center [1027, 230] width 89 height 19
type input "1"
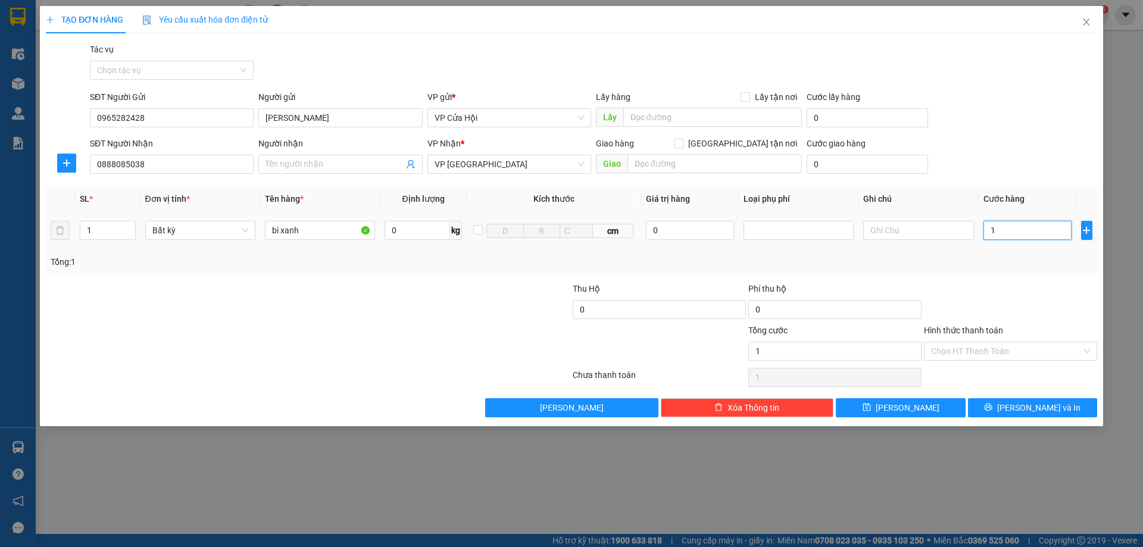
type input "10"
type input "100"
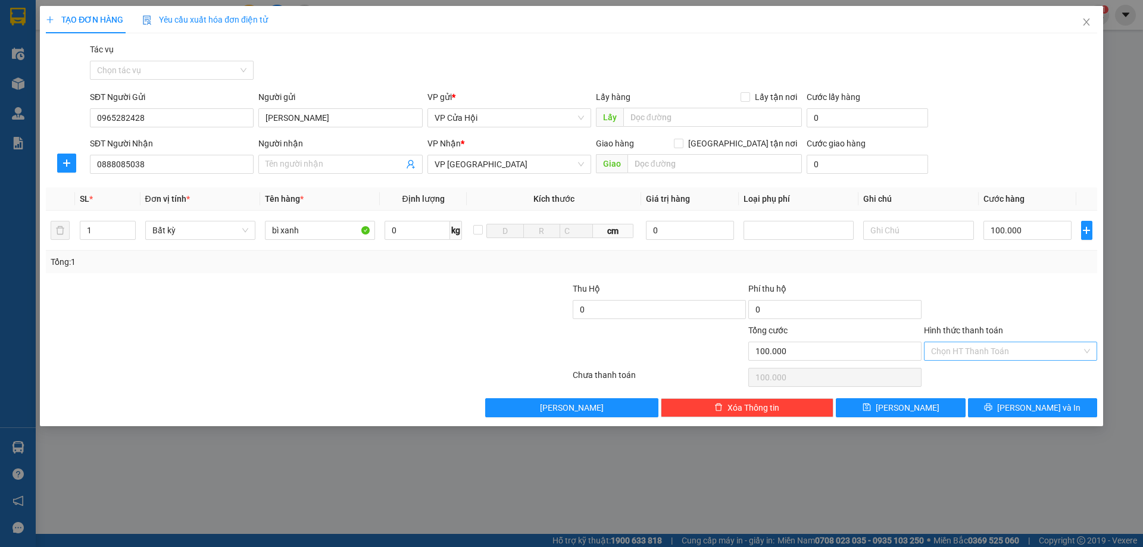
click at [1003, 346] on input "Hình thức thanh toán" at bounding box center [1006, 351] width 151 height 18
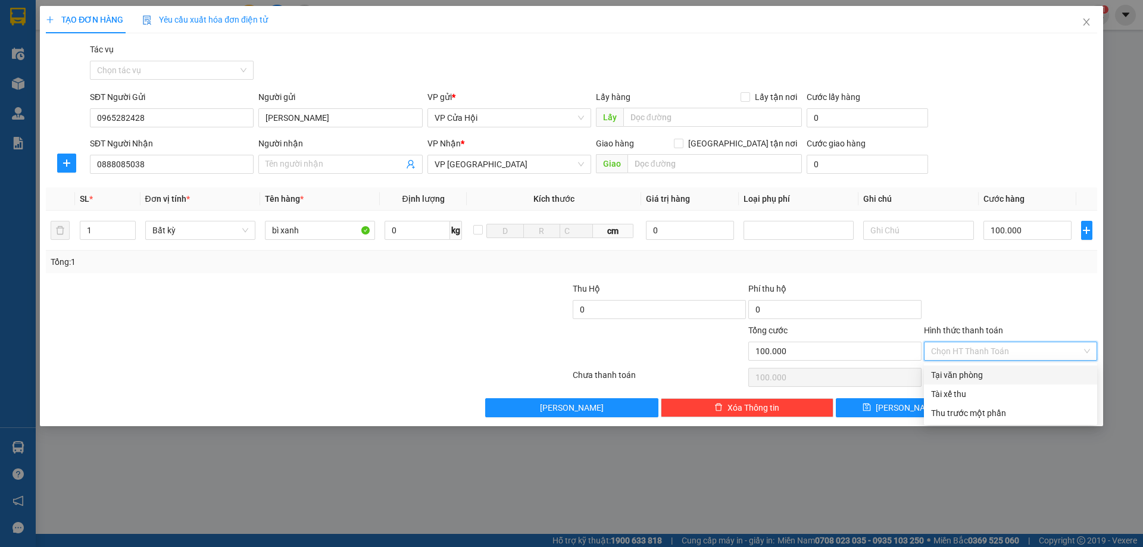
click at [997, 377] on div "Tại văn phòng" at bounding box center [1010, 374] width 159 height 13
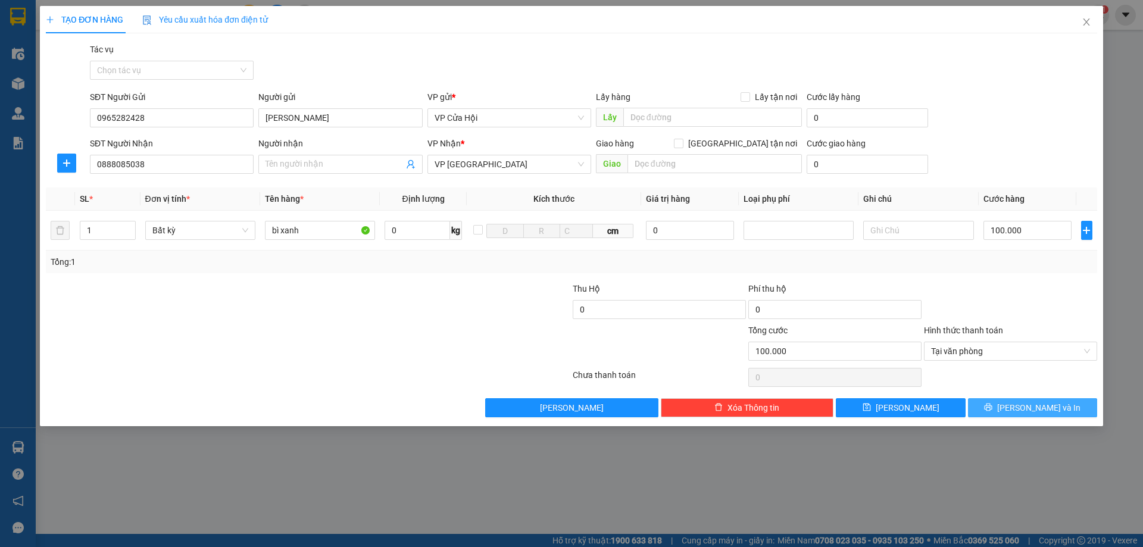
click at [1028, 414] on span "[PERSON_NAME] và In" at bounding box center [1038, 407] width 83 height 13
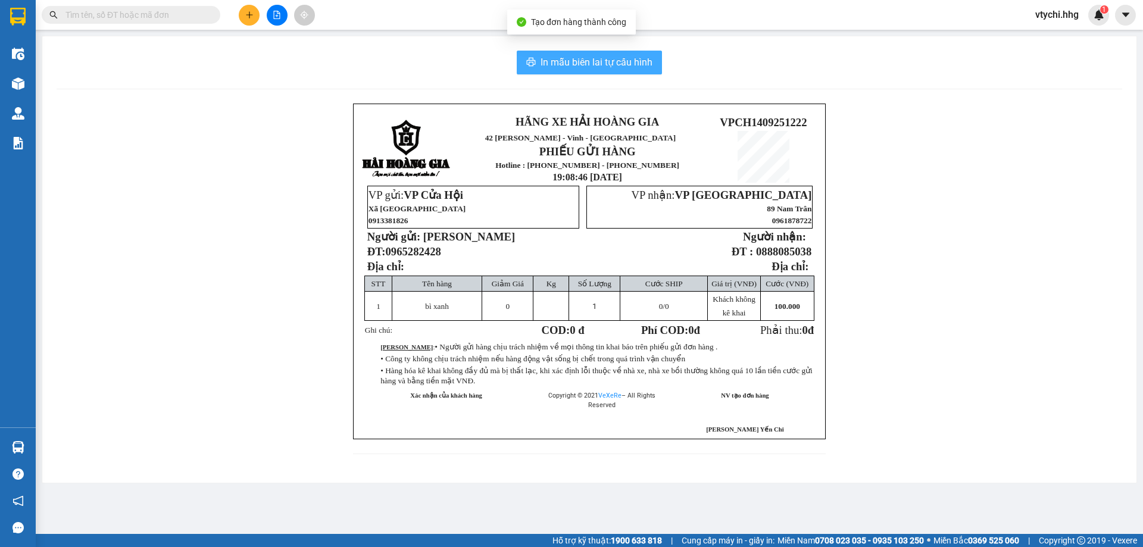
click at [607, 61] on span "In mẫu biên lai tự cấu hình" at bounding box center [596, 62] width 112 height 15
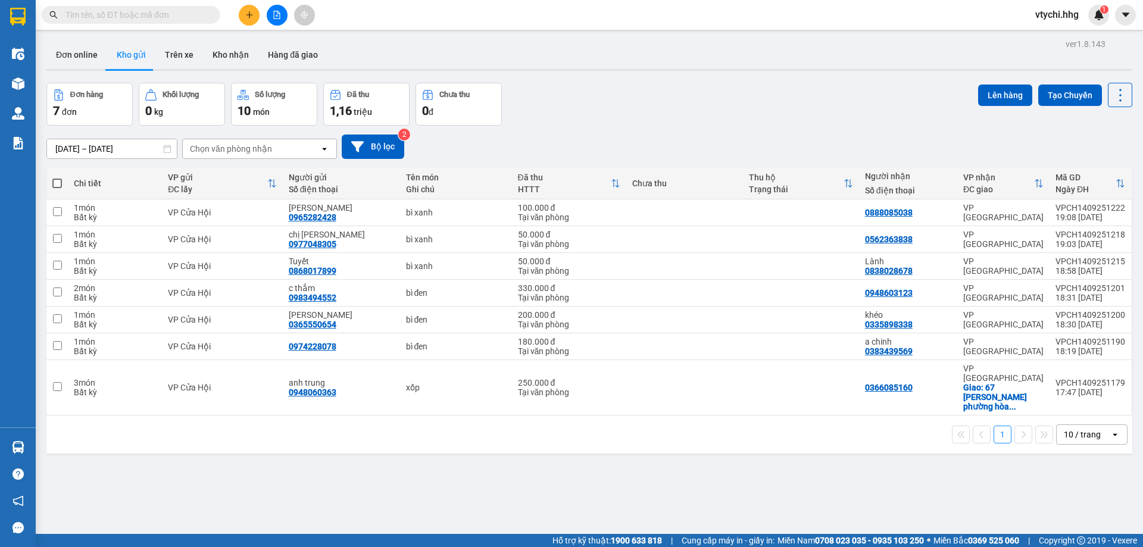
click at [761, 136] on div "[DATE] – [DATE] Press the down arrow key to interact with the calendar and sele…" at bounding box center [588, 146] width 1085 height 24
click at [247, 18] on icon "plus" at bounding box center [249, 15] width 8 height 8
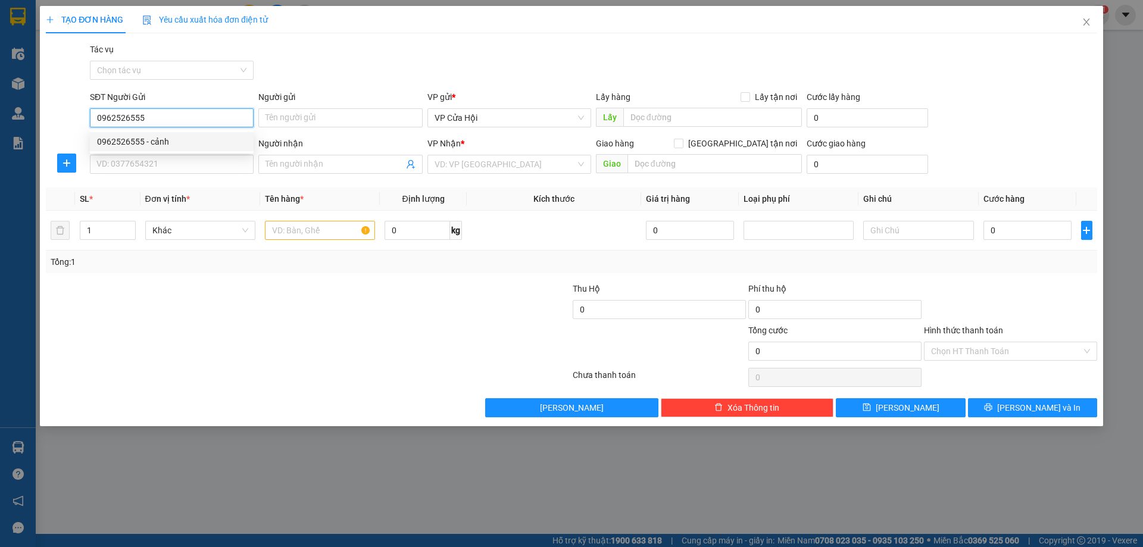
click at [169, 139] on div "0962526555 - cảnh" at bounding box center [171, 141] width 149 height 13
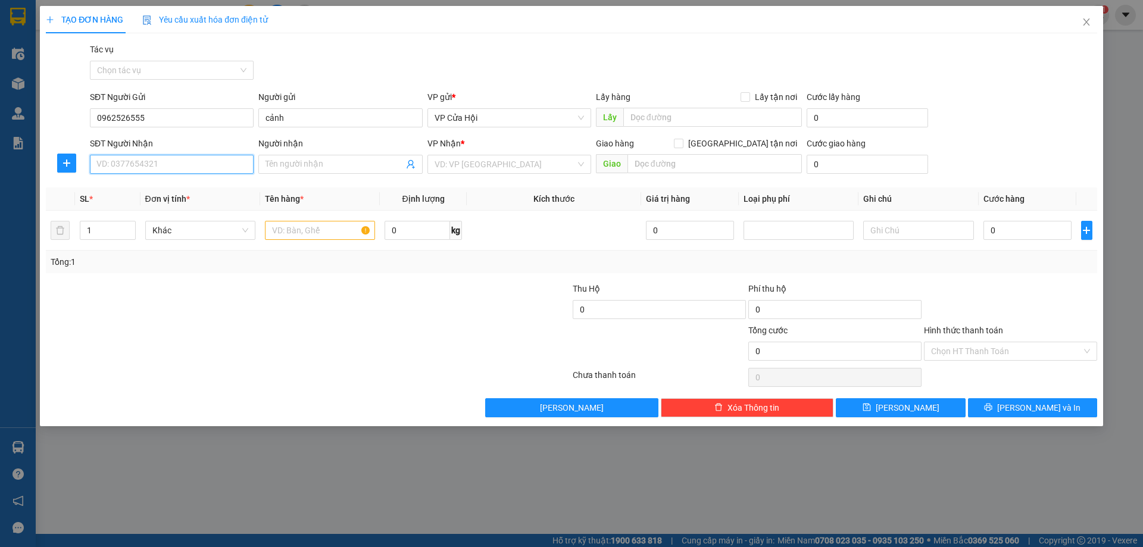
click at [186, 159] on input "SĐT Người Nhận" at bounding box center [172, 164] width 164 height 19
click at [285, 159] on input "Người nhận" at bounding box center [333, 164] width 137 height 13
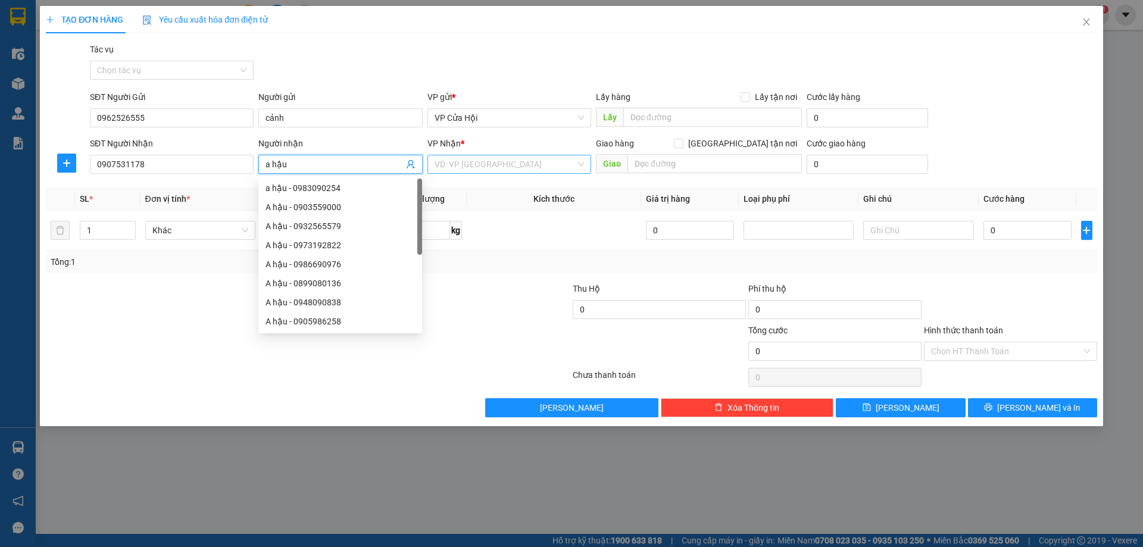
click at [474, 157] on input "search" at bounding box center [504, 164] width 141 height 18
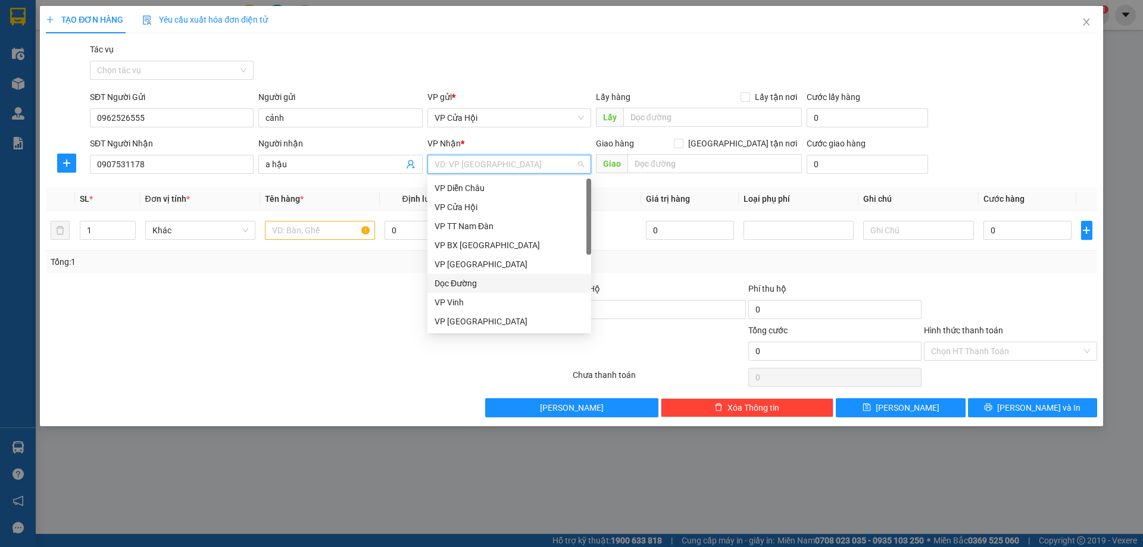
click at [472, 286] on div "Dọc Đường" at bounding box center [508, 283] width 149 height 13
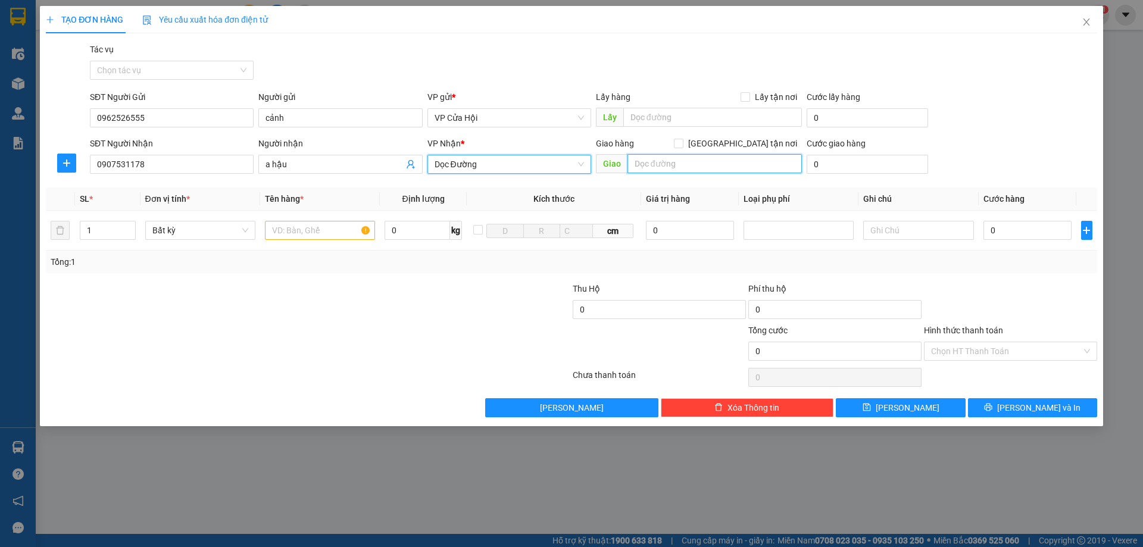
click at [740, 168] on input "text" at bounding box center [714, 163] width 174 height 19
click at [302, 230] on input "text" at bounding box center [320, 230] width 110 height 19
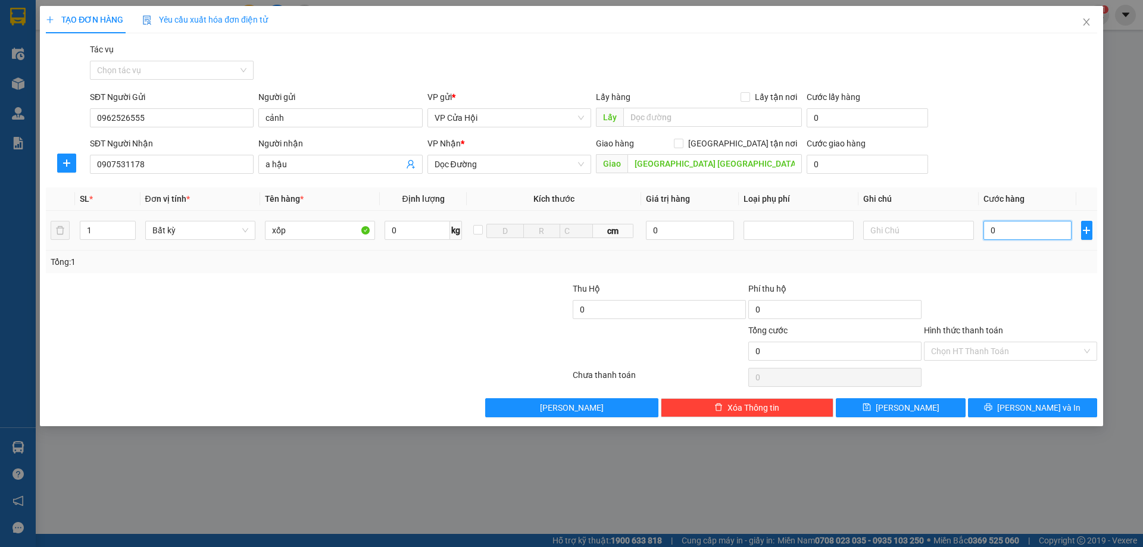
click at [1006, 232] on input "0" at bounding box center [1027, 230] width 89 height 19
click at [1068, 351] on input "Hình thức thanh toán" at bounding box center [1006, 351] width 151 height 18
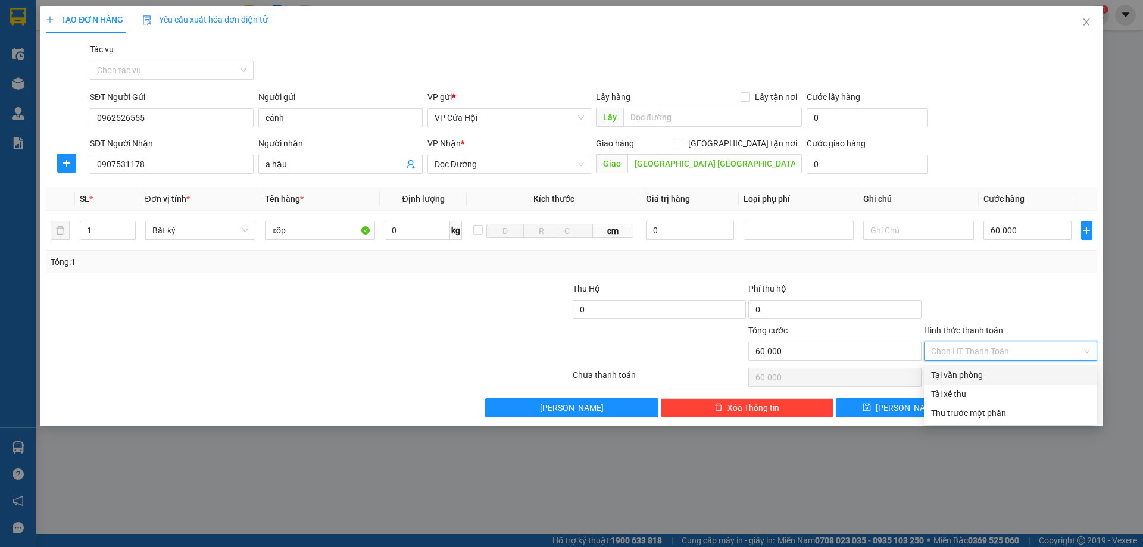
click at [1003, 366] on div "Tại văn phòng" at bounding box center [1010, 374] width 173 height 19
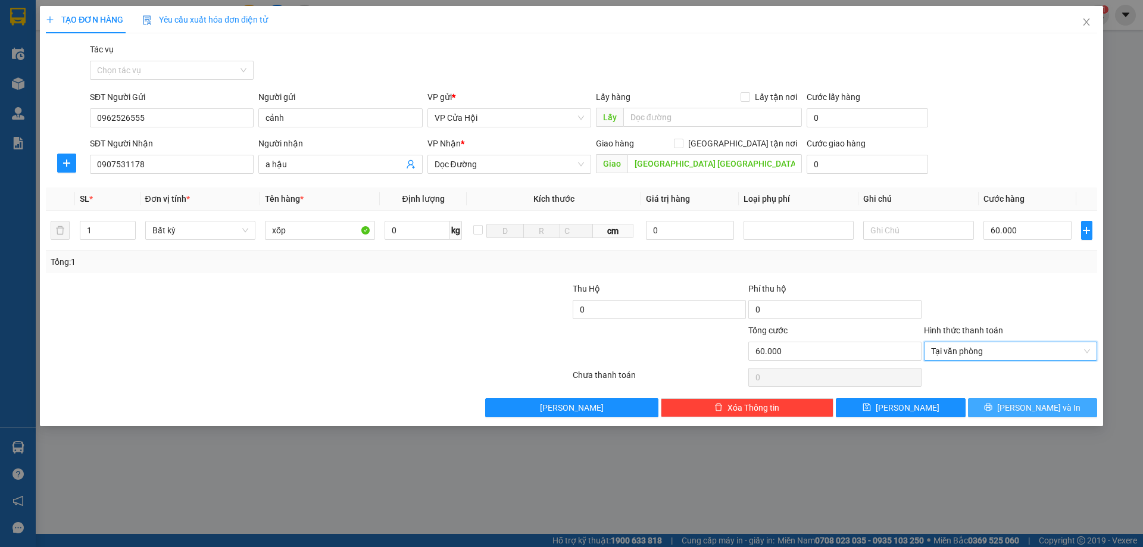
click at [1032, 405] on span "[PERSON_NAME] và In" at bounding box center [1038, 407] width 83 height 13
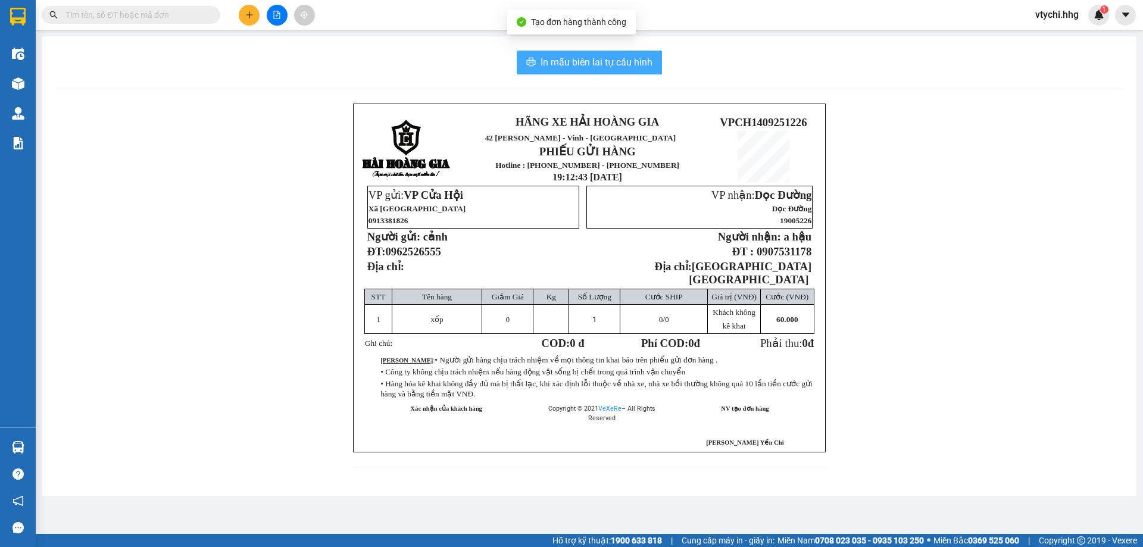
click at [636, 68] on span "In mẫu biên lai tự cấu hình" at bounding box center [596, 62] width 112 height 15
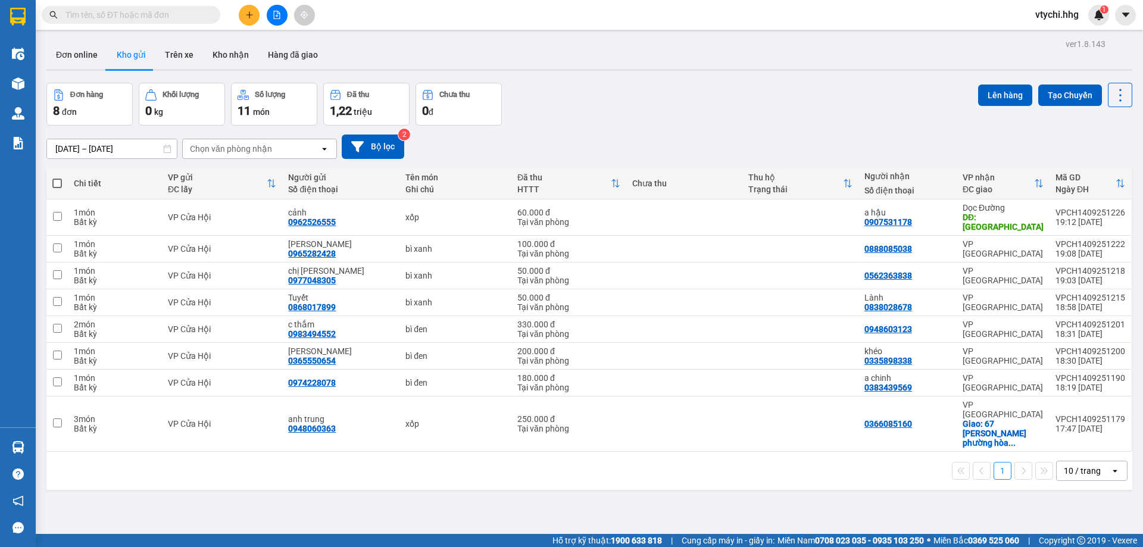
click at [731, 114] on div "Đơn hàng 8 đơn Khối lượng 0 kg Số lượng 11 món Đã thu 1,22 triệu Chưa thu 0 đ L…" at bounding box center [588, 104] width 1085 height 43
click at [255, 11] on button at bounding box center [249, 15] width 21 height 21
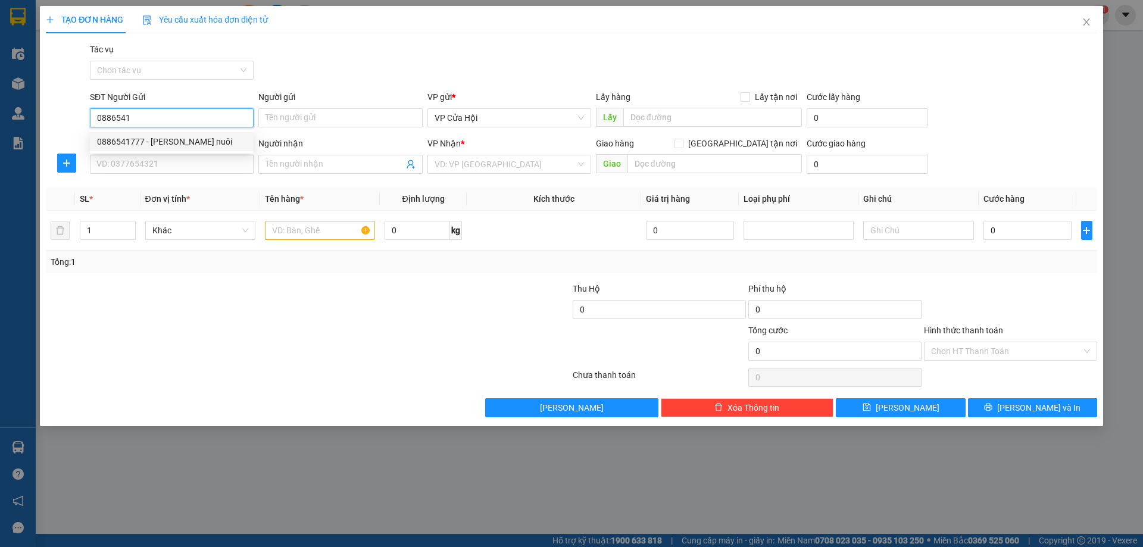
click at [173, 139] on div "0886541777 - [PERSON_NAME] nuôi" at bounding box center [171, 141] width 149 height 13
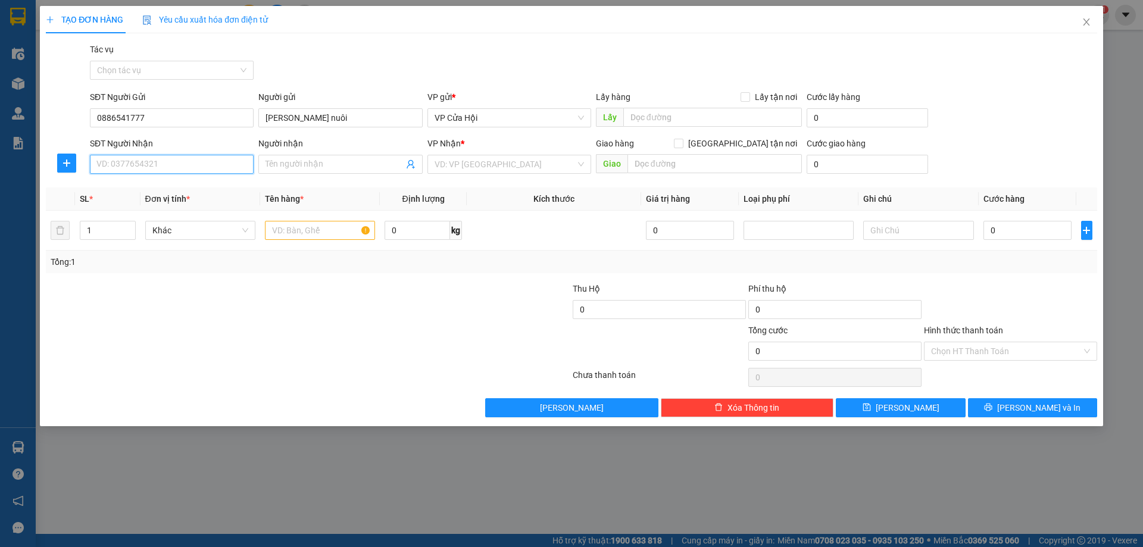
click at [181, 156] on input "SĐT Người Nhận" at bounding box center [172, 164] width 164 height 19
click at [174, 190] on div "0976670976" at bounding box center [171, 188] width 149 height 13
click at [335, 165] on input "Người nhận" at bounding box center [333, 164] width 137 height 13
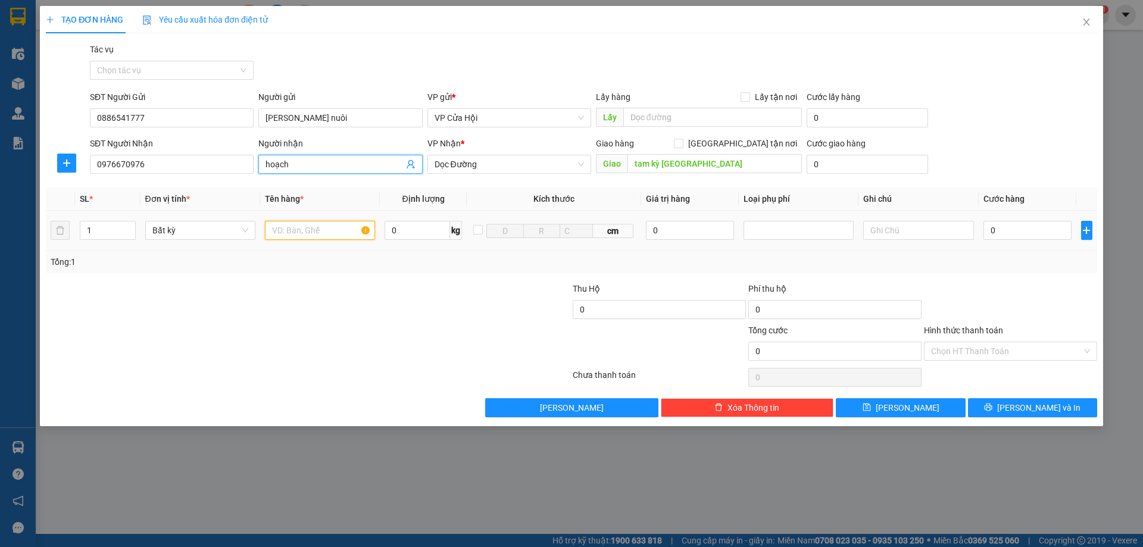
click at [311, 226] on input "text" at bounding box center [320, 230] width 110 height 19
click at [1024, 222] on input "0" at bounding box center [1027, 230] width 89 height 19
click at [1041, 351] on input "Hình thức thanh toán" at bounding box center [1006, 351] width 151 height 18
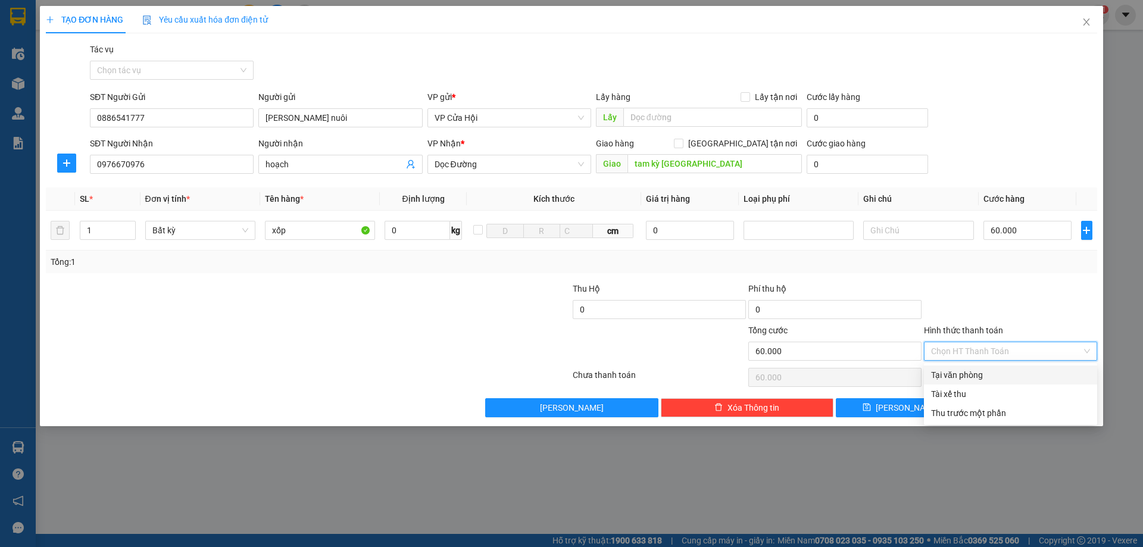
drag, startPoint x: 1038, startPoint y: 368, endPoint x: 1040, endPoint y: 378, distance: 10.3
click at [1038, 368] on div "Tại văn phòng" at bounding box center [1010, 374] width 159 height 13
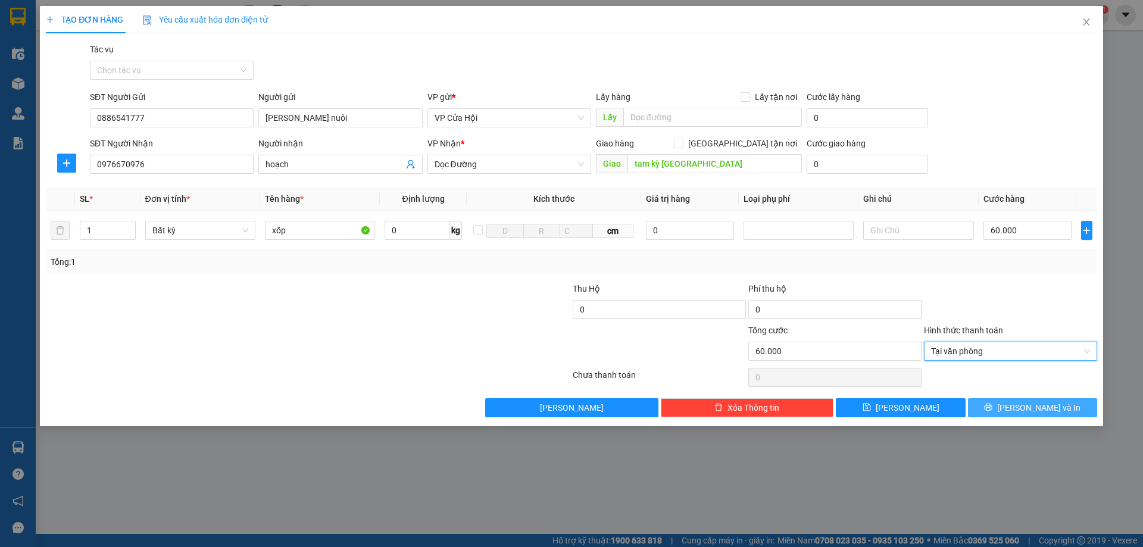
drag, startPoint x: 1044, startPoint y: 399, endPoint x: 1096, endPoint y: 400, distance: 52.4
click at [1044, 401] on button "[PERSON_NAME] và In" at bounding box center [1032, 407] width 129 height 19
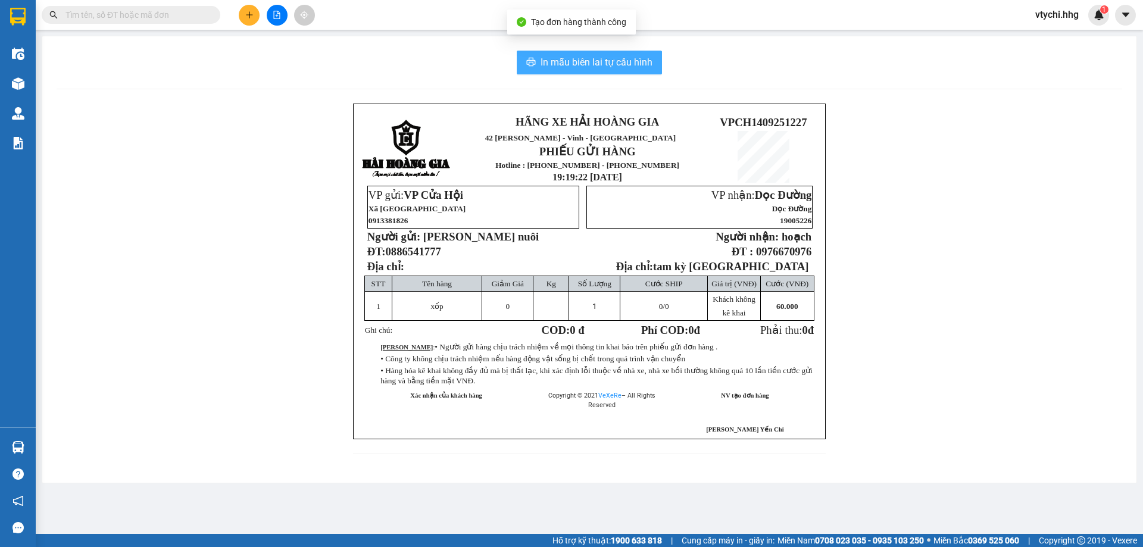
click at [624, 56] on span "In mẫu biên lai tự cấu hình" at bounding box center [596, 62] width 112 height 15
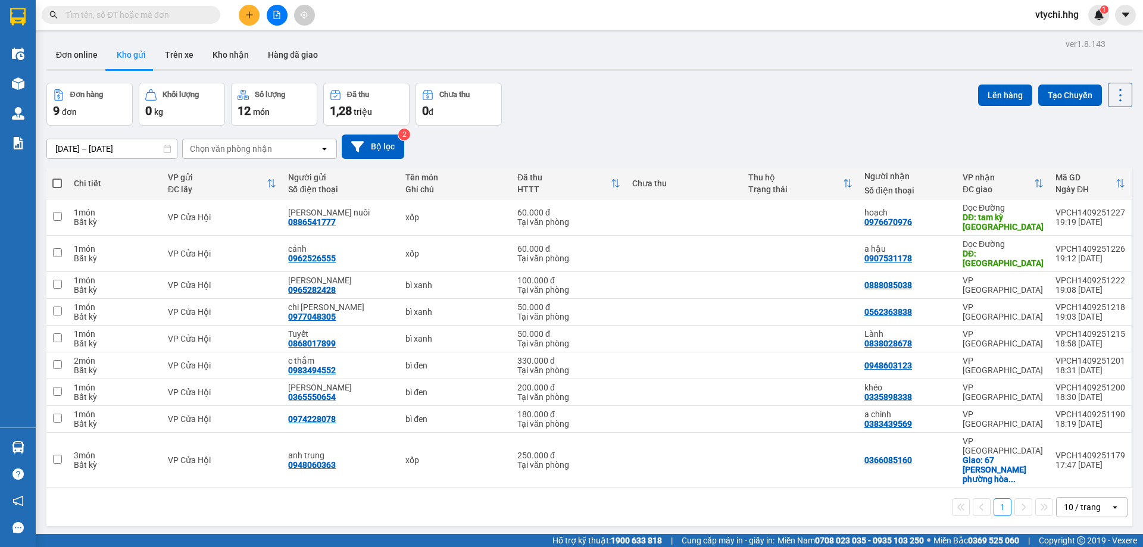
click at [694, 129] on div "[DATE] – [DATE] Press the down arrow key to interact with the calendar and sele…" at bounding box center [588, 147] width 1085 height 42
click at [275, 18] on icon "file-add" at bounding box center [277, 15] width 8 height 8
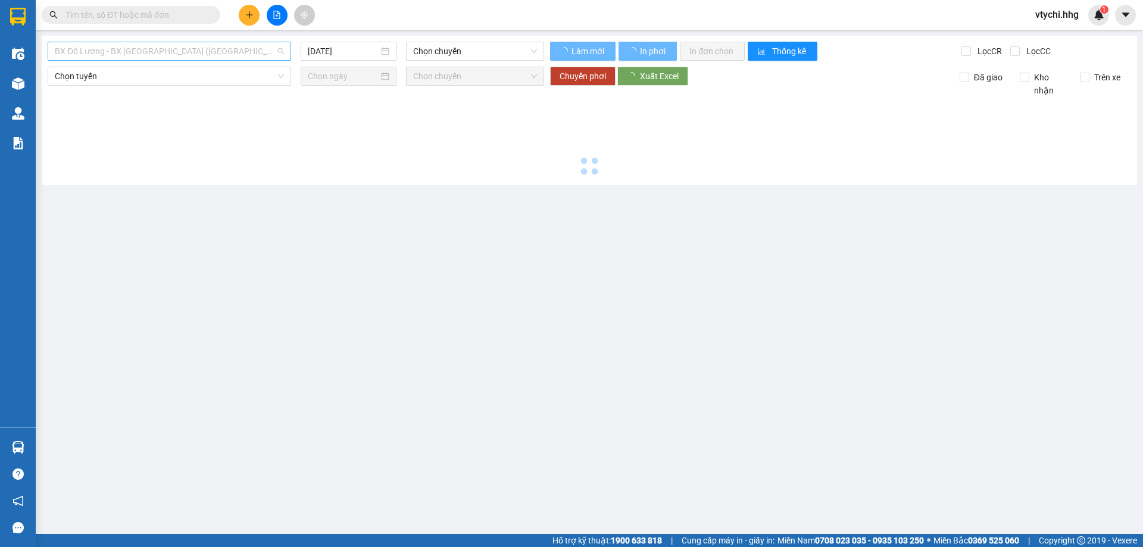
click at [227, 49] on span "BX Đô Lương - BX [GEOGRAPHIC_DATA] ([GEOGRAPHIC_DATA])" at bounding box center [169, 51] width 229 height 18
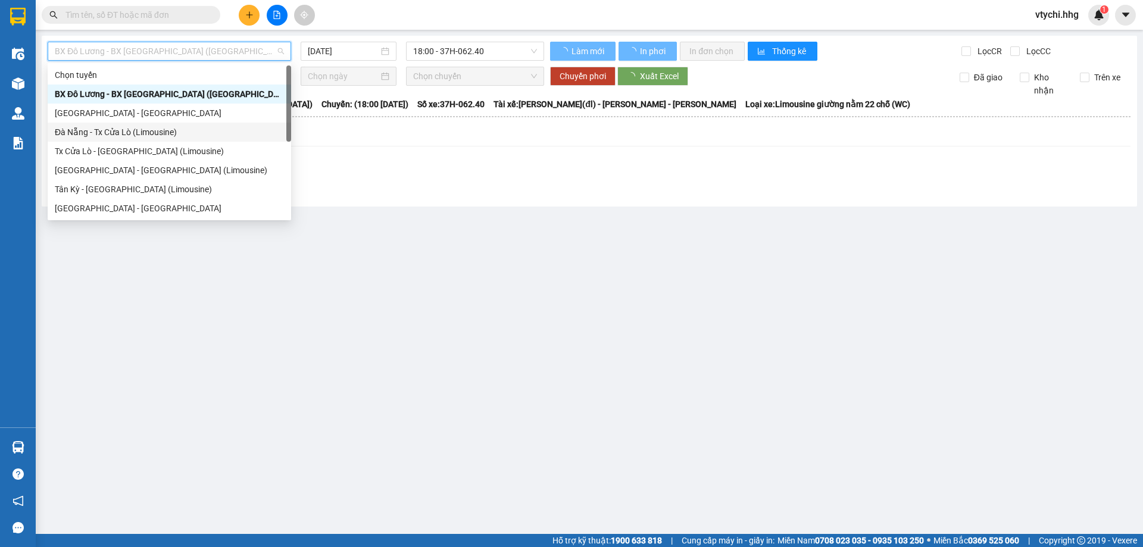
click at [199, 139] on div "Đà Nẵng - Tx Cửa Lò (Limousine)" at bounding box center [169, 132] width 243 height 19
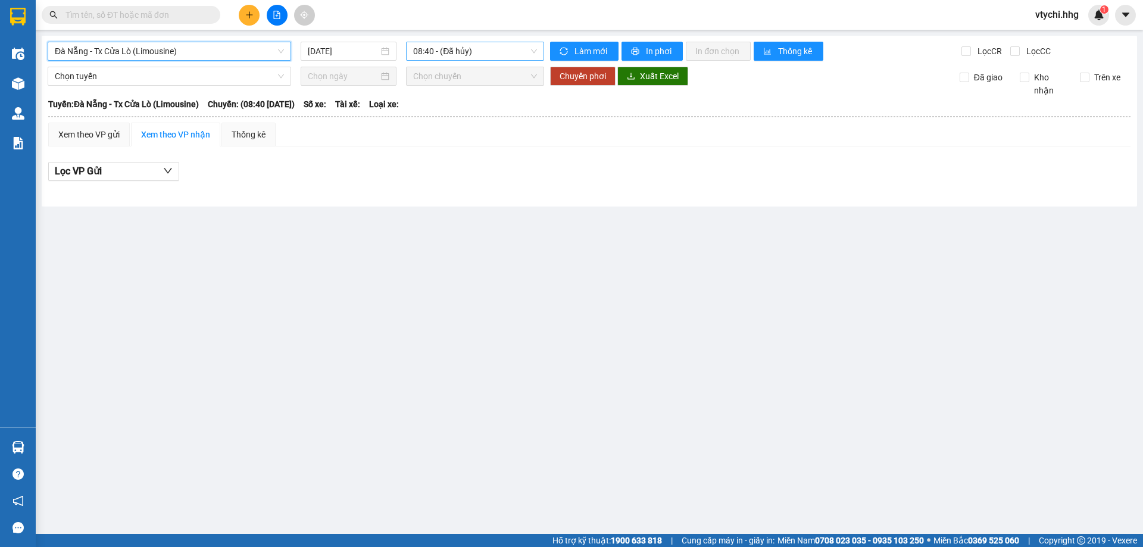
click at [517, 50] on span "08:40 - (Đã hủy)" at bounding box center [475, 51] width 124 height 18
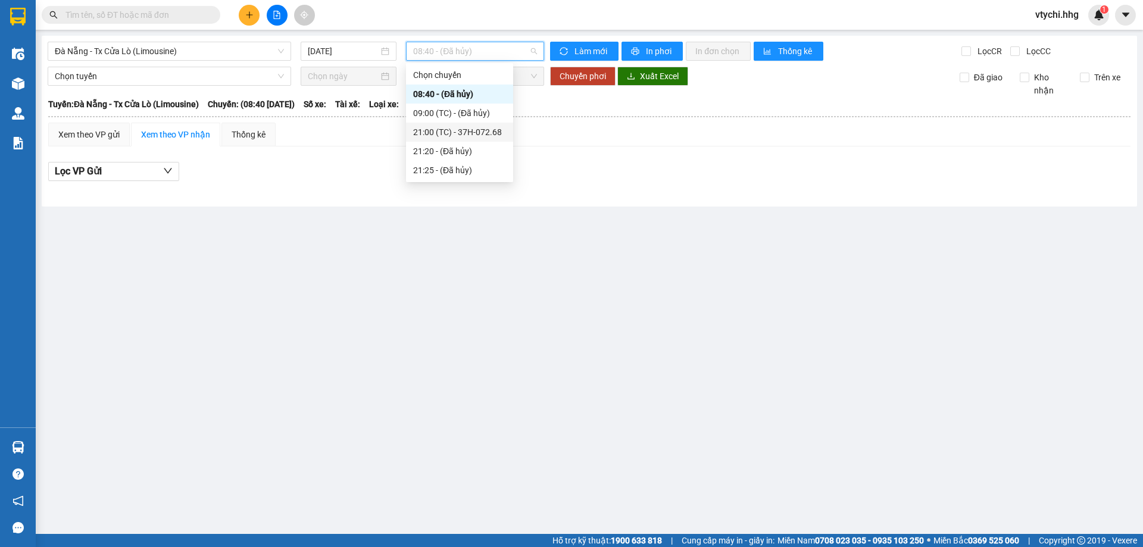
click at [489, 129] on div "21:00 (TC) - 37H-072.68" at bounding box center [459, 132] width 93 height 13
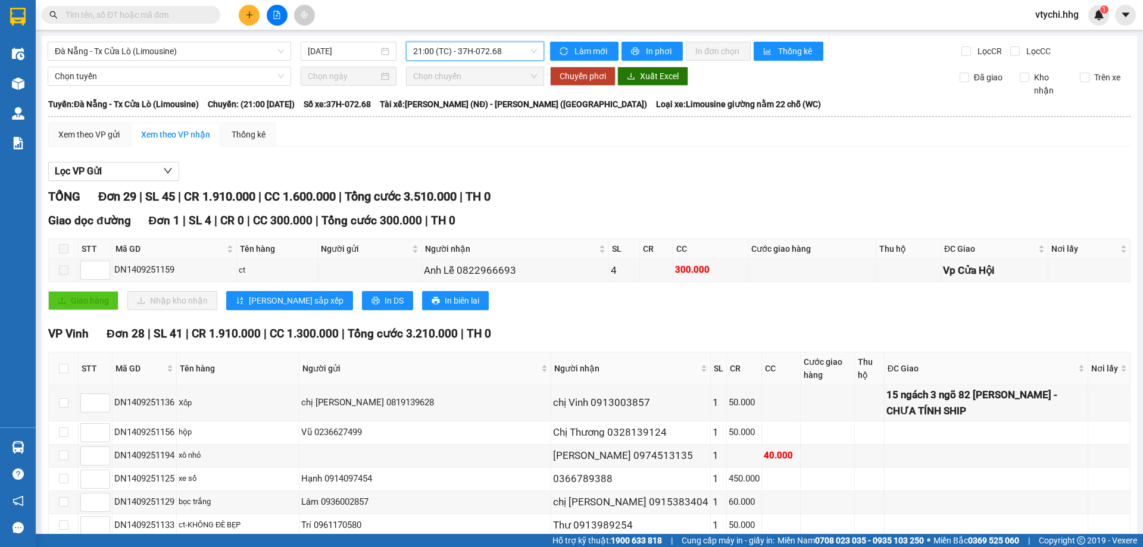
click at [519, 49] on span "21:00 (TC) - 37H-072.68" at bounding box center [475, 51] width 124 height 18
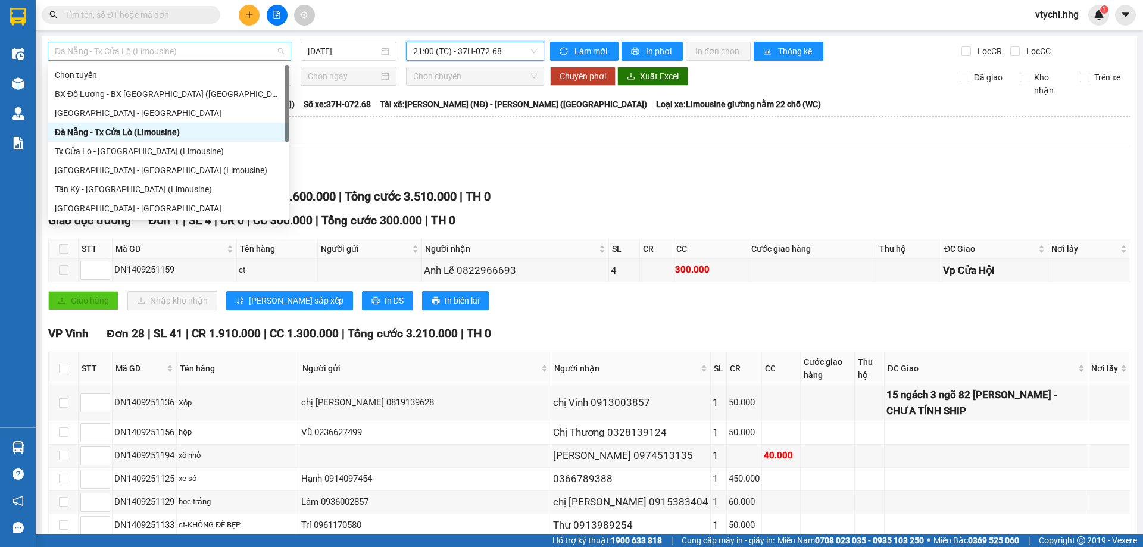
click at [228, 43] on span "Đà Nẵng - Tx Cửa Lò (Limousine)" at bounding box center [169, 51] width 229 height 18
click at [177, 152] on div "Tx Cửa Lò - [GEOGRAPHIC_DATA] (Limousine)" at bounding box center [168, 151] width 227 height 13
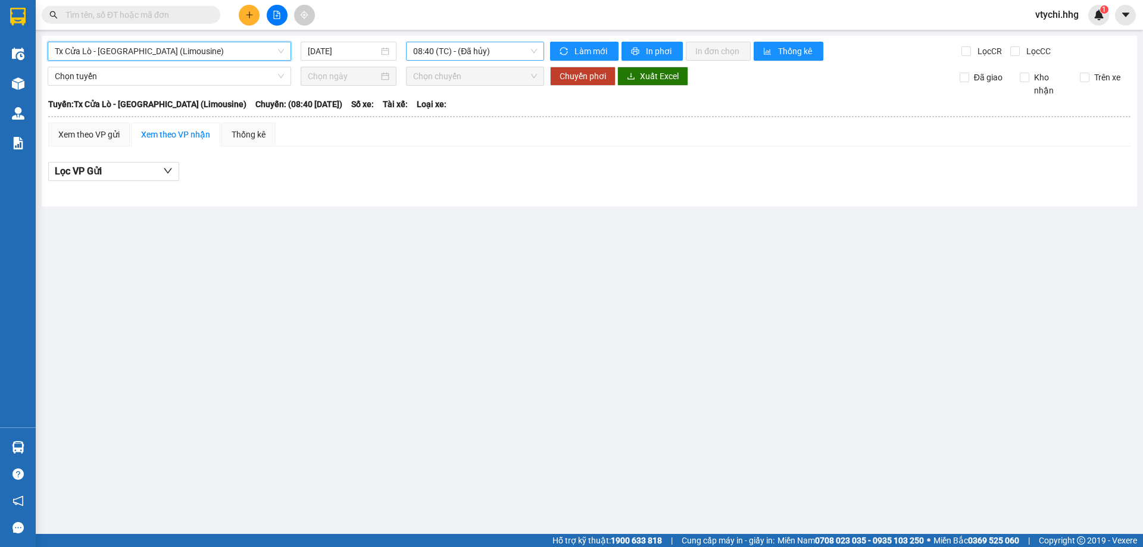
click at [498, 56] on span "08:40 (TC) - (Đã hủy)" at bounding box center [475, 51] width 124 height 18
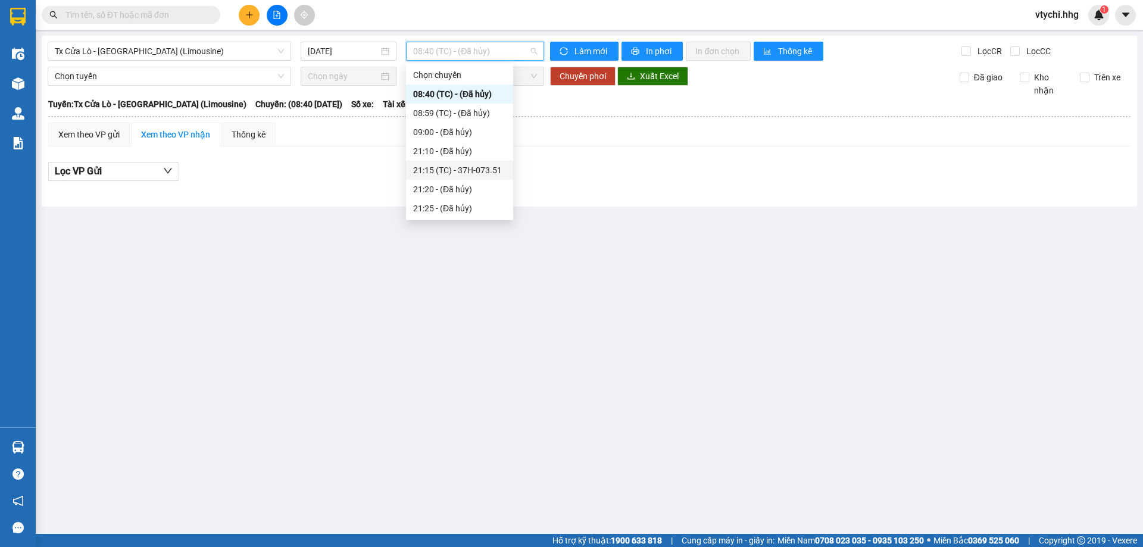
click at [469, 167] on div "21:15 (TC) - 37H-073.51" at bounding box center [459, 170] width 93 height 13
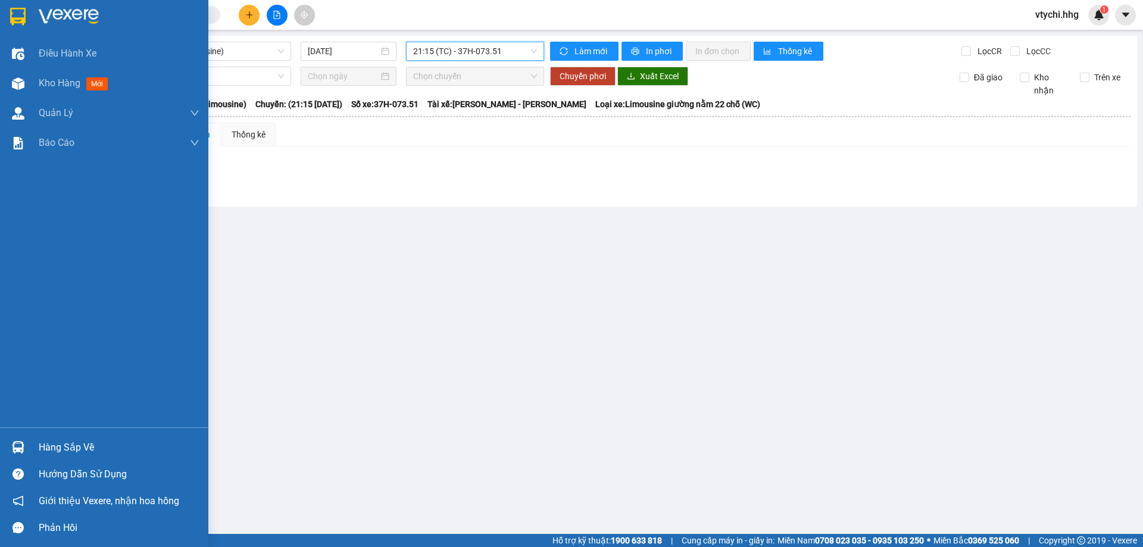
click at [28, 13] on div at bounding box center [18, 16] width 21 height 21
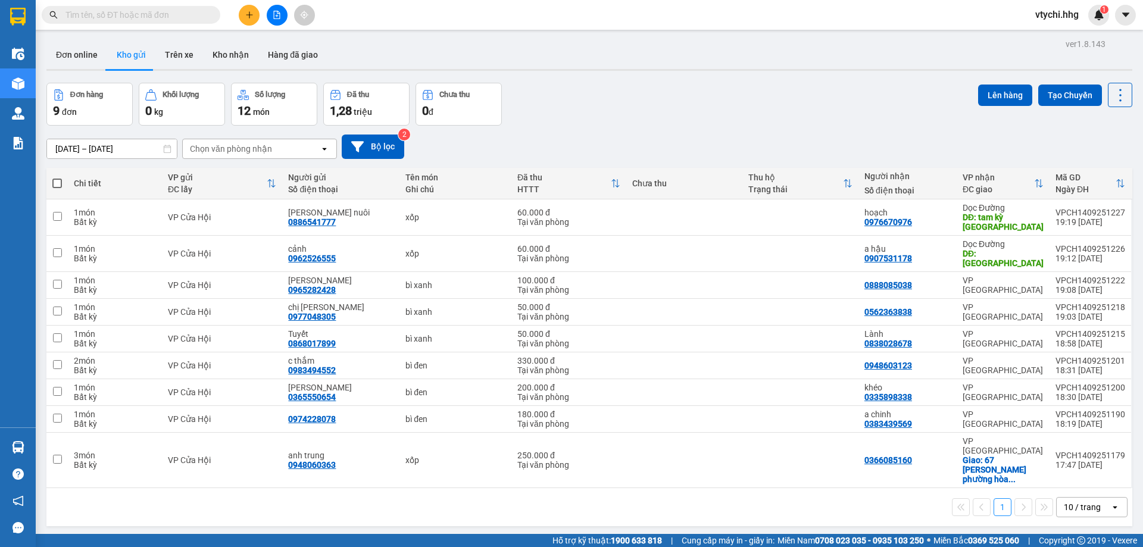
click at [1092, 498] on div "10 / trang" at bounding box center [1083, 507] width 54 height 19
click at [1073, 462] on span "100 / trang" at bounding box center [1077, 462] width 43 height 12
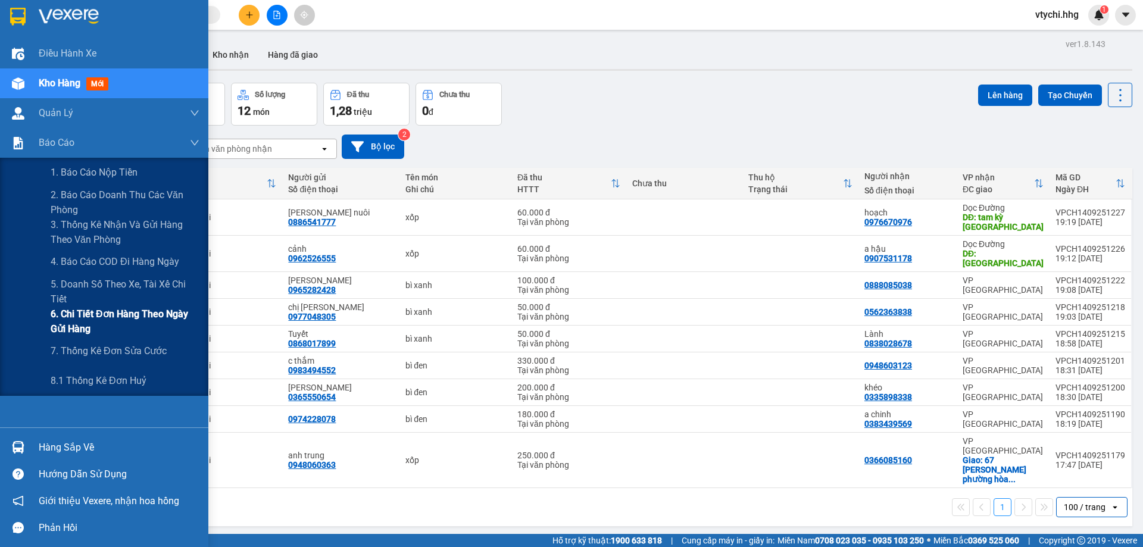
click at [146, 320] on span "6. Chi tiết đơn hàng theo ngày gửi hàng" at bounding box center [125, 321] width 149 height 30
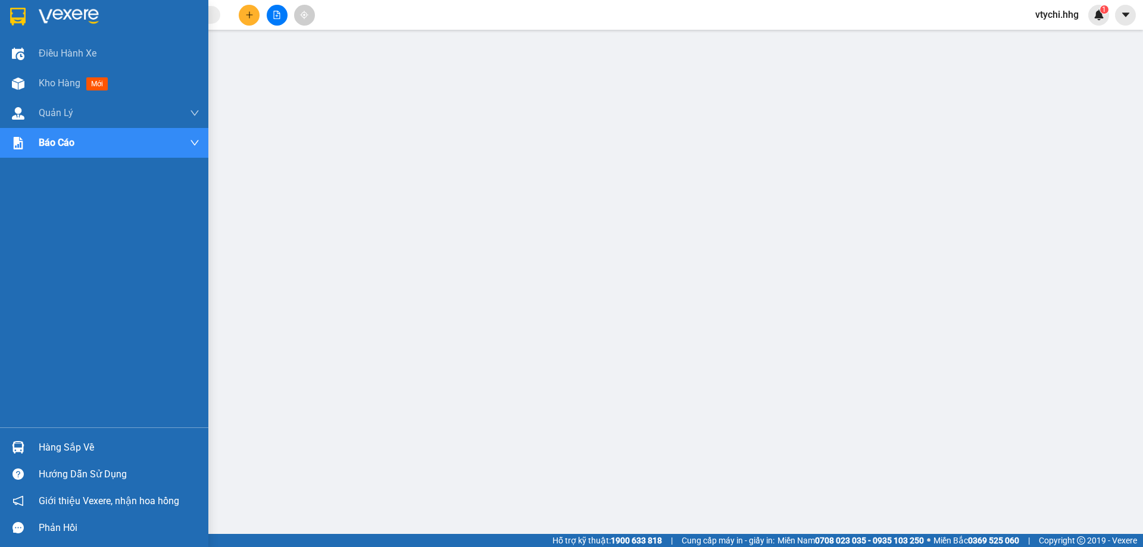
click at [17, 10] on img at bounding box center [17, 17] width 15 height 18
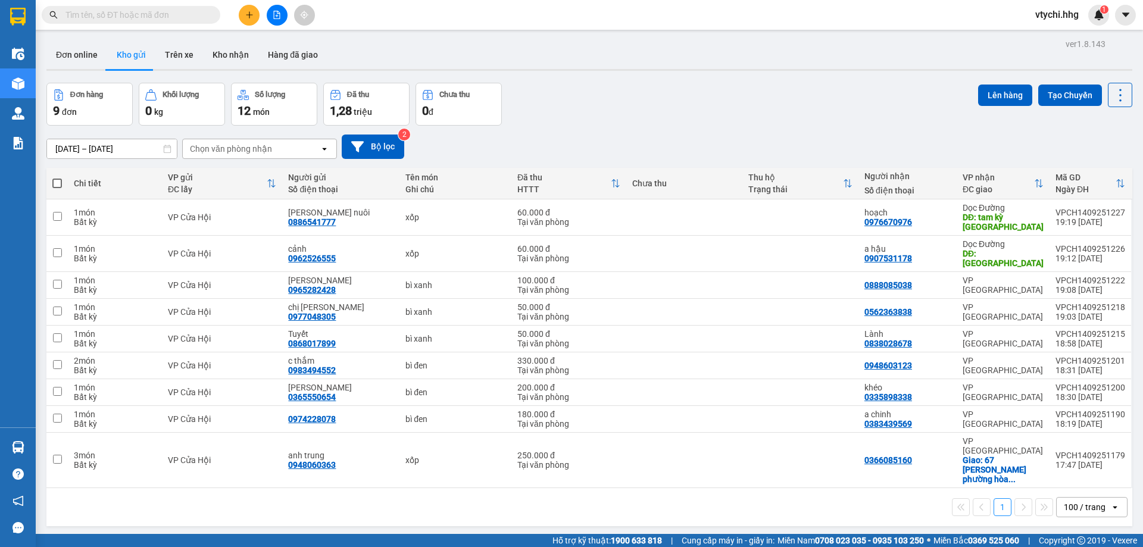
click at [1069, 15] on span "vtychi.hhg" at bounding box center [1056, 14] width 62 height 15
click at [1062, 37] on span "Đăng xuất" at bounding box center [1068, 36] width 50 height 13
